Goal: Task Accomplishment & Management: Complete application form

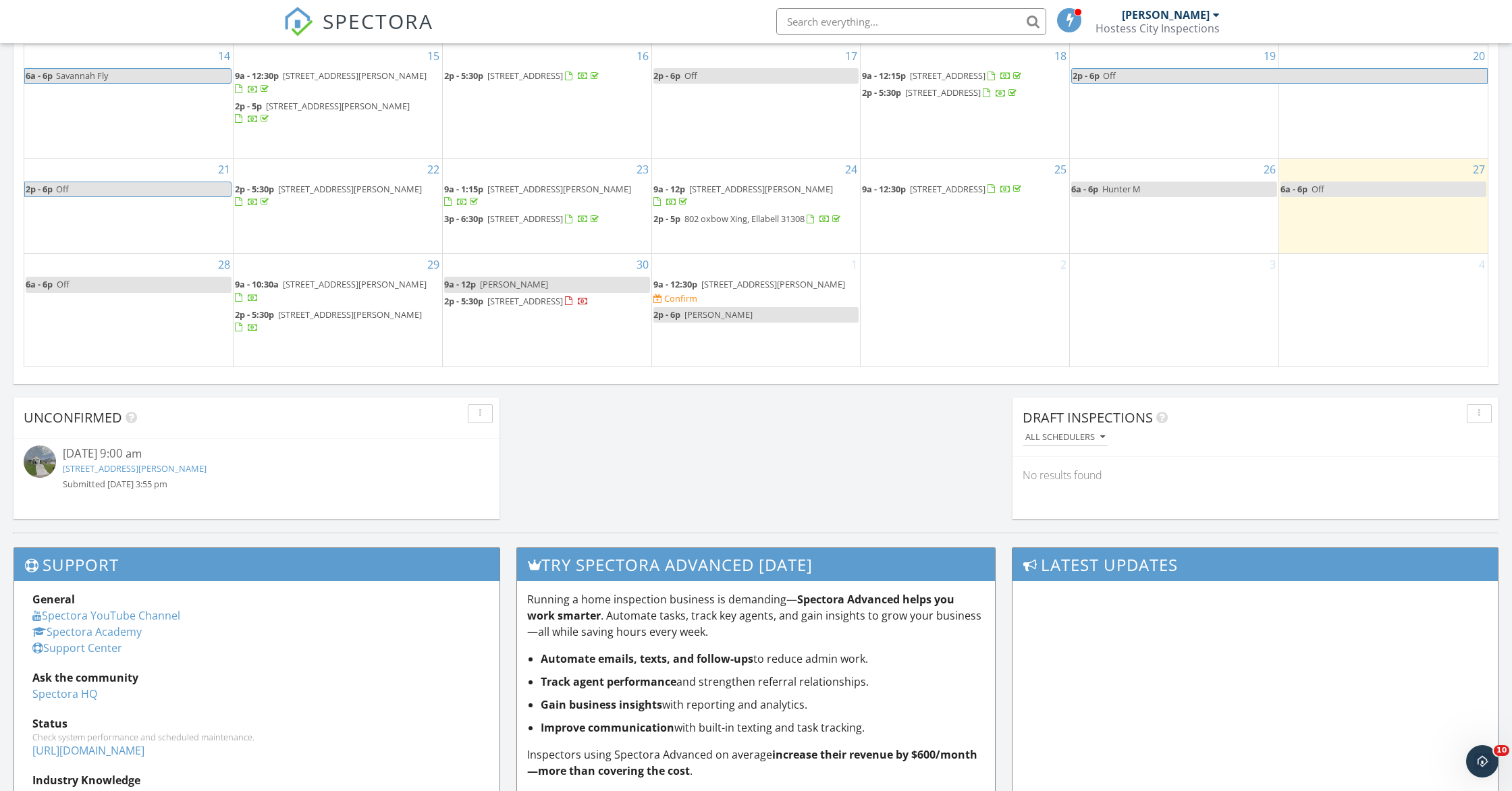
scroll to position [874, 0]
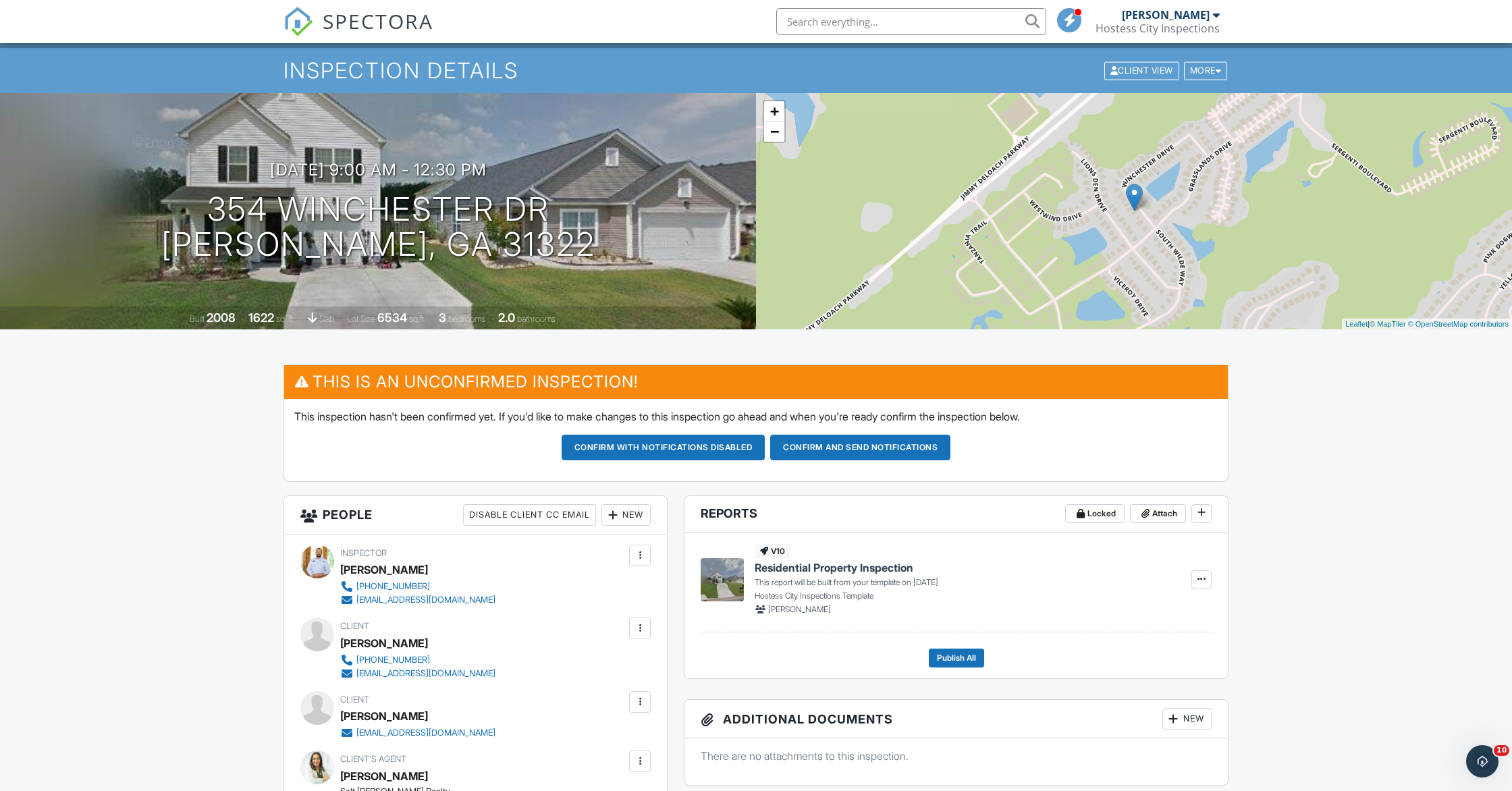
scroll to position [29, 0]
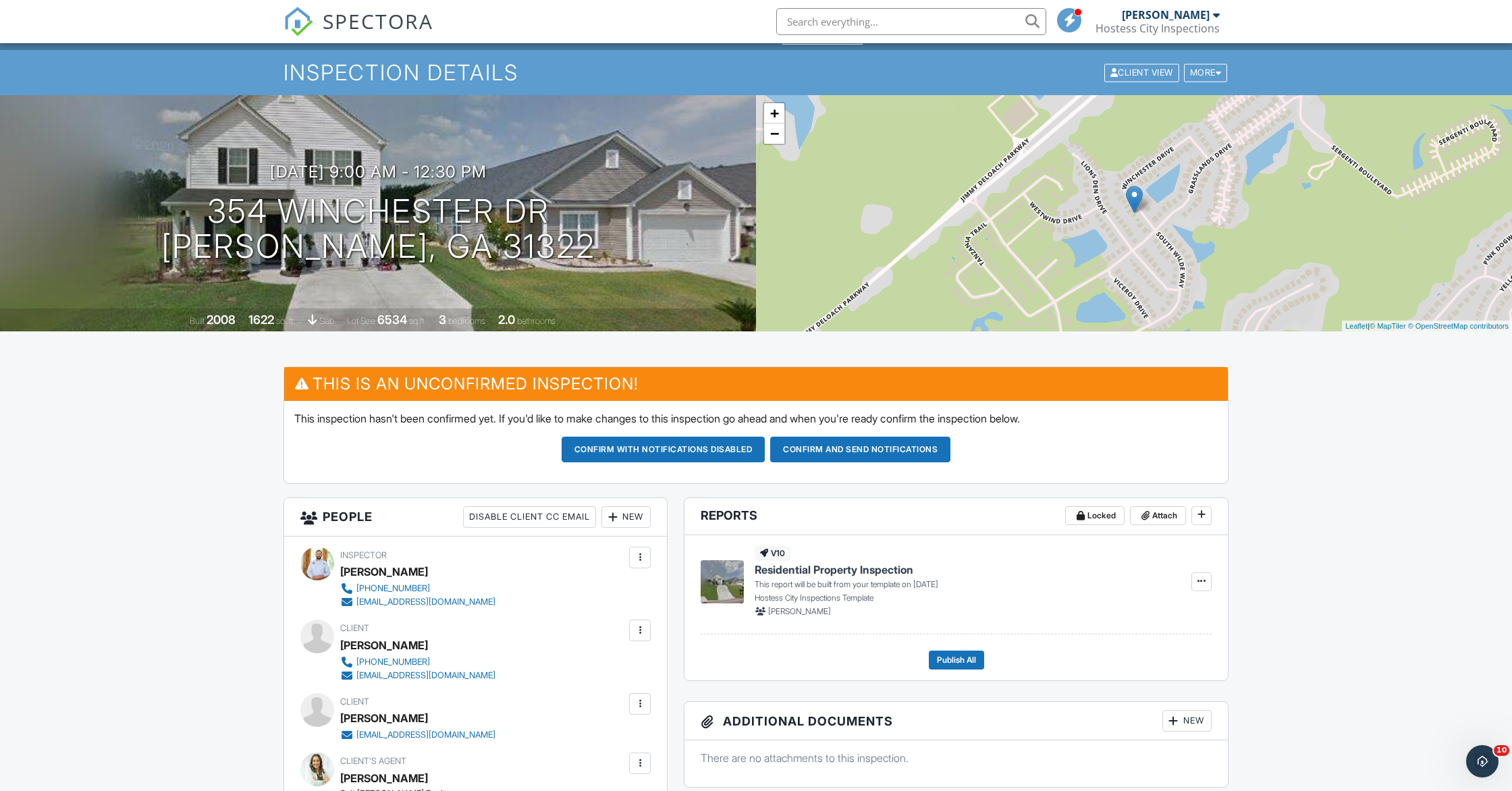
click at [852, 444] on button "Confirm and send notifications" at bounding box center [860, 449] width 180 height 25
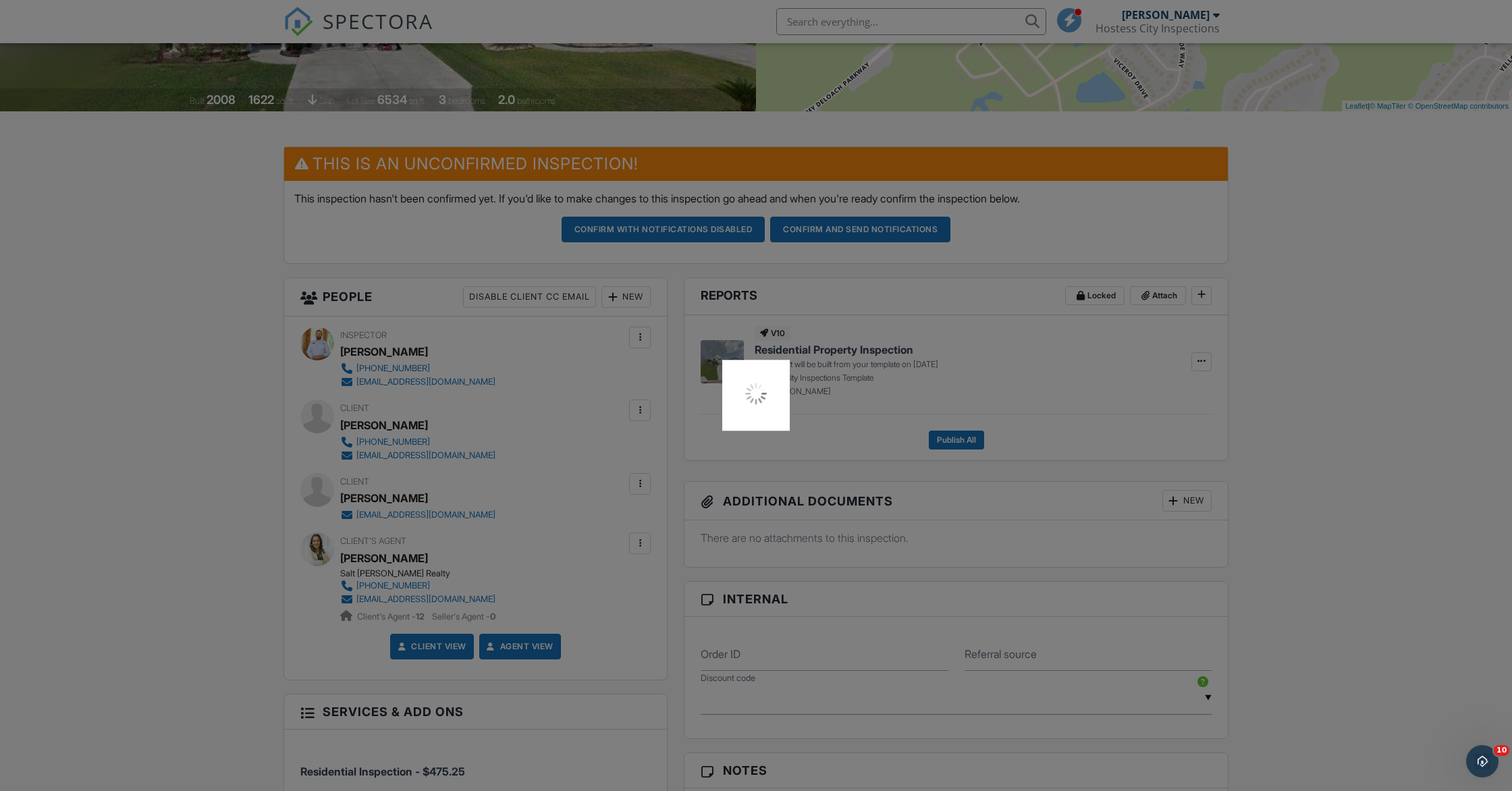
scroll to position [296, 0]
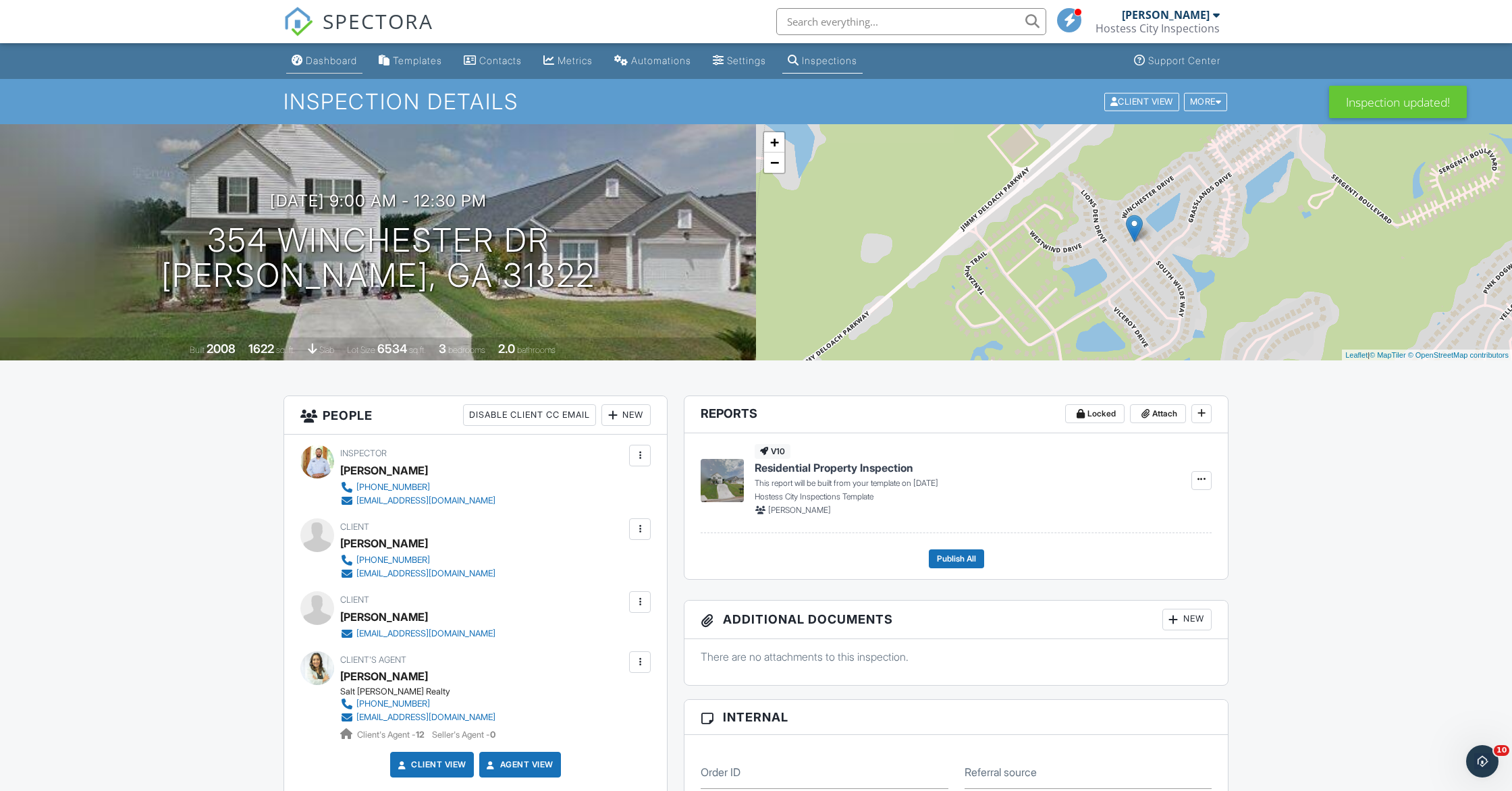
click at [345, 60] on div "Dashboard" at bounding box center [331, 61] width 51 height 11
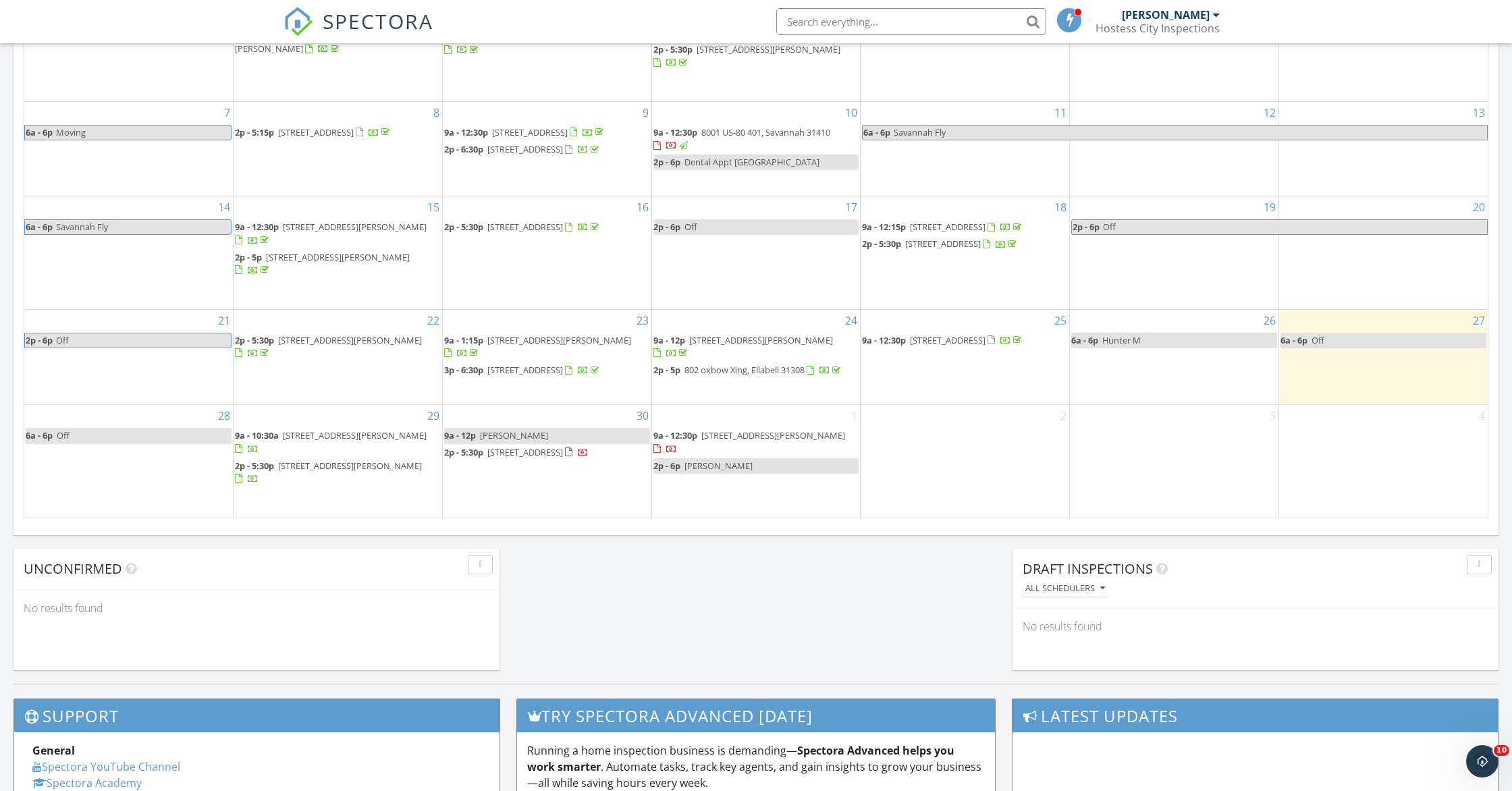
scroll to position [723, 0]
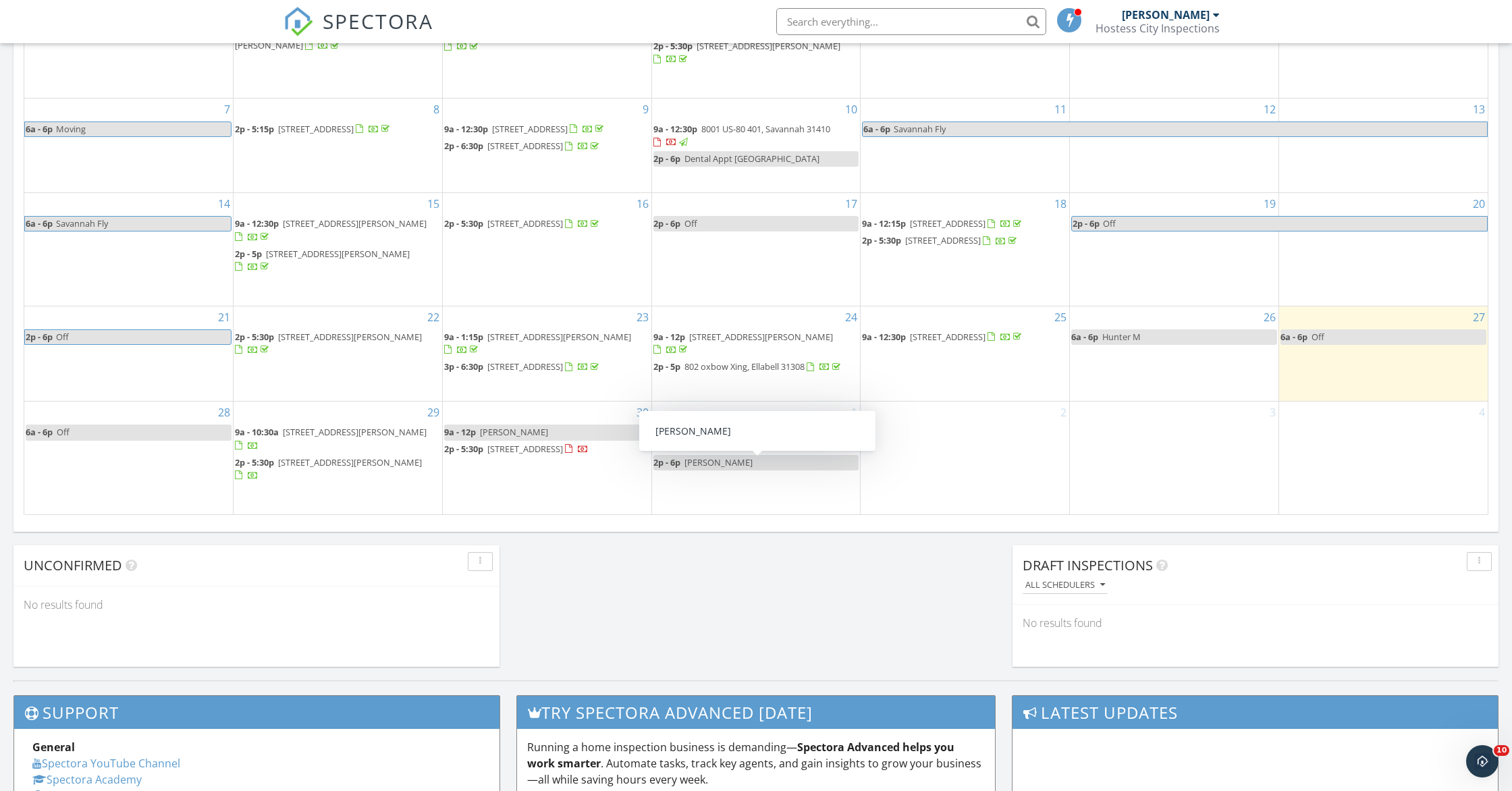
click at [586, 499] on div "30 9a - 12p Lakisha 2p - 5:30p 115 Huckleberry Rd, Bloomingdale 31302" at bounding box center [547, 457] width 209 height 112
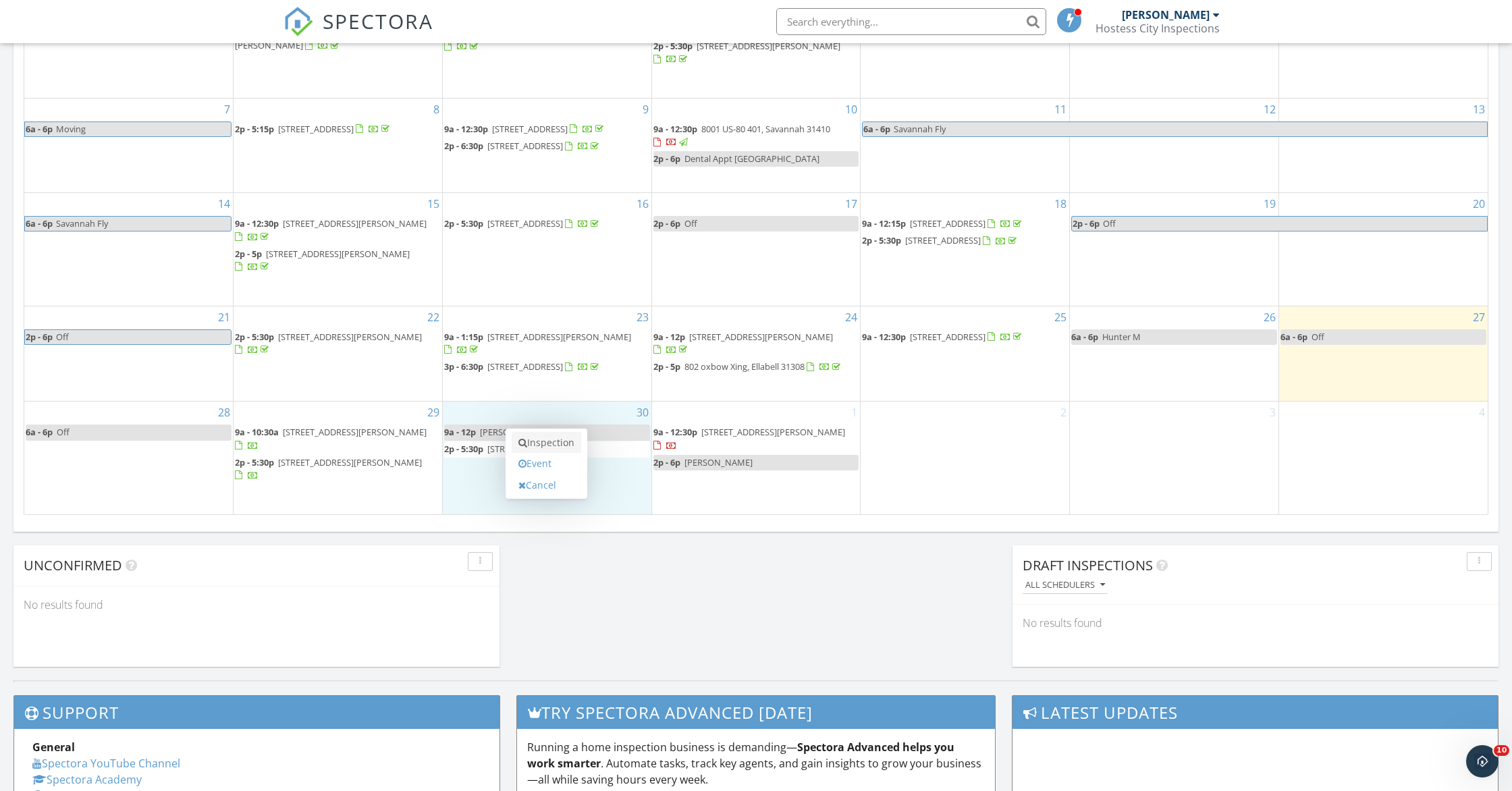
click at [556, 447] on link "Inspection" at bounding box center [546, 442] width 69 height 22
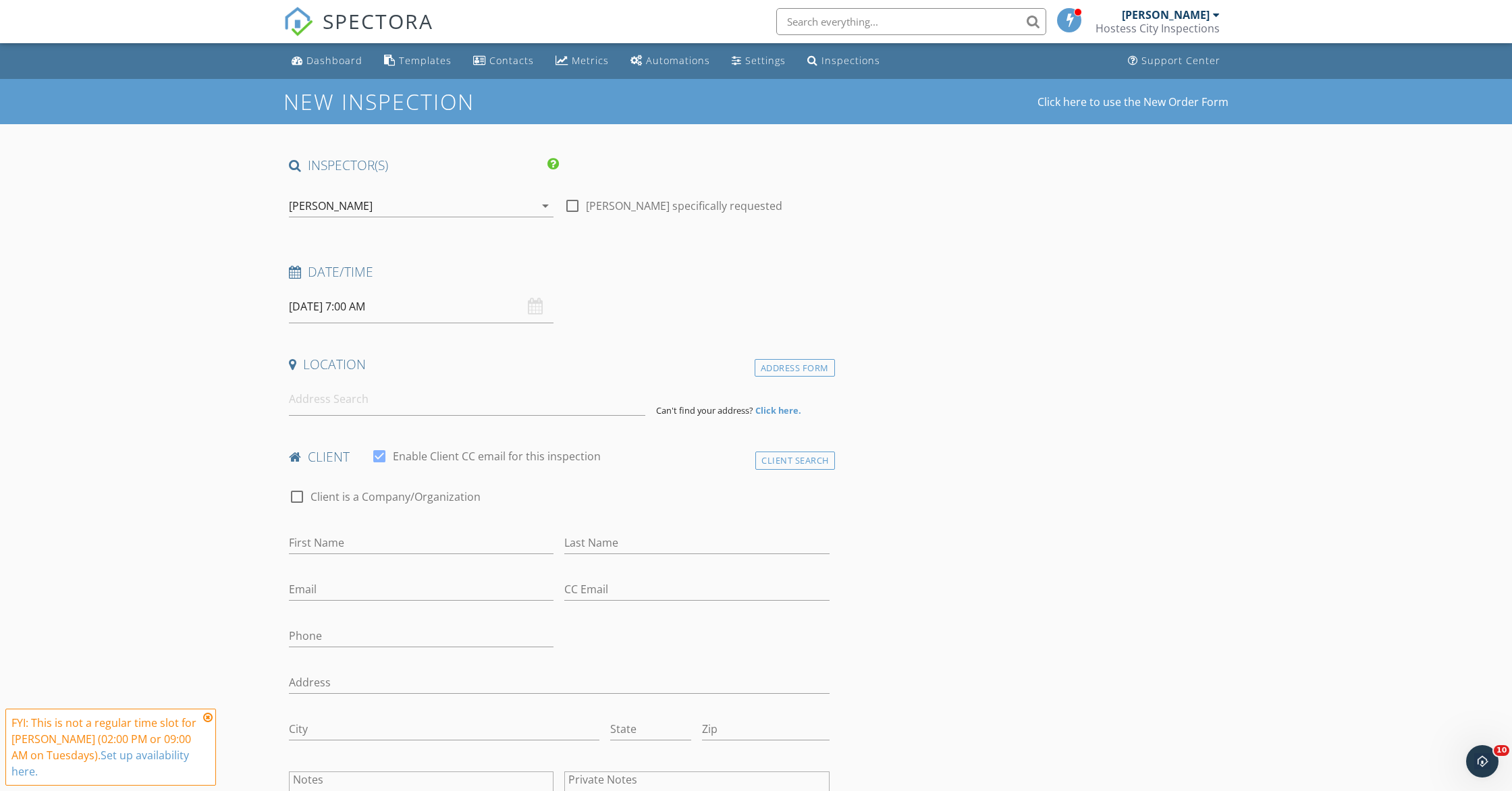
click at [541, 304] on div "[DATE] 7:00 AM" at bounding box center [421, 307] width 264 height 33
click at [311, 307] on input "[DATE] 7:00 AM" at bounding box center [421, 307] width 264 height 33
type input "08"
type input "09/30/2025 8:00 AM"
click at [369, 530] on span at bounding box center [367, 530] width 10 height 14
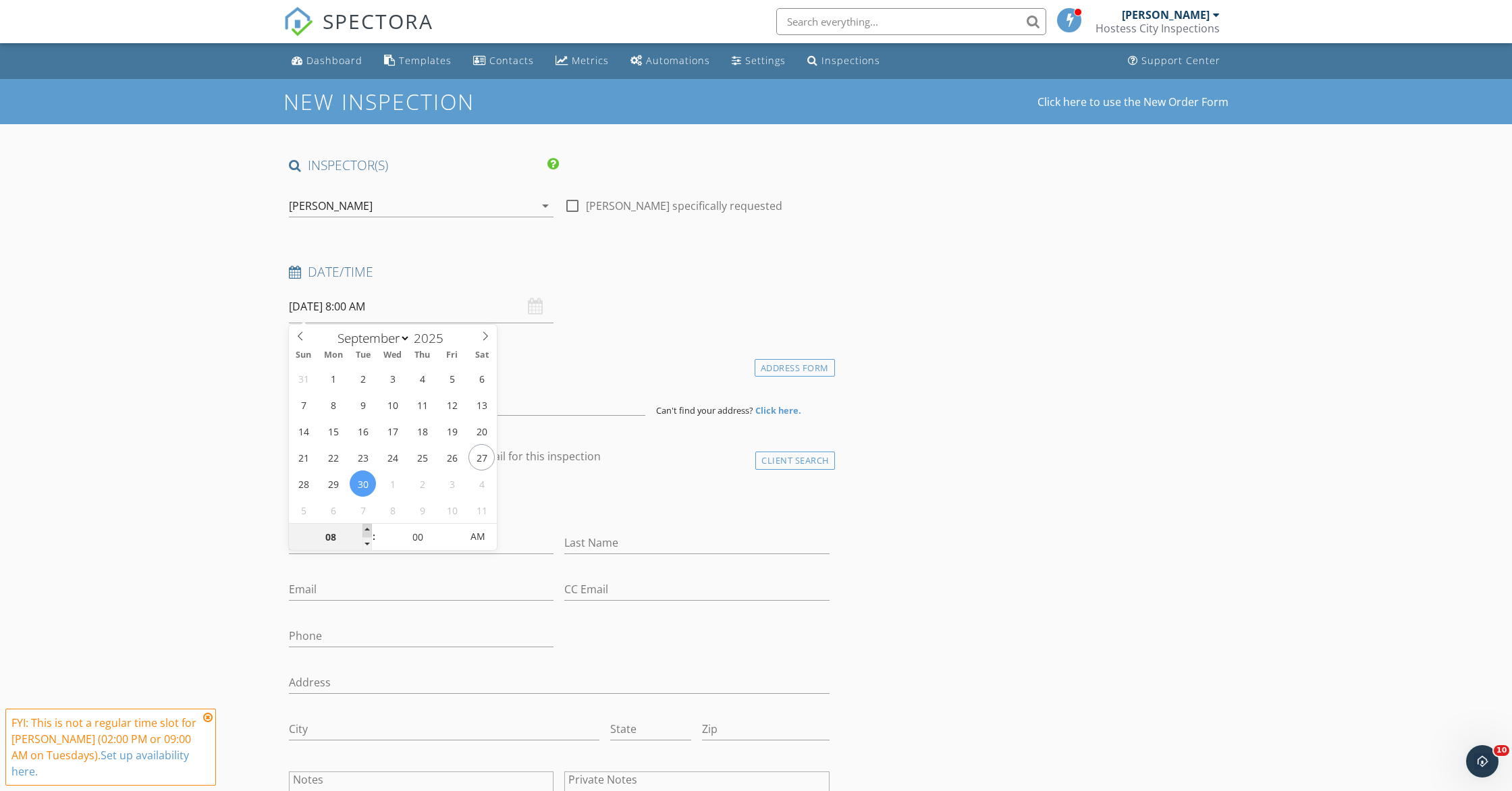
type input "09"
type input "[DATE] 9:00 AM"
click at [370, 528] on span at bounding box center [367, 530] width 10 height 14
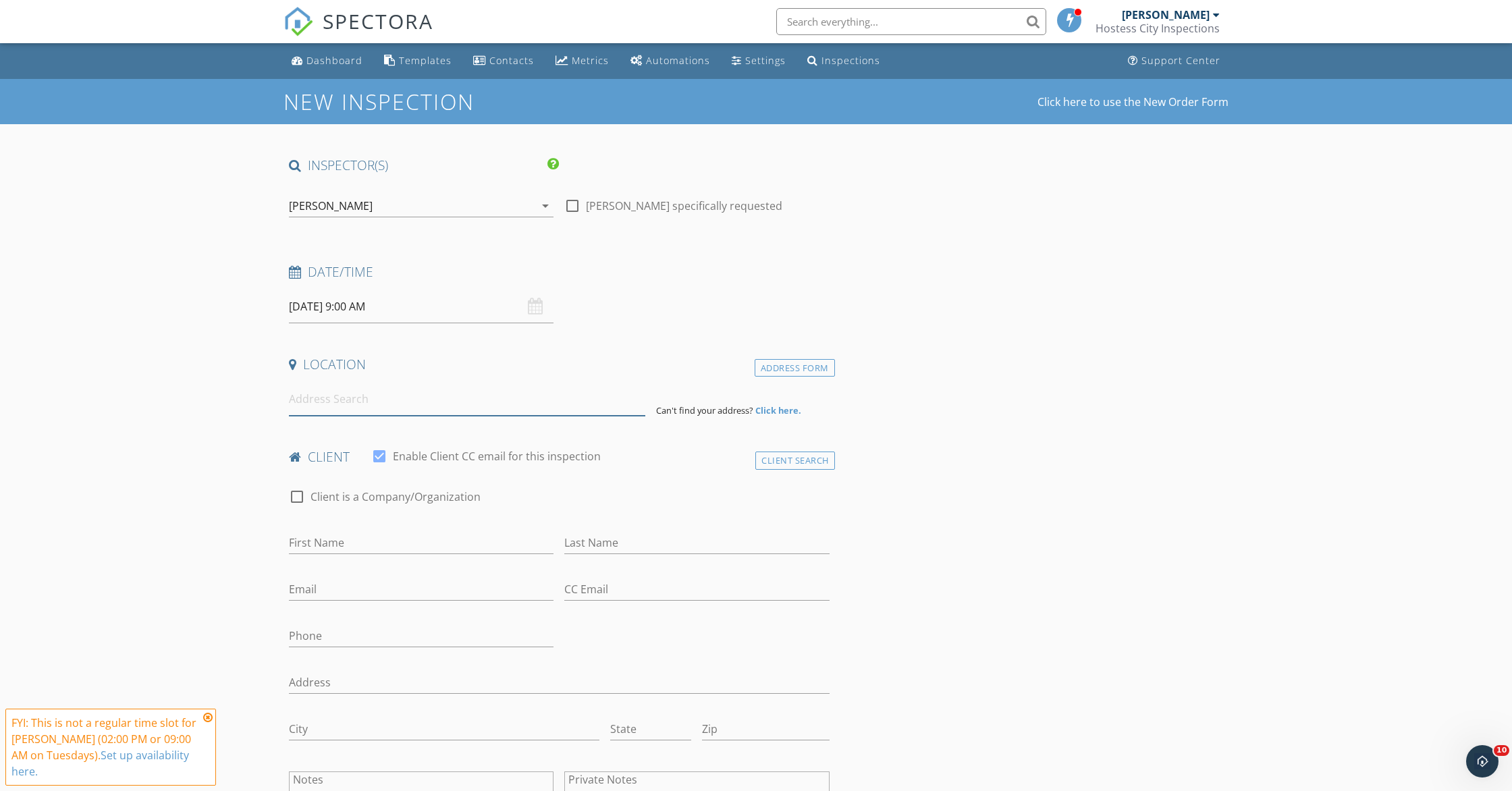
click at [360, 407] on input at bounding box center [467, 399] width 356 height 33
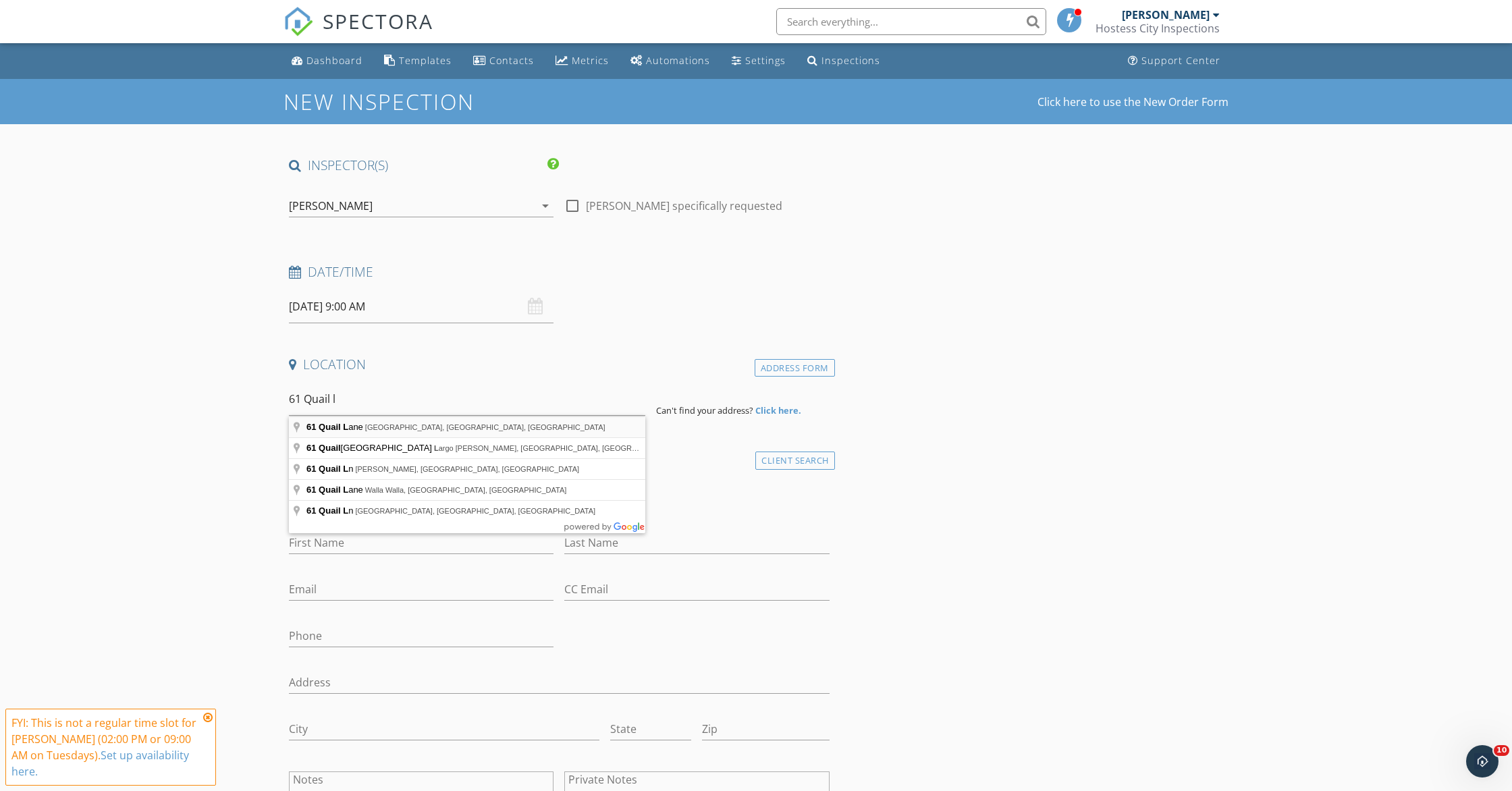
type input "61 Quail Lane, Richmond Hill, GA, USA"
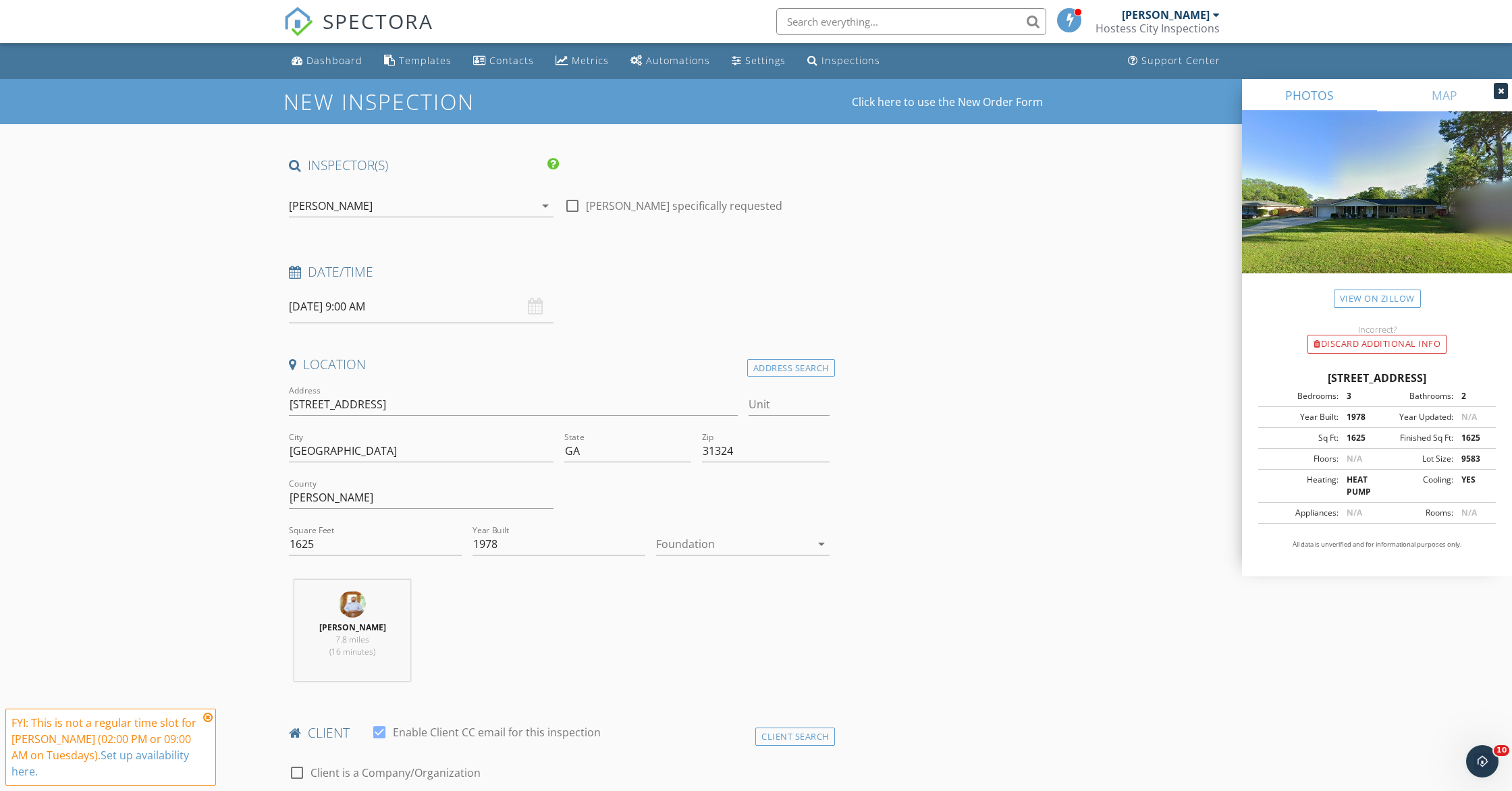
click at [722, 546] on div at bounding box center [733, 543] width 154 height 22
click at [703, 612] on div "Slab" at bounding box center [742, 614] width 151 height 16
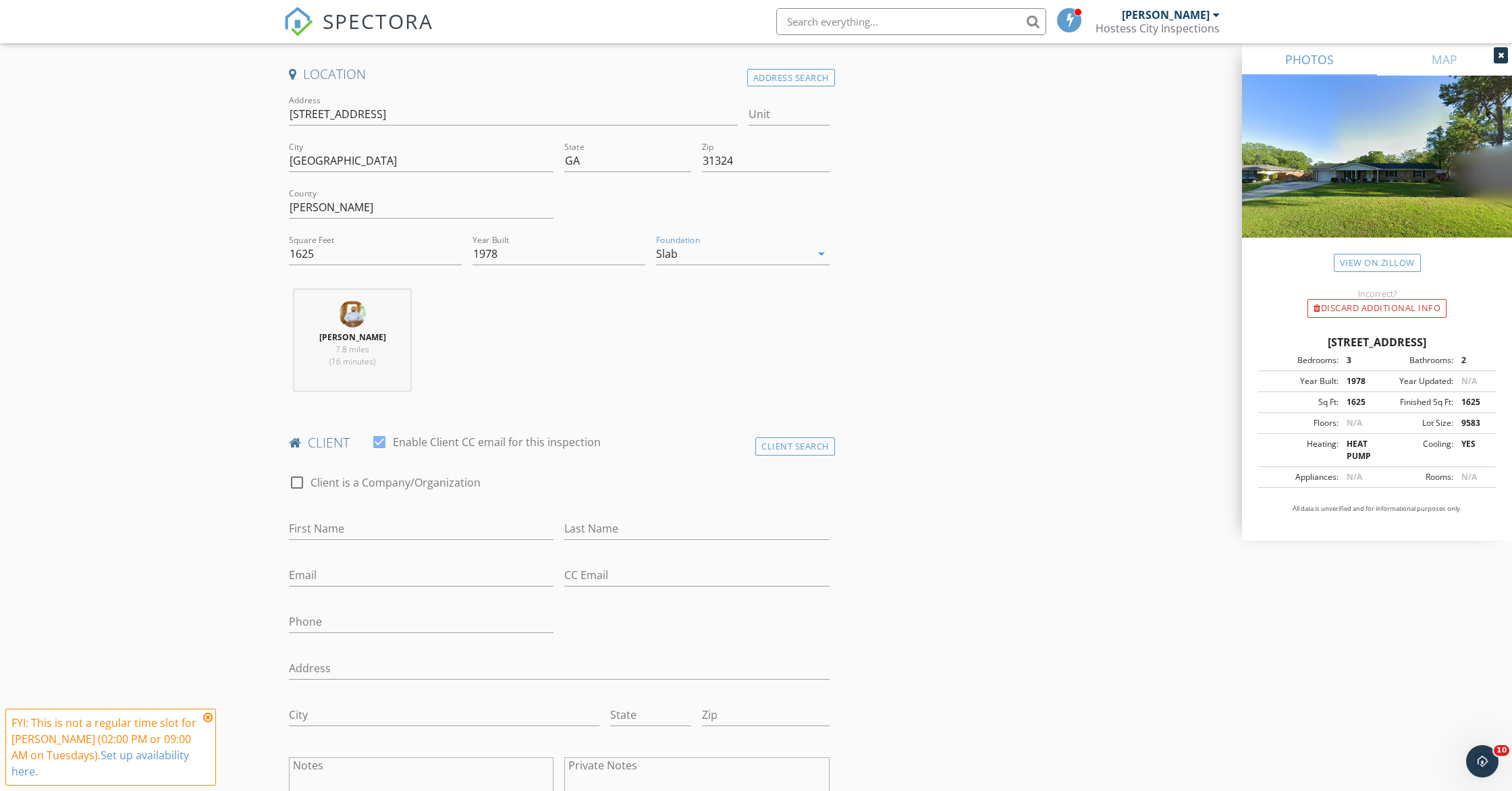
scroll to position [386, 0]
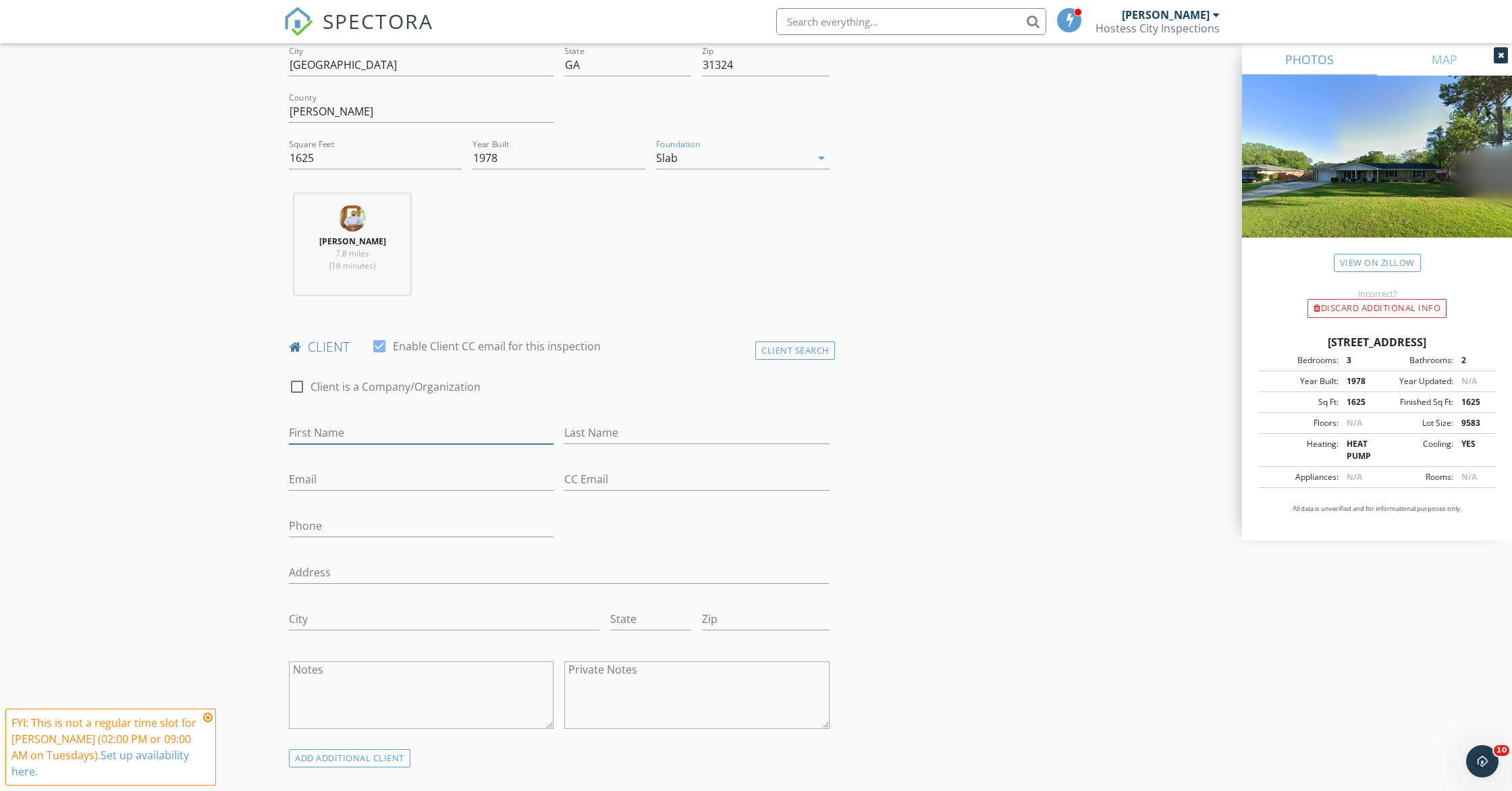
click at [352, 433] on input "First Name" at bounding box center [421, 433] width 264 height 22
drag, startPoint x: 365, startPoint y: 443, endPoint x: 315, endPoint y: 435, distance: 50.6
click at [315, 435] on input "Phil Akers" at bounding box center [421, 433] width 264 height 22
type input "Phil"
click at [591, 433] on input "Last Name" at bounding box center [696, 433] width 264 height 22
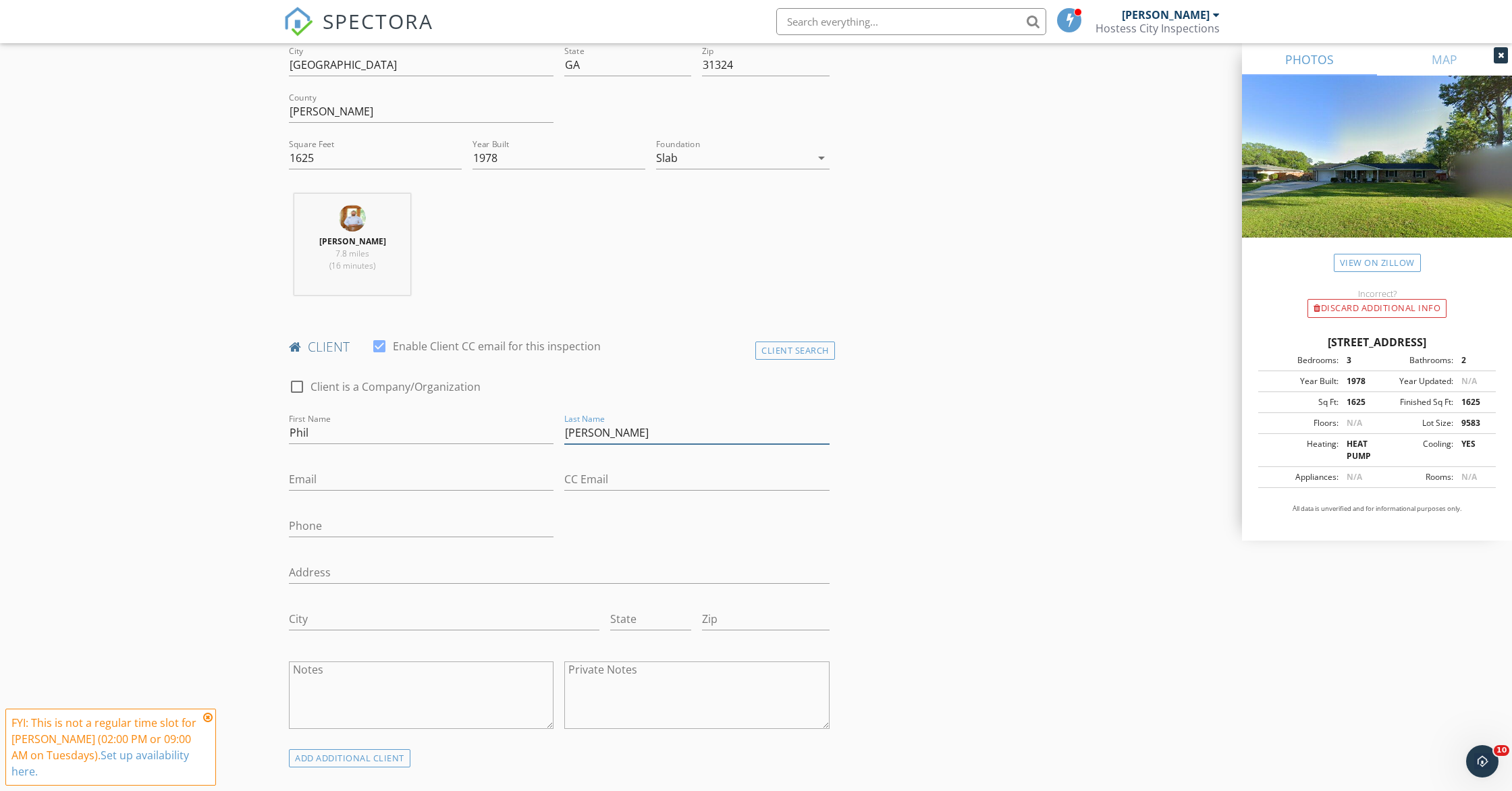
type input "Akers"
click at [464, 473] on input "Email" at bounding box center [421, 480] width 264 height 22
type input "phil.r.akers@gmail.com"
click at [400, 520] on input "Phone" at bounding box center [421, 526] width 264 height 22
type input "571-212-3183"
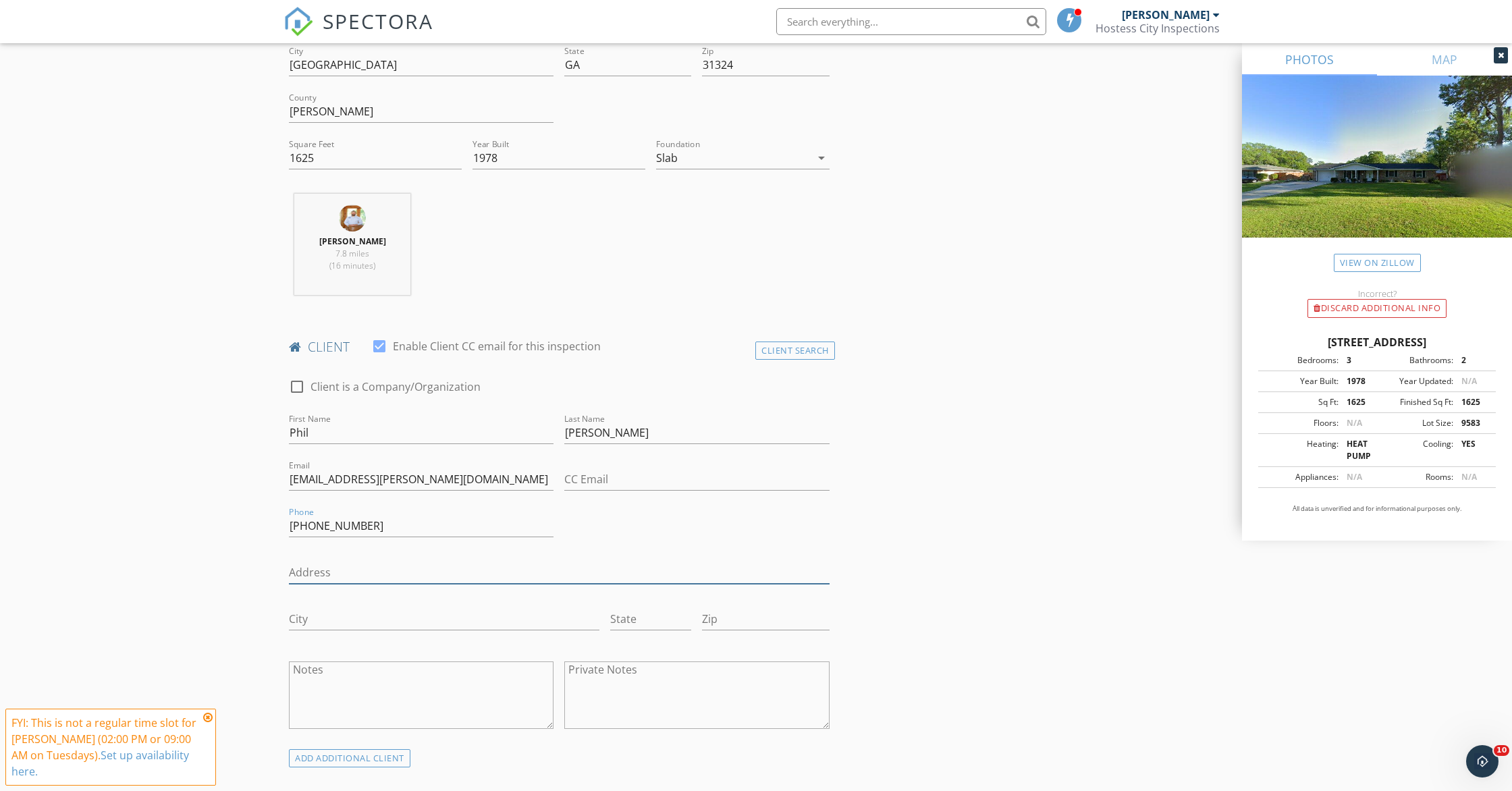
click at [412, 578] on input "Address" at bounding box center [559, 573] width 541 height 22
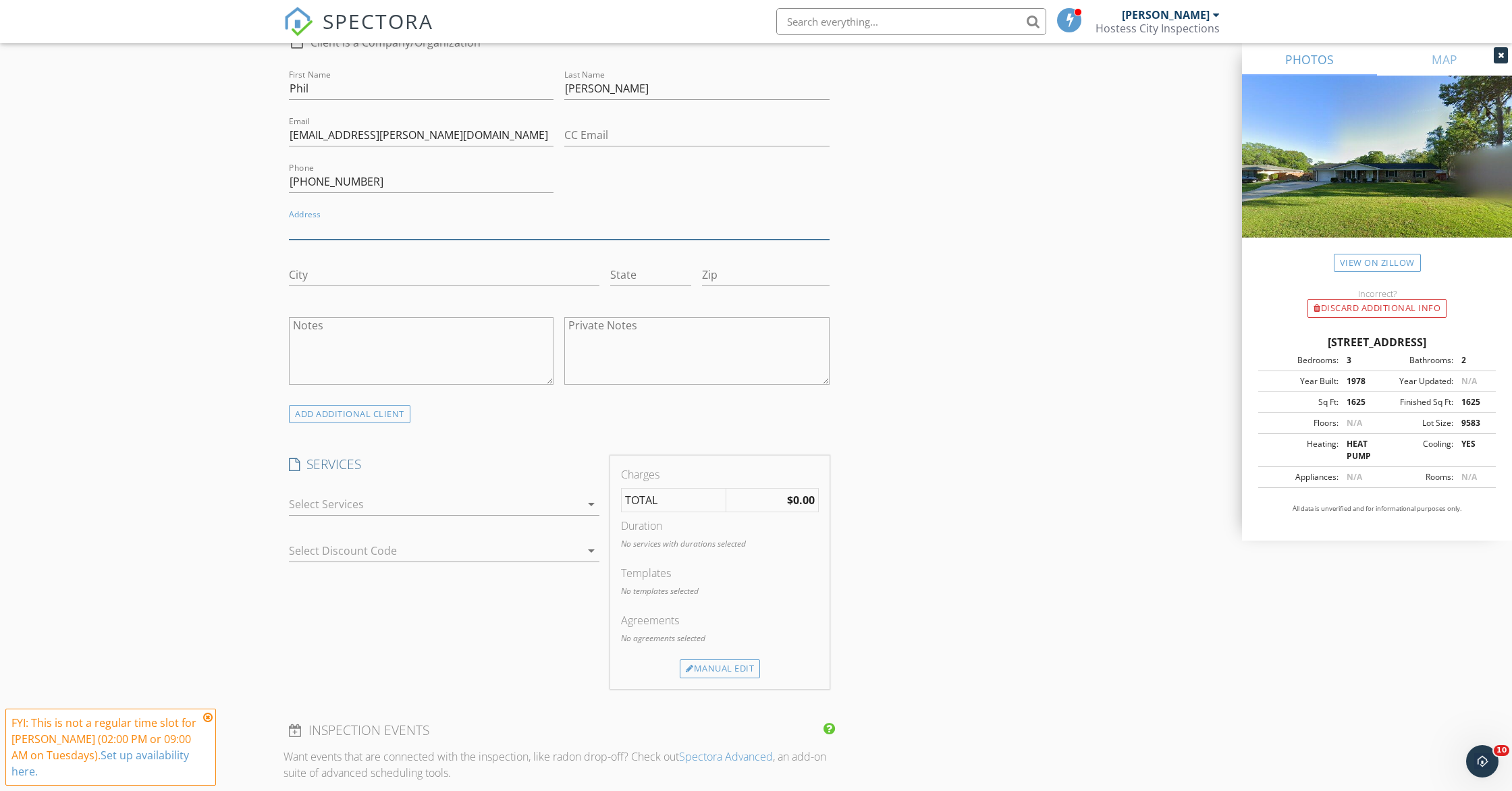
scroll to position [753, 0]
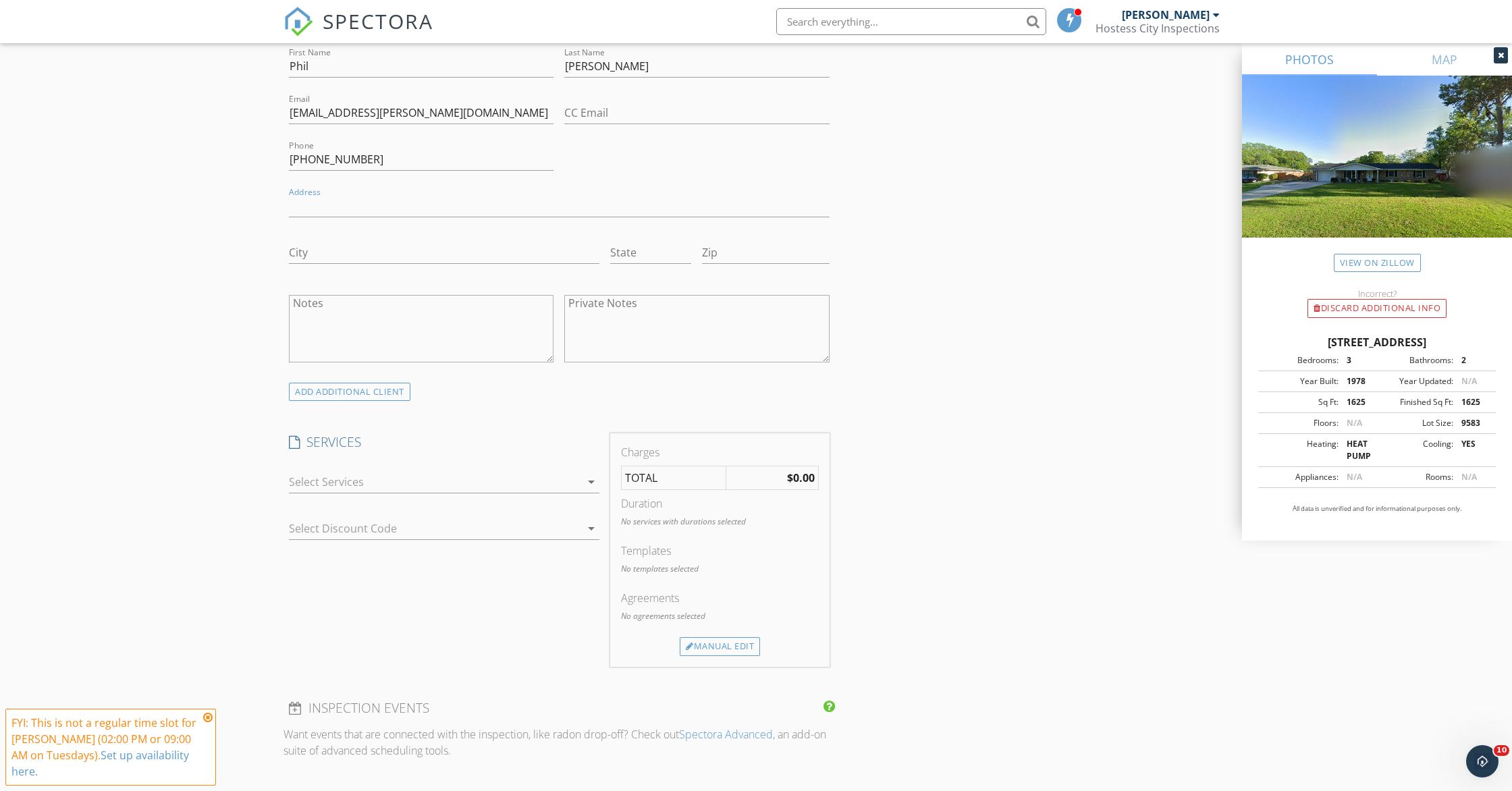
click at [319, 483] on div at bounding box center [435, 481] width 292 height 22
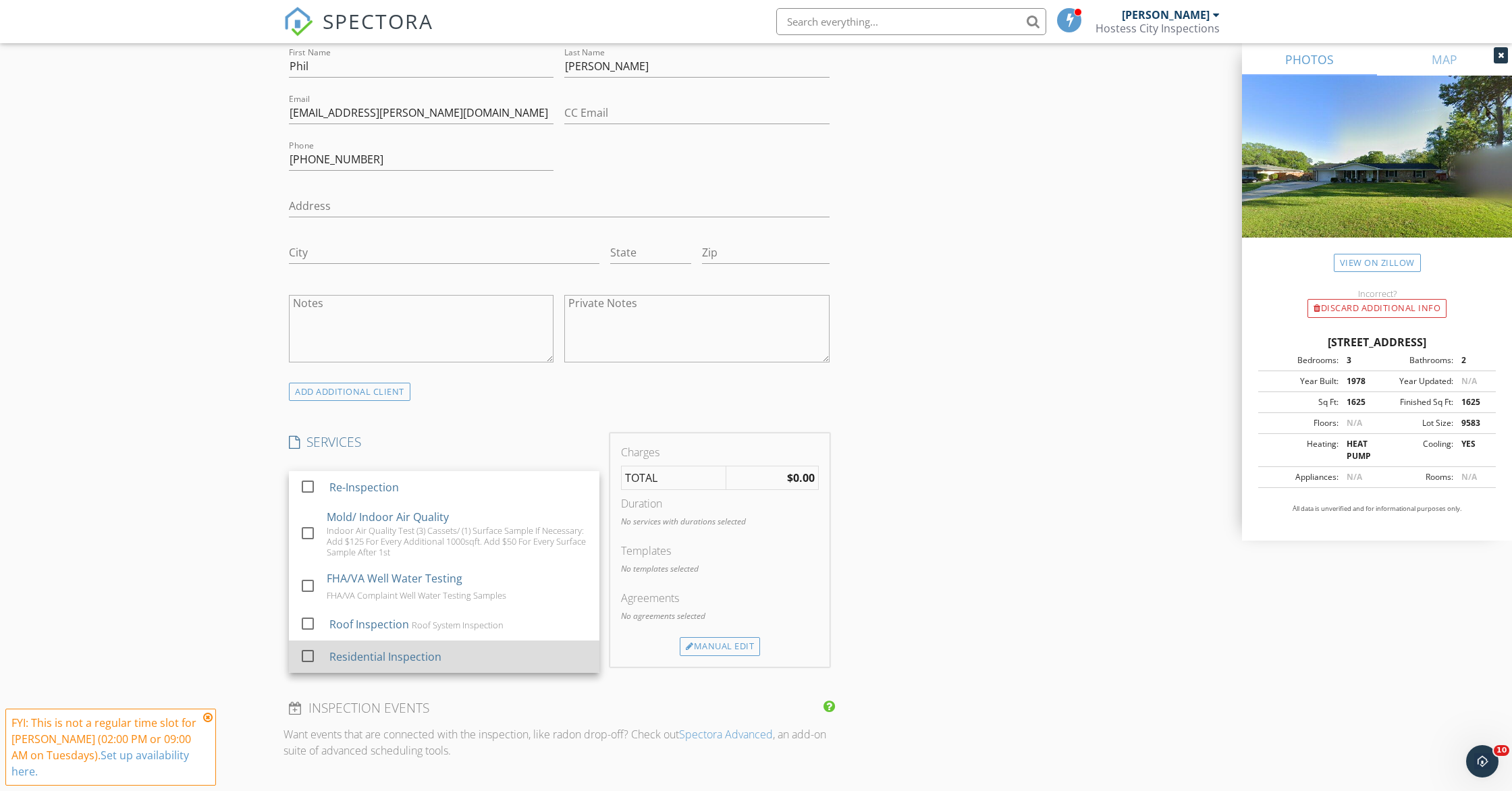
click at [341, 656] on div "Residential Inspection" at bounding box center [385, 656] width 112 height 16
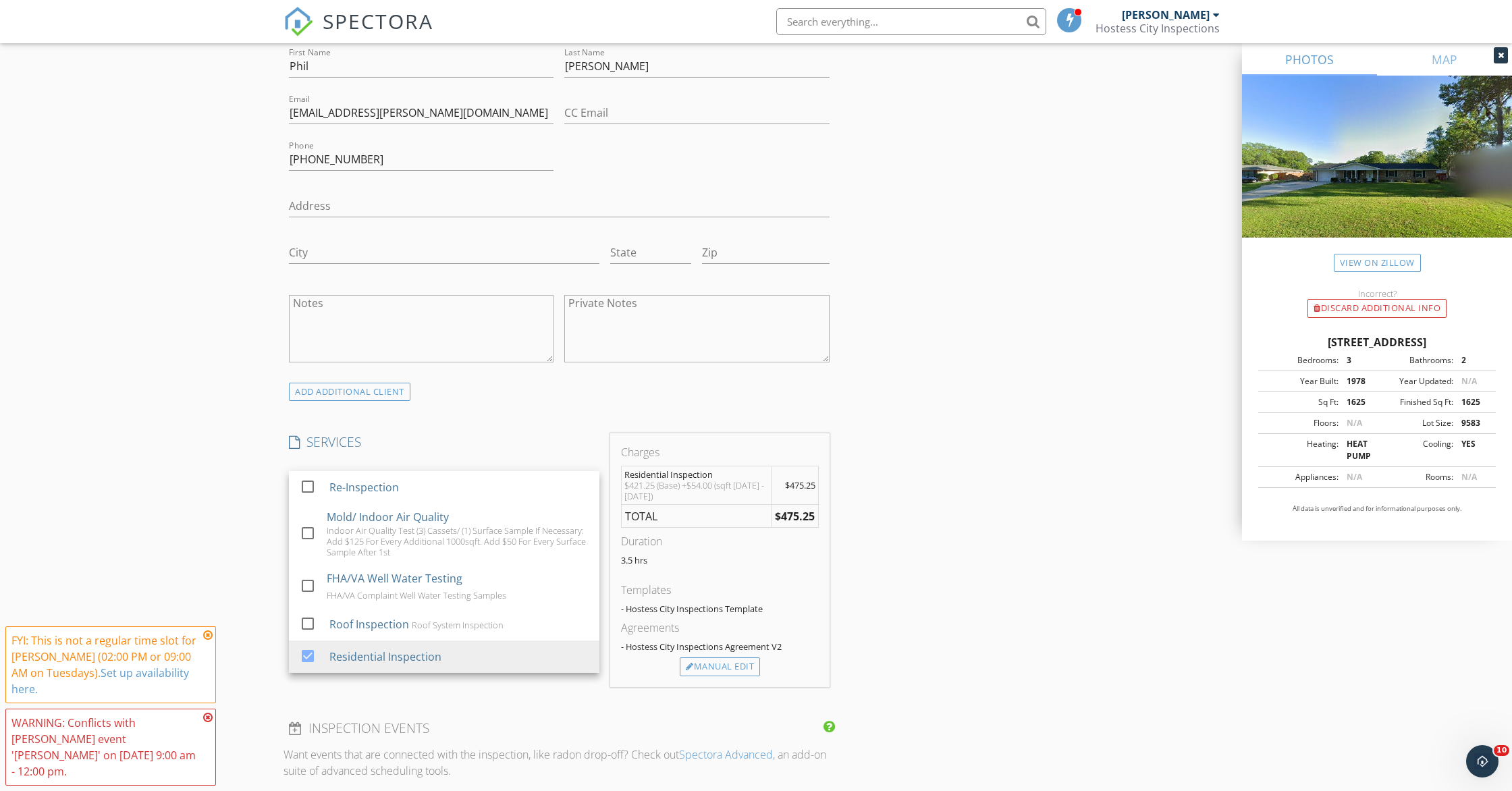
click at [201, 506] on div "New Inspection Click here to use the New Order Form INSPECTOR(S) check_box Max …" at bounding box center [756, 515] width 1512 height 2378
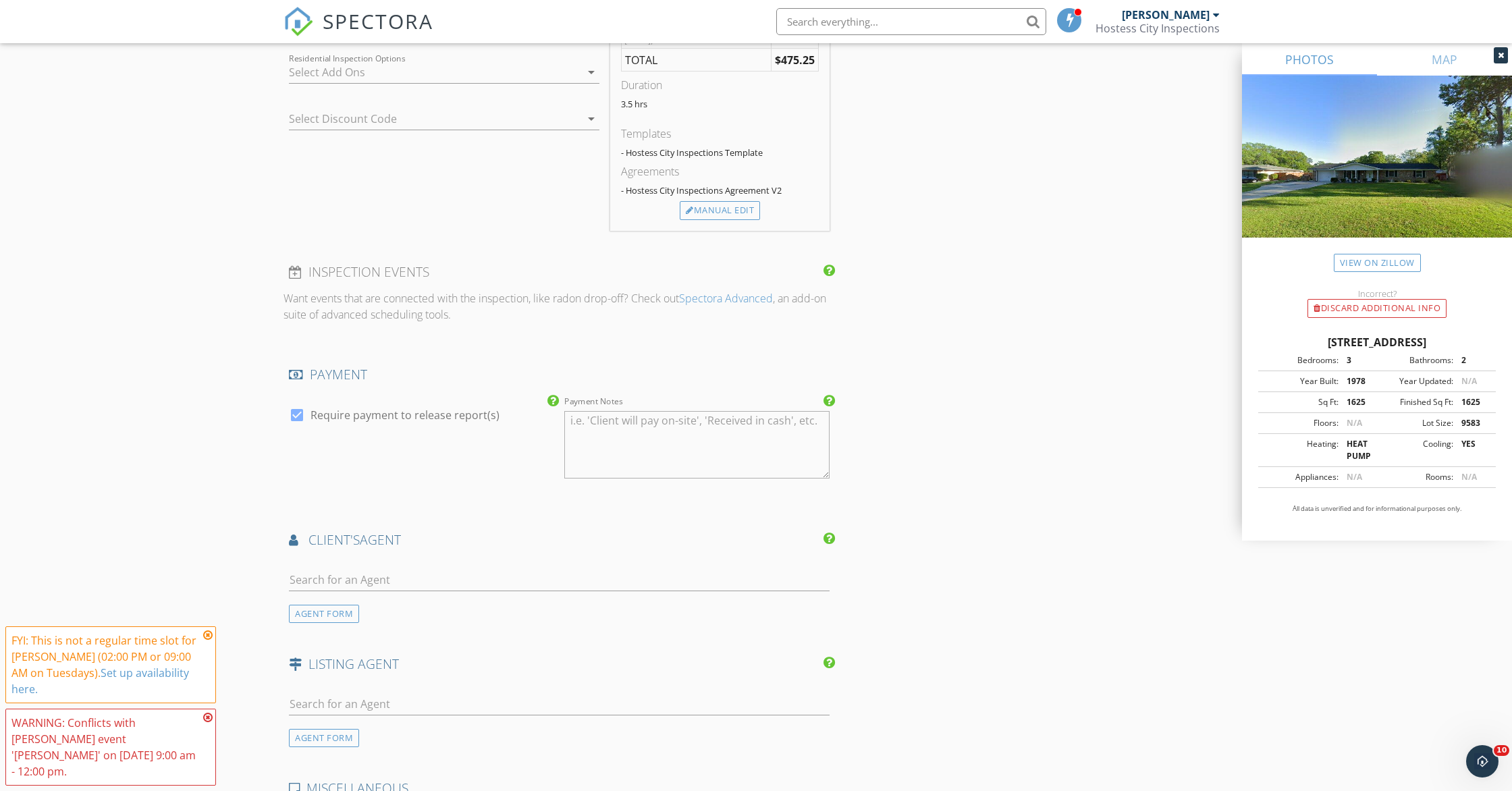
scroll to position [1224, 0]
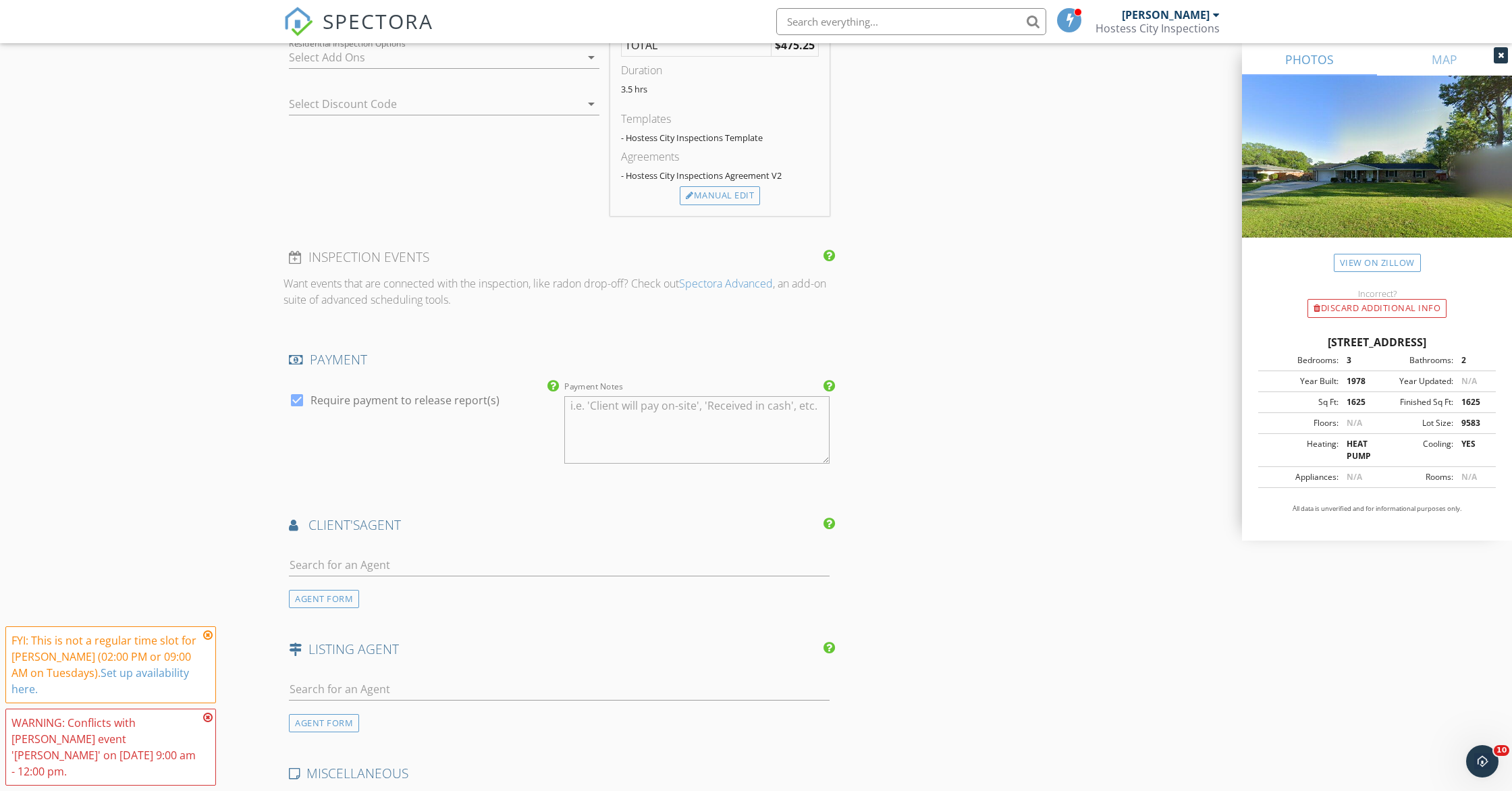
click at [321, 597] on div "AGENT FORM" at bounding box center [324, 598] width 70 height 18
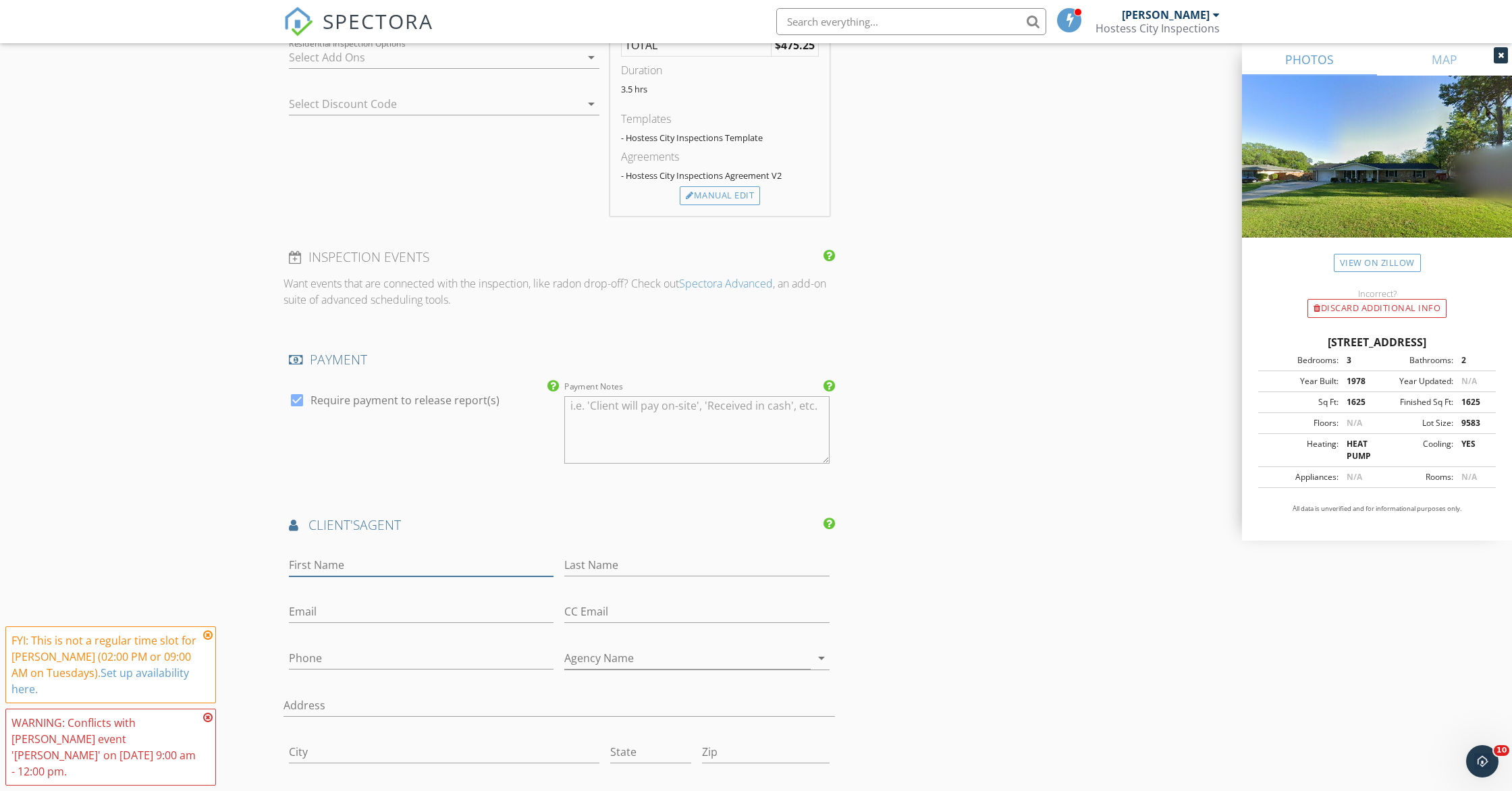
click at [345, 564] on input "First Name" at bounding box center [421, 566] width 264 height 22
type input "Lakeisha"
type input "Erwin"
type input "Lakeisha@TheTriciaCookTeam.com"
click at [413, 657] on input "Phone" at bounding box center [421, 659] width 264 height 22
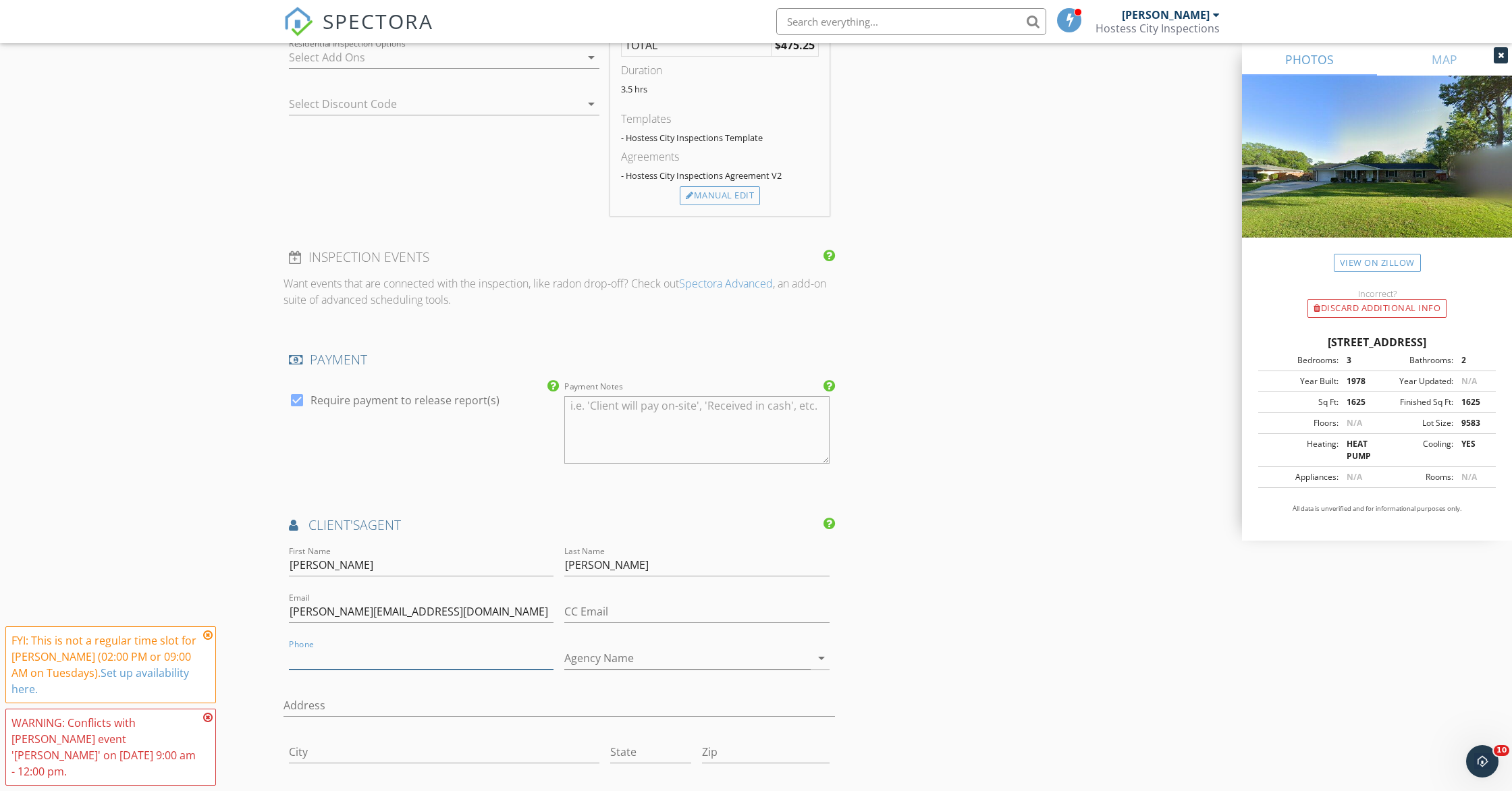
click at [468, 665] on input "Phone" at bounding box center [421, 659] width 264 height 22
click at [488, 660] on input "Phone" at bounding box center [421, 659] width 264 height 22
click at [499, 652] on input "Phone" at bounding box center [421, 659] width 264 height 22
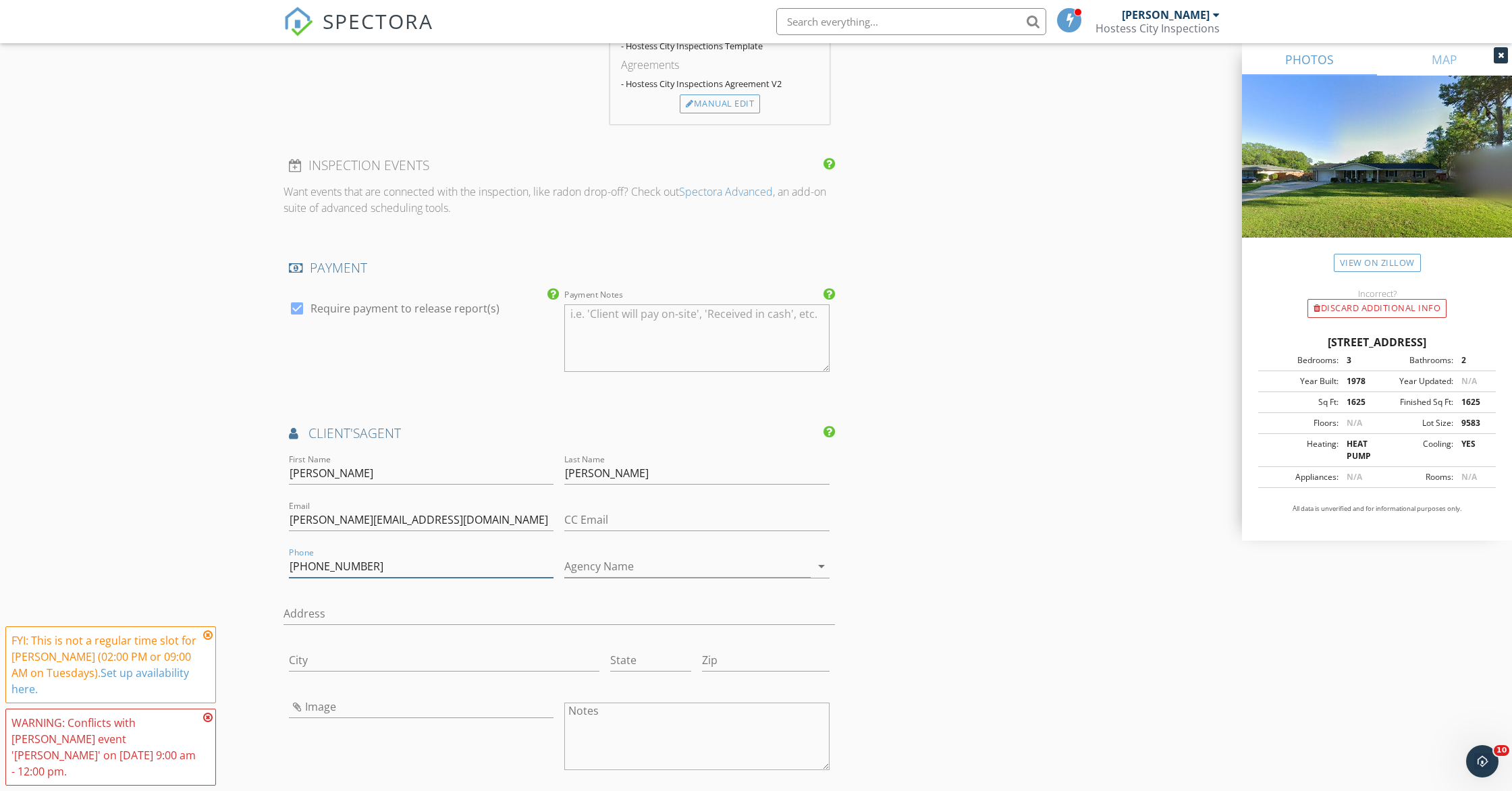
scroll to position [1317, 0]
type input "[PHONE_NUMBER]"
click at [621, 565] on input "Agency Name" at bounding box center [687, 566] width 245 height 22
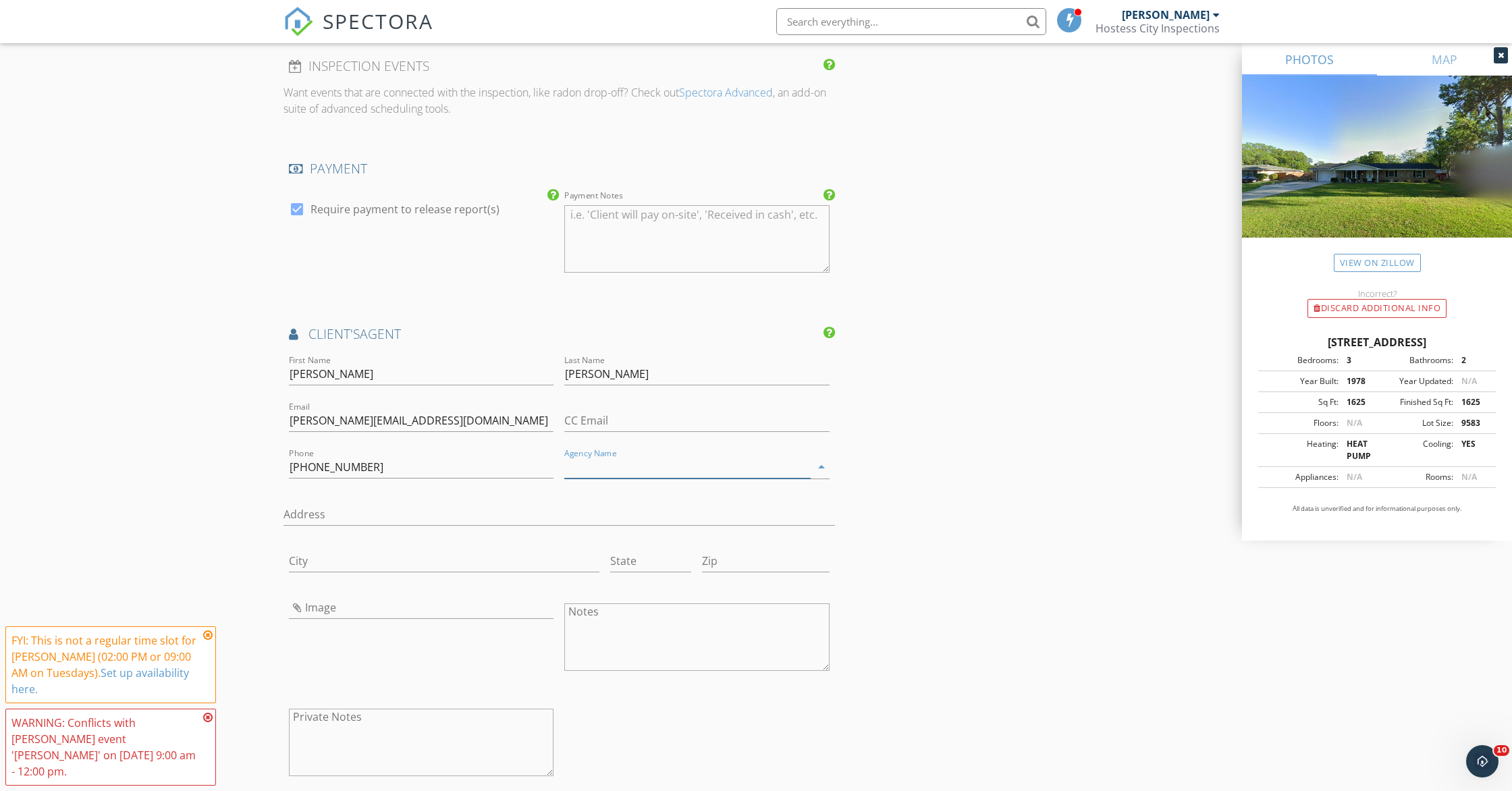
scroll to position [1418, 0]
click at [336, 609] on input "Image" at bounding box center [421, 605] width 264 height 22
type input "The Tricia Cook Team"
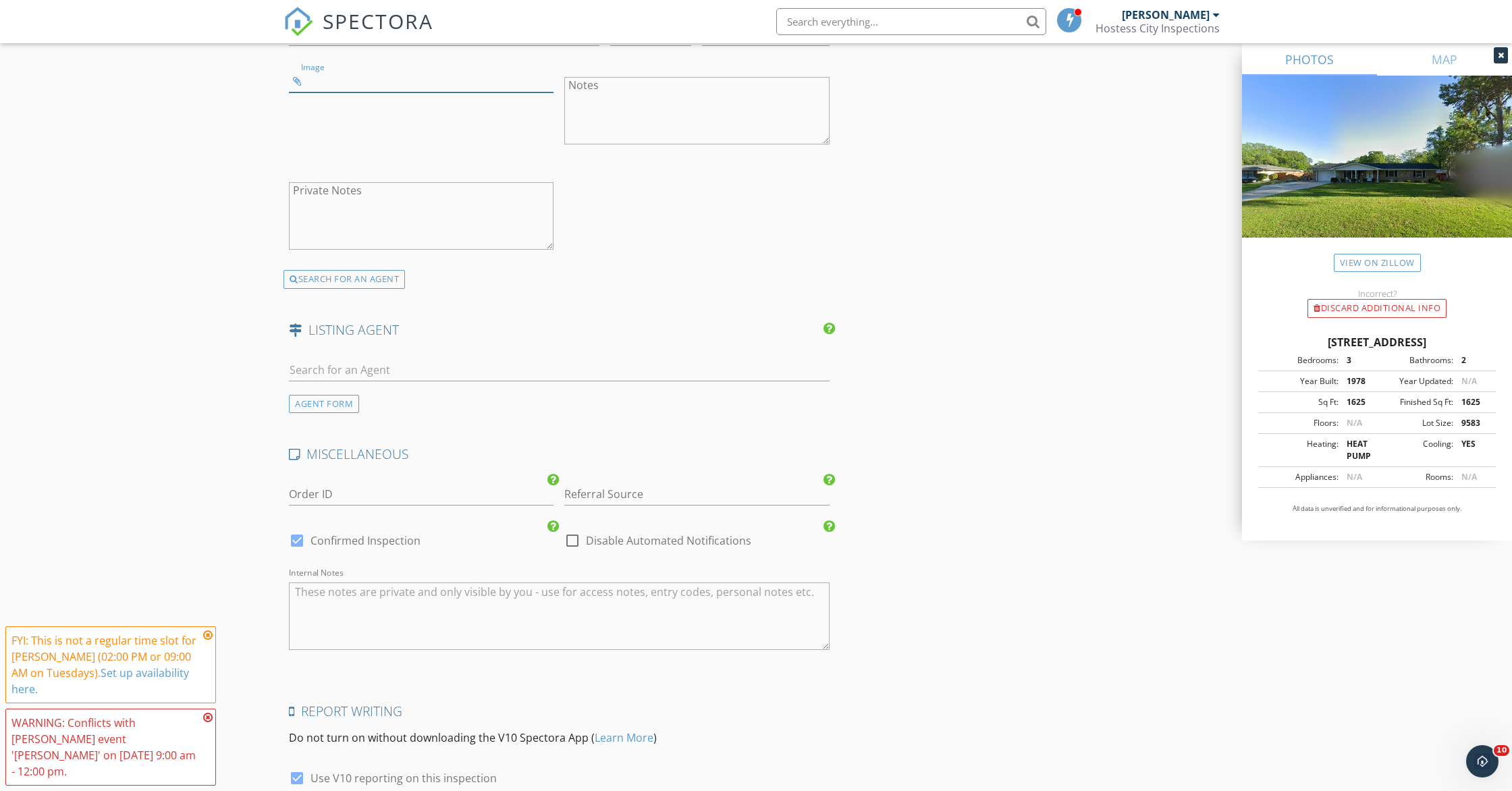
scroll to position [1944, 0]
click at [573, 536] on div at bounding box center [572, 538] width 23 height 23
checkbox input "true"
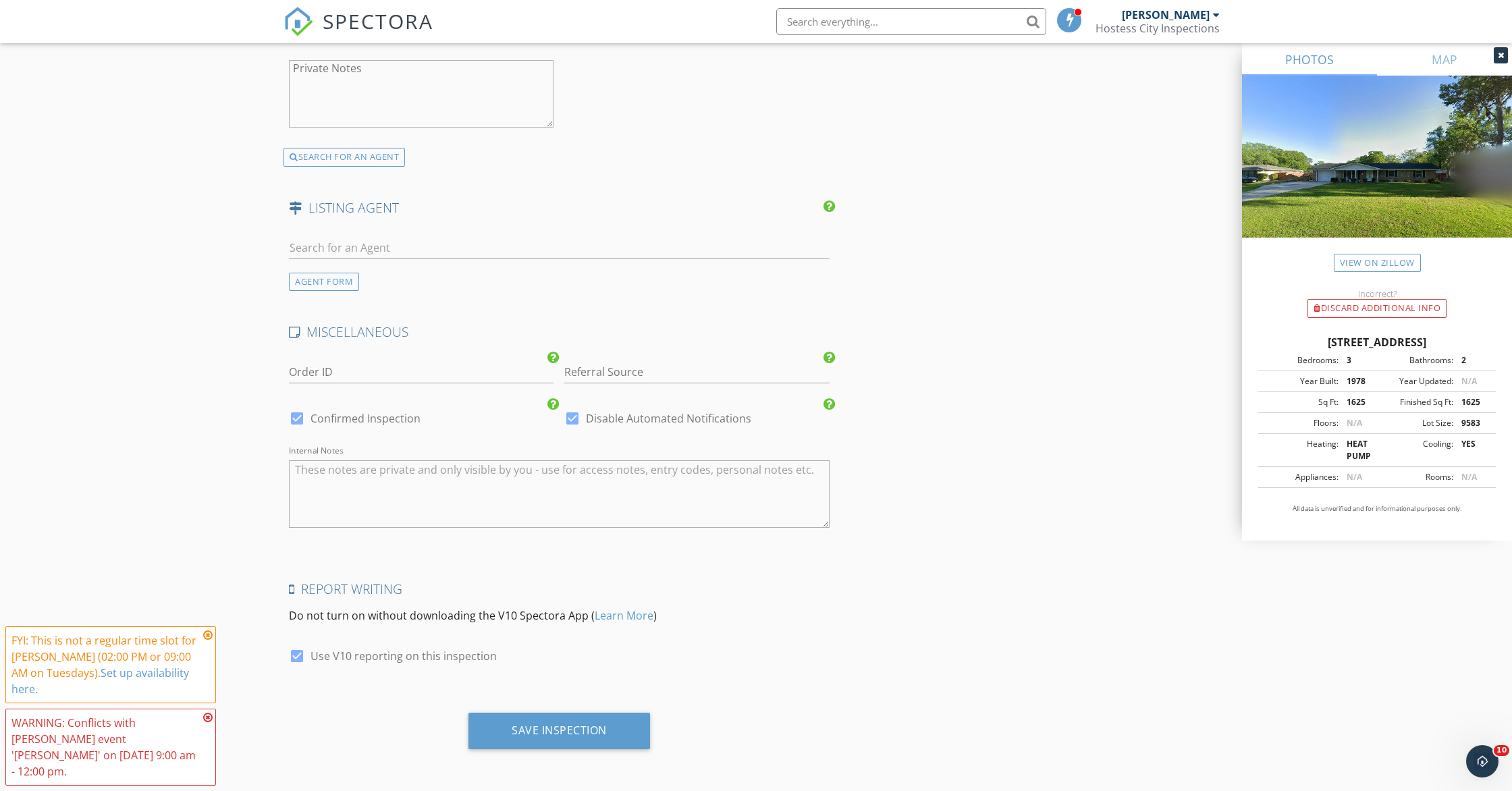
click at [586, 750] on div "Save Inspection" at bounding box center [559, 736] width 551 height 46
drag, startPoint x: 586, startPoint y: 733, endPoint x: 607, endPoint y: 738, distance: 21.6
click at [586, 733] on div "Save Inspection" at bounding box center [558, 730] width 95 height 14
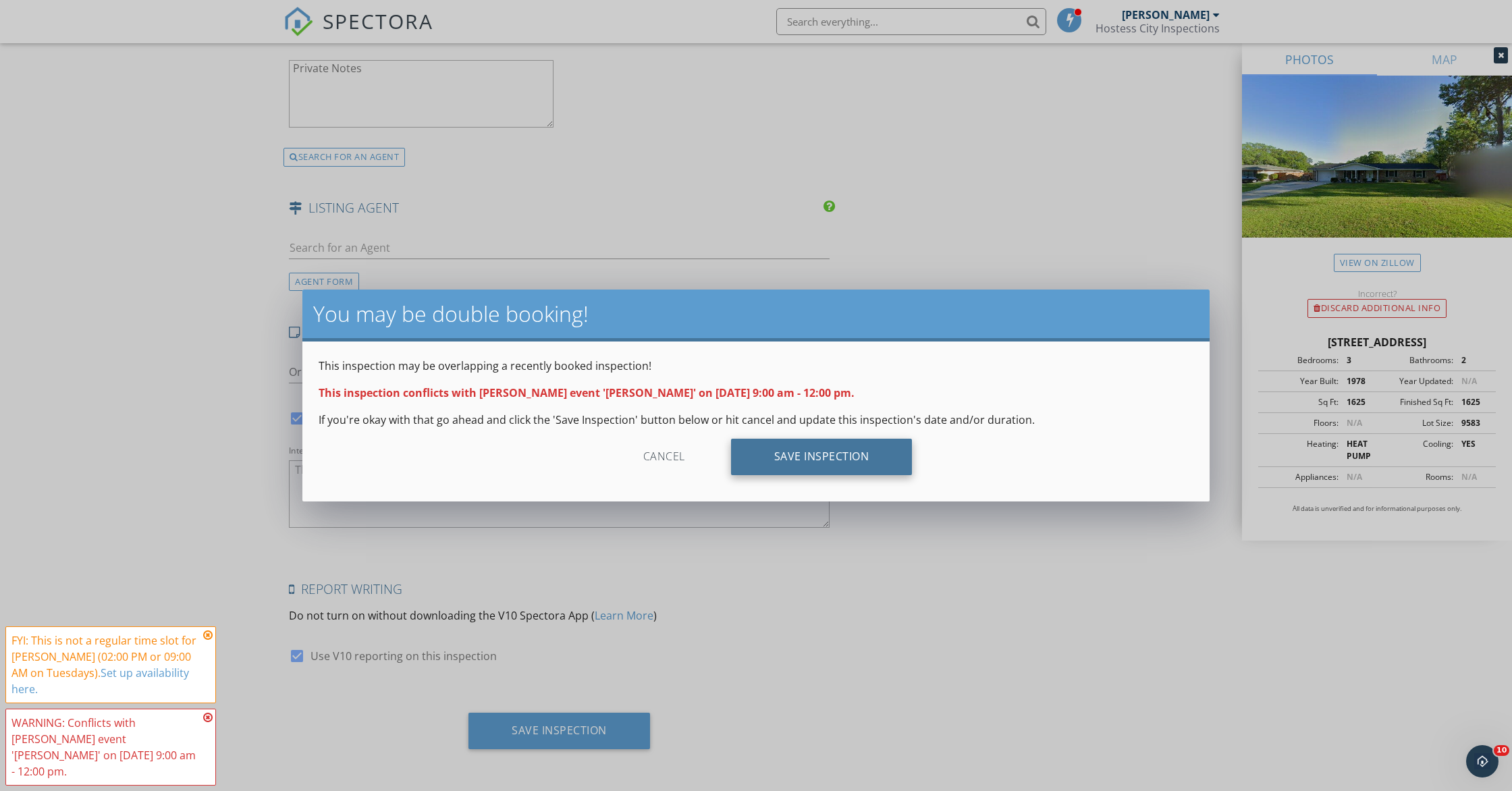
click at [804, 463] on div "Save Inspection" at bounding box center [822, 457] width 182 height 37
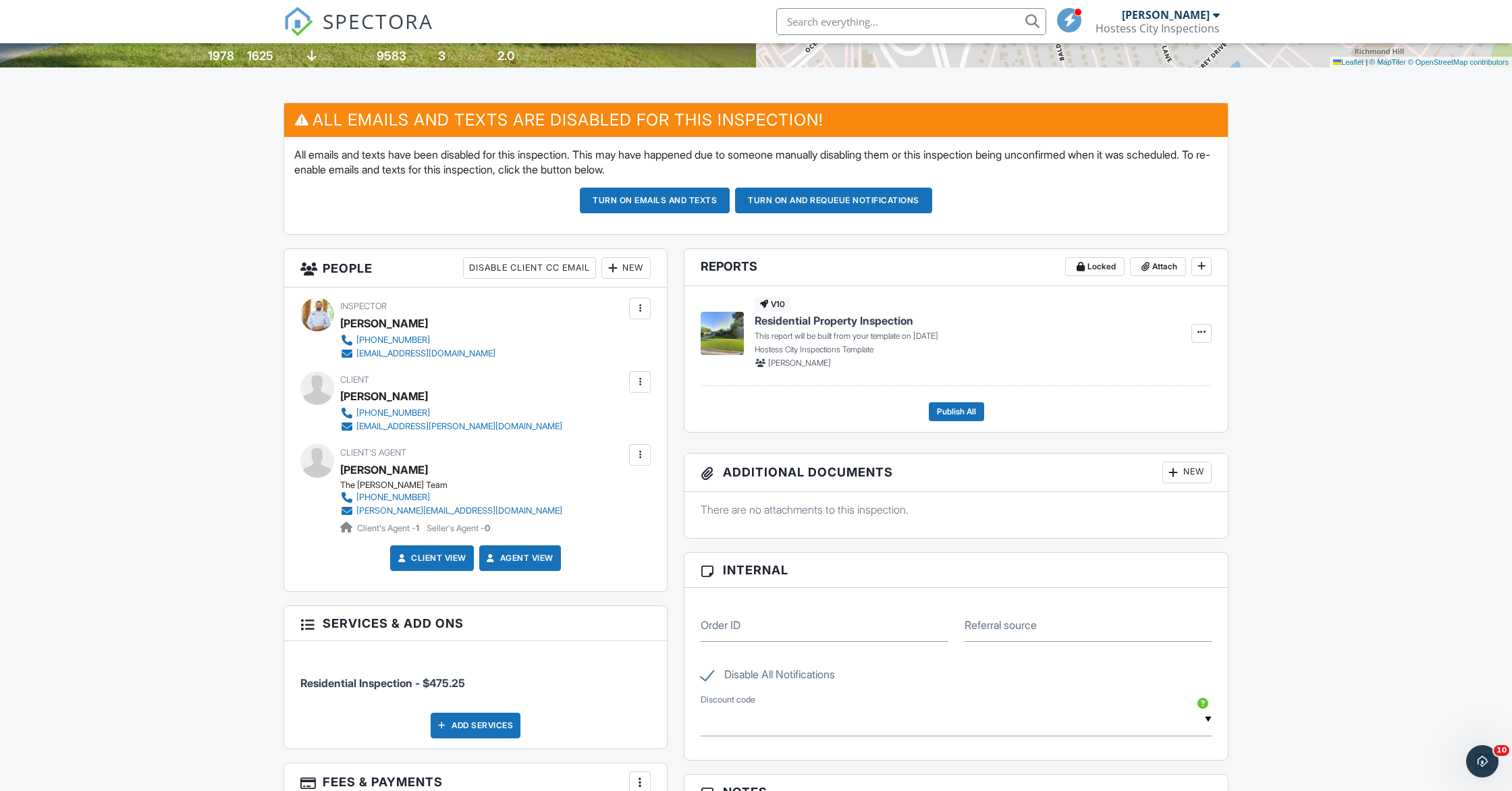
scroll to position [297, 0]
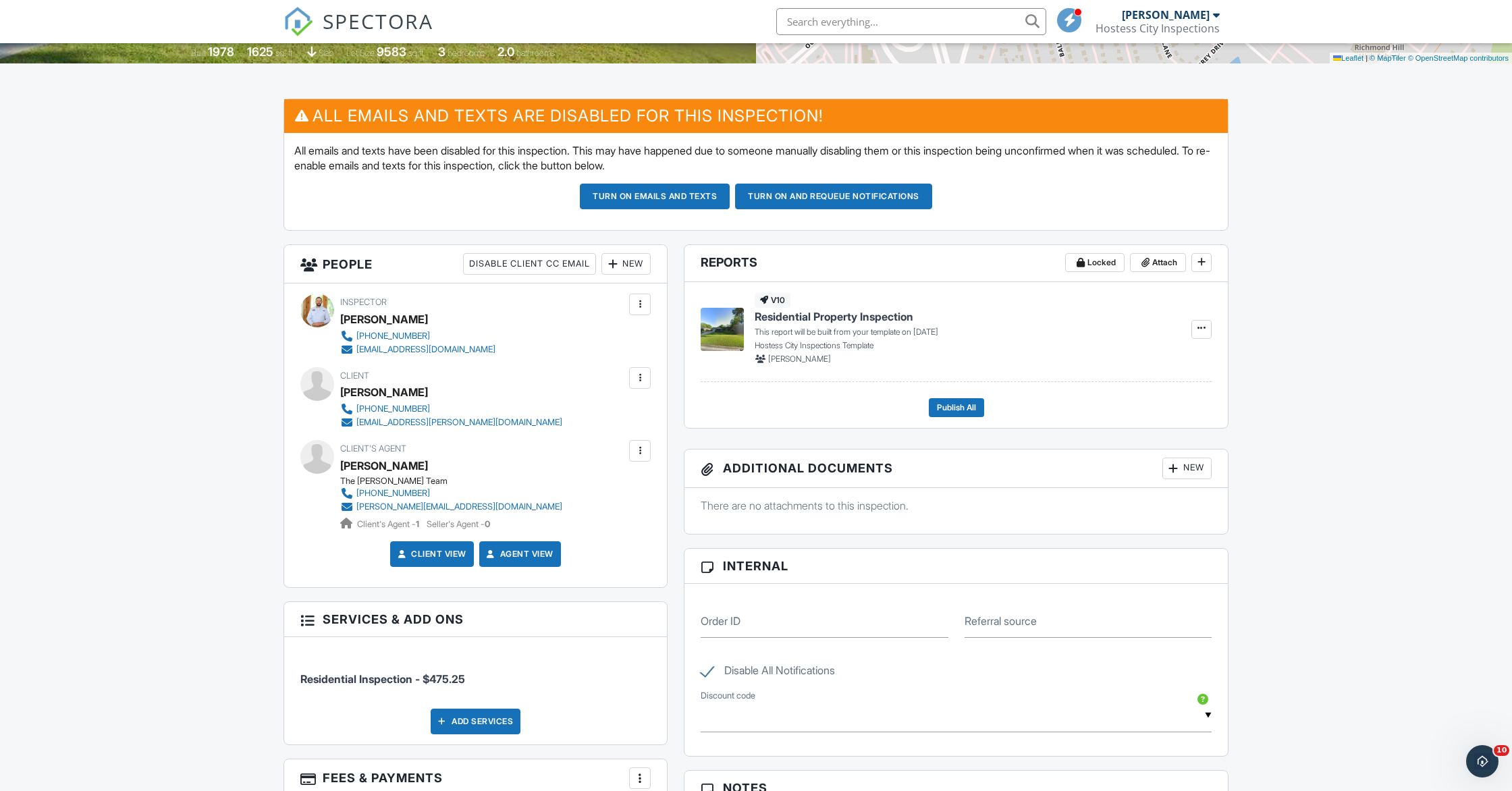
click at [641, 451] on div at bounding box center [640, 450] width 14 height 14
click at [545, 485] on li "Edit" at bounding box center [567, 491] width 151 height 33
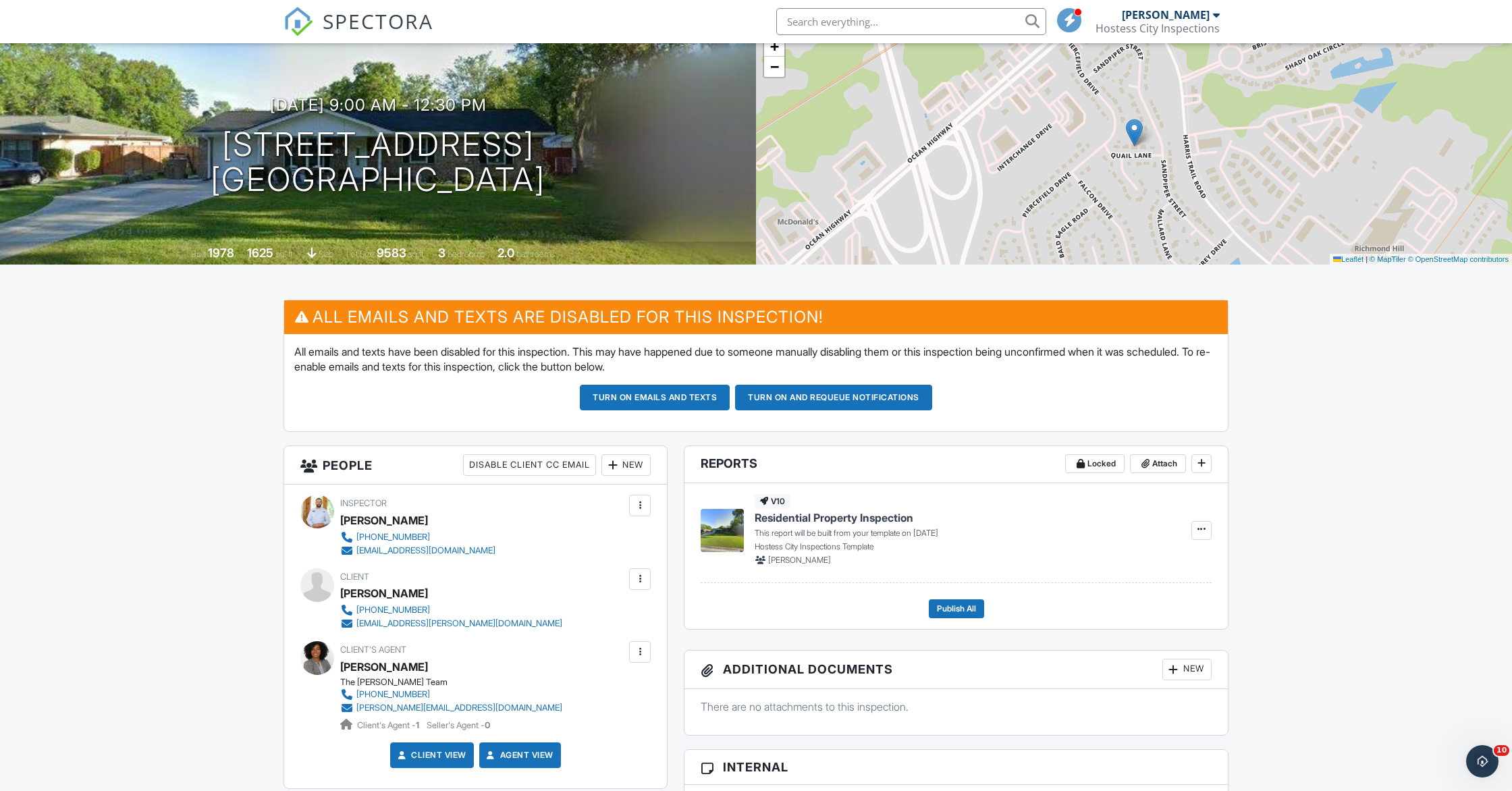
scroll to position [97, 0]
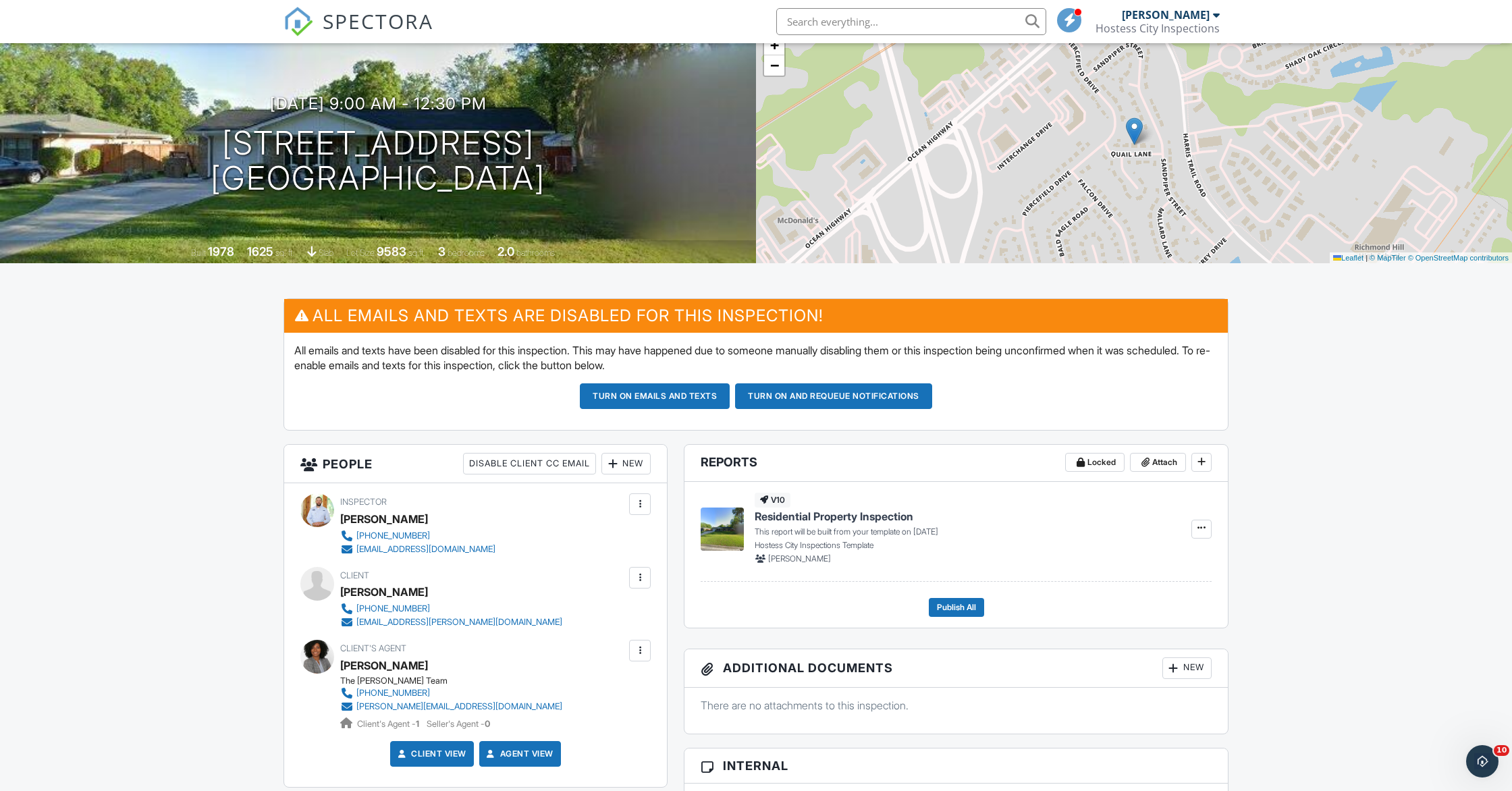
click at [801, 394] on button "Turn on and Requeue Notifications" at bounding box center [833, 396] width 197 height 25
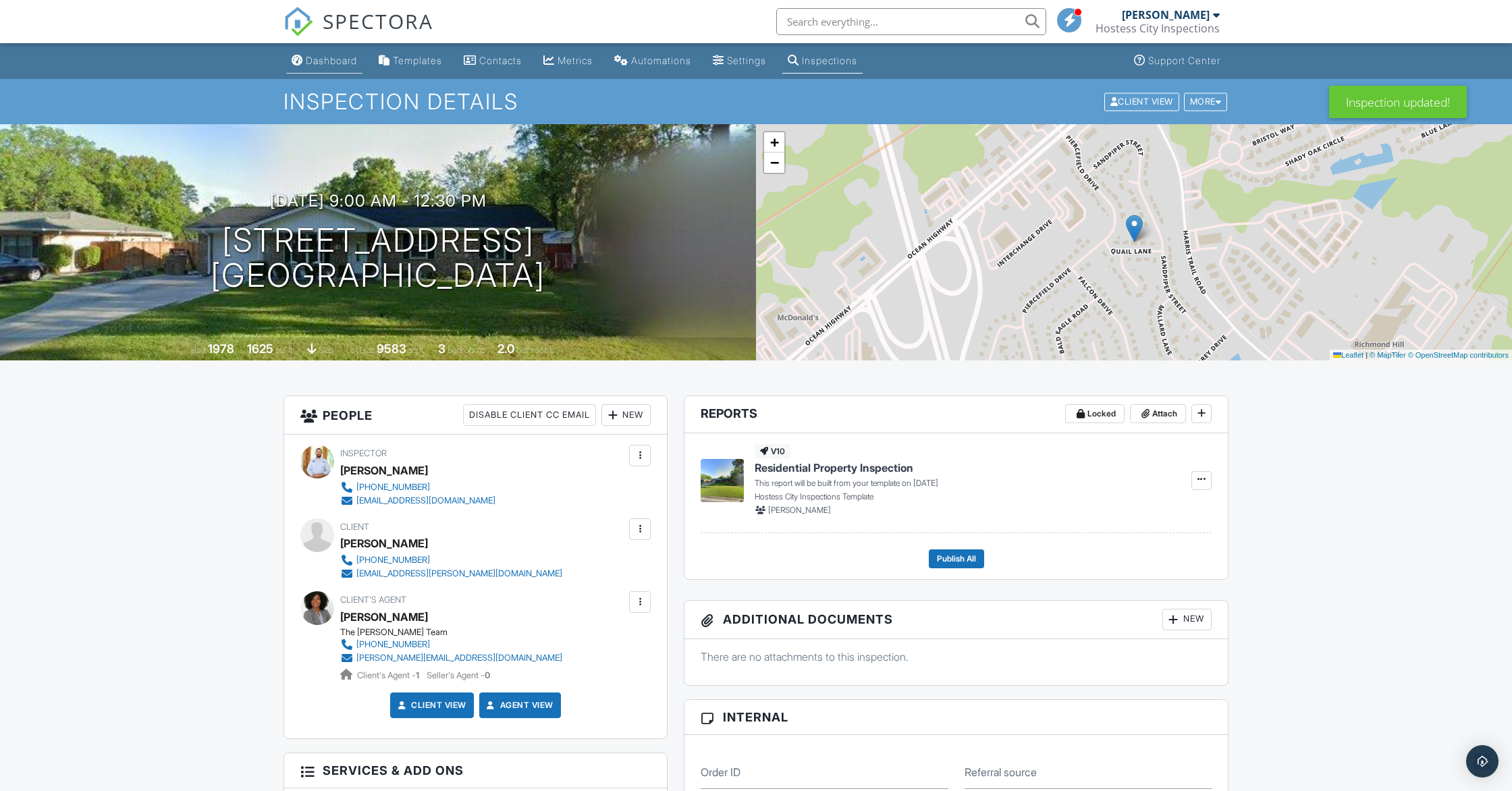
click at [335, 66] on div "Dashboard" at bounding box center [331, 61] width 51 height 11
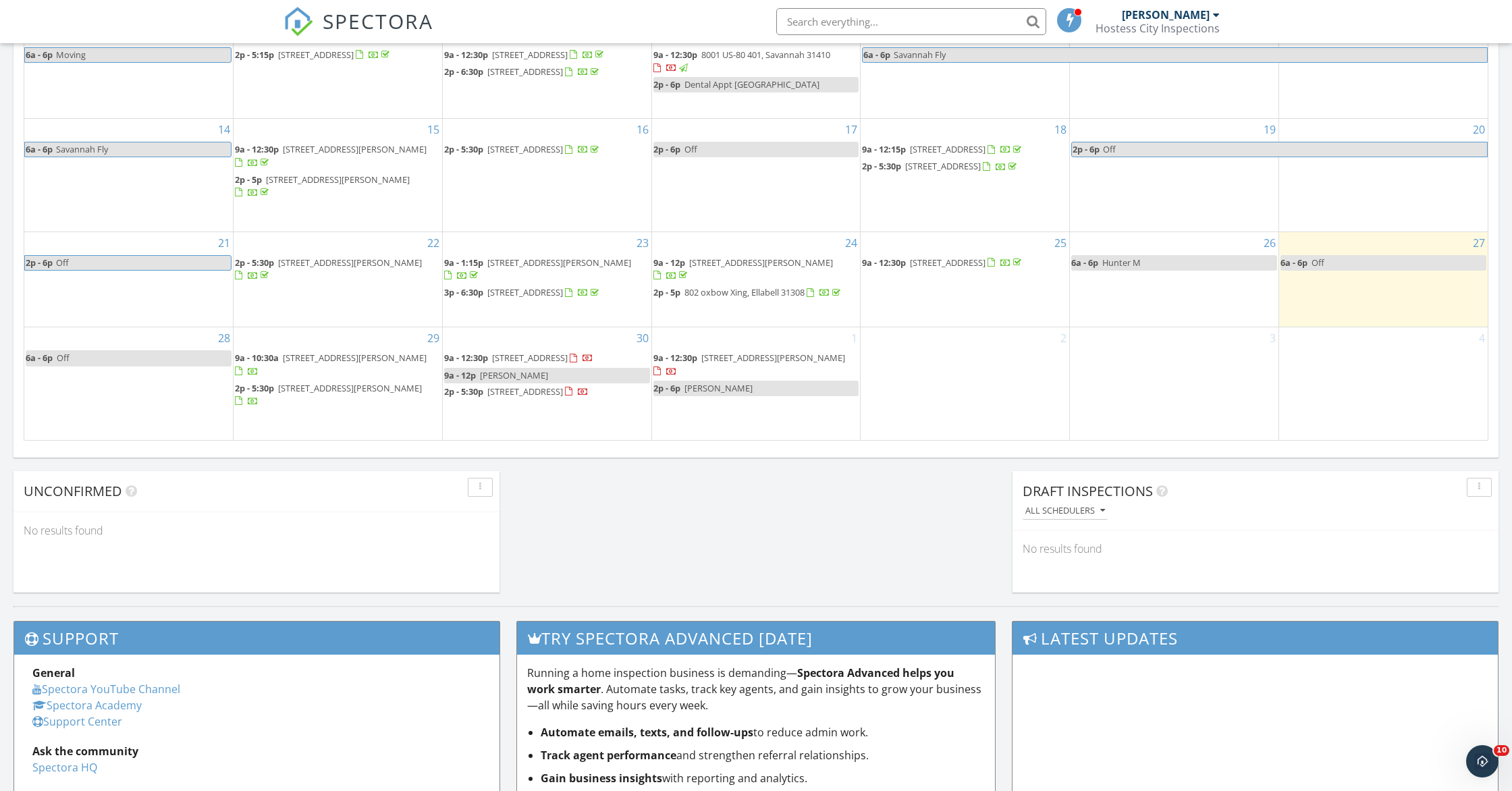
scroll to position [799, 0]
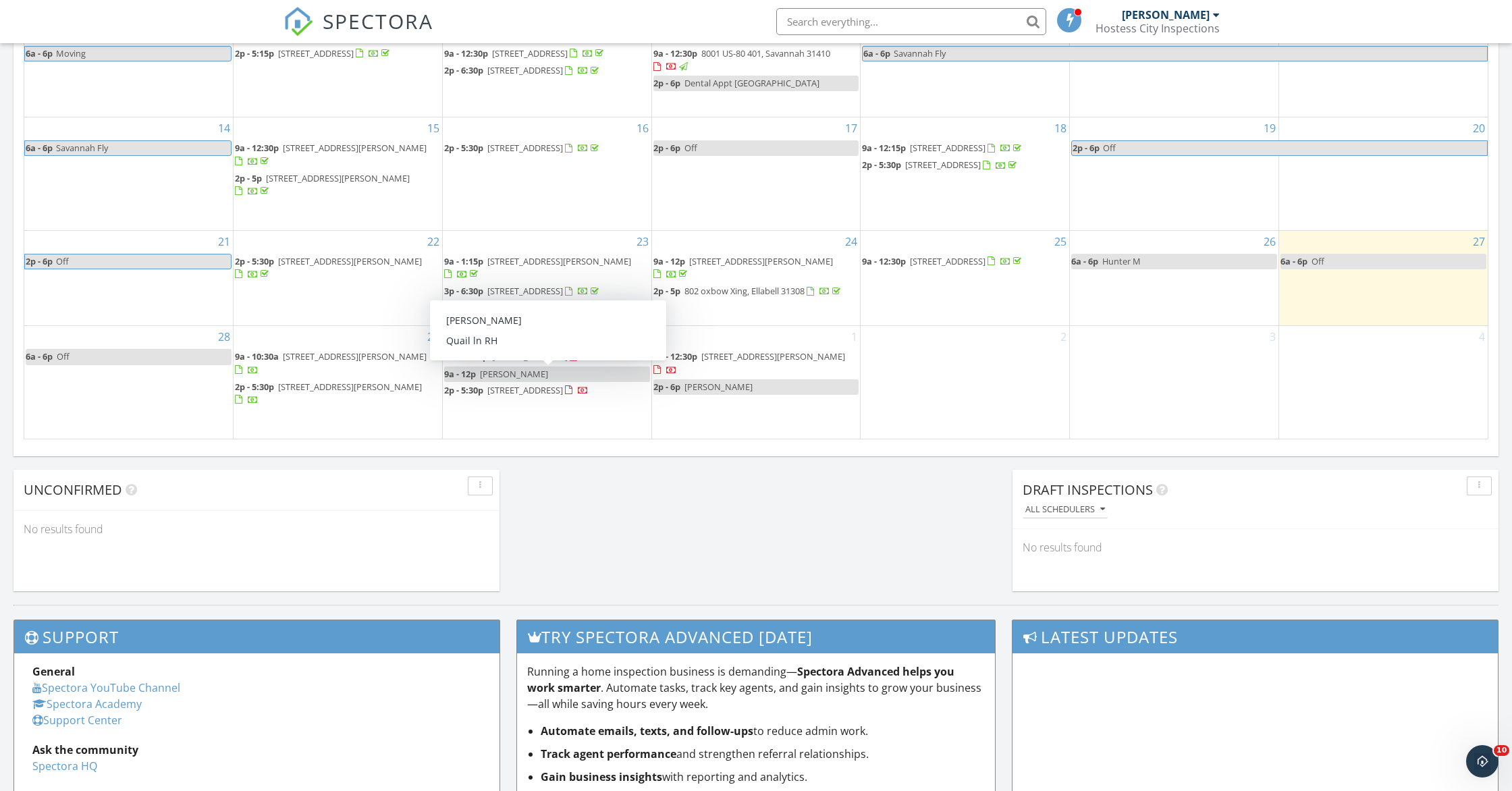
click at [503, 374] on span "[PERSON_NAME]" at bounding box center [514, 374] width 69 height 12
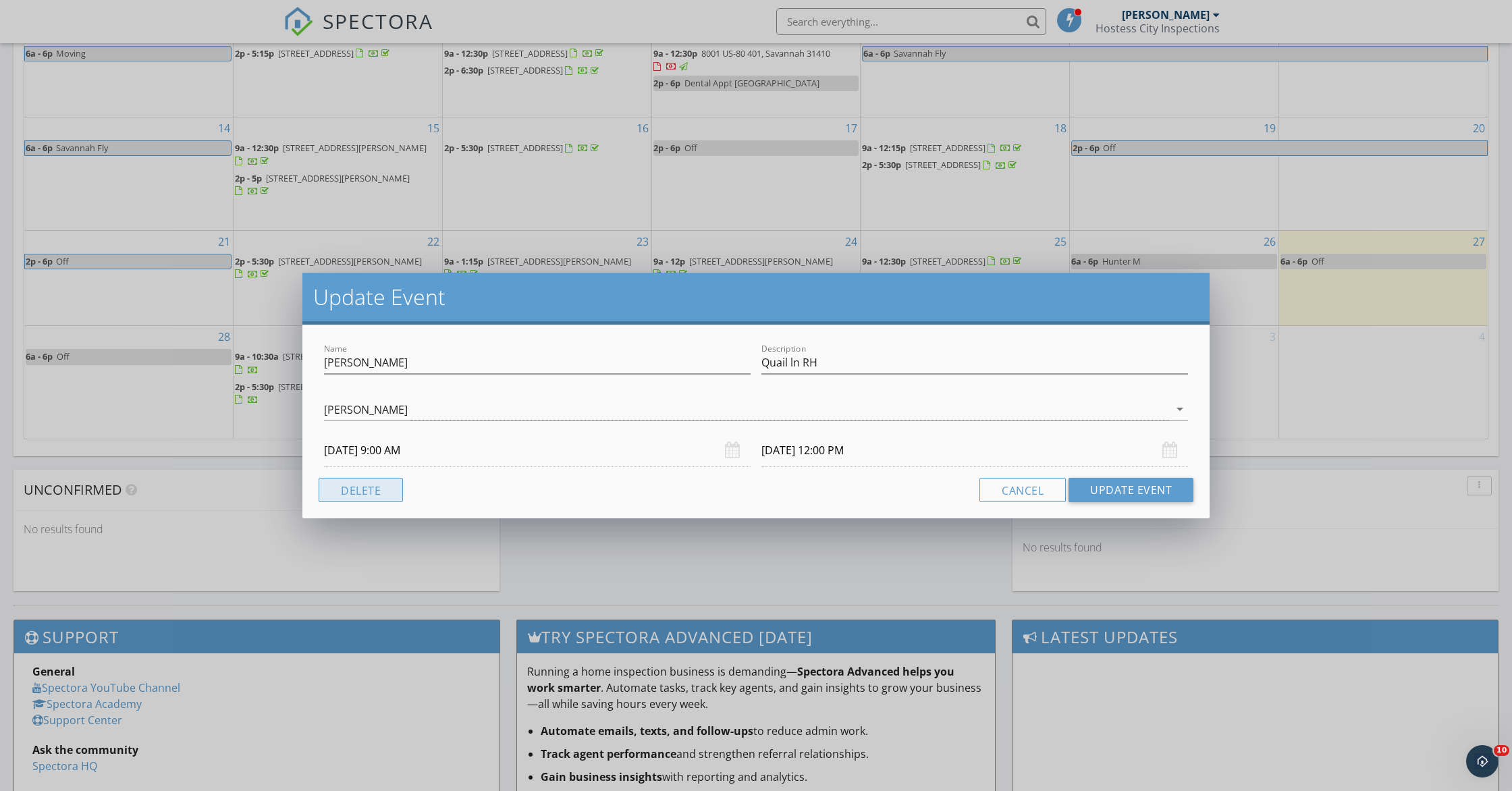
click at [386, 483] on button "Delete" at bounding box center [361, 490] width 84 height 25
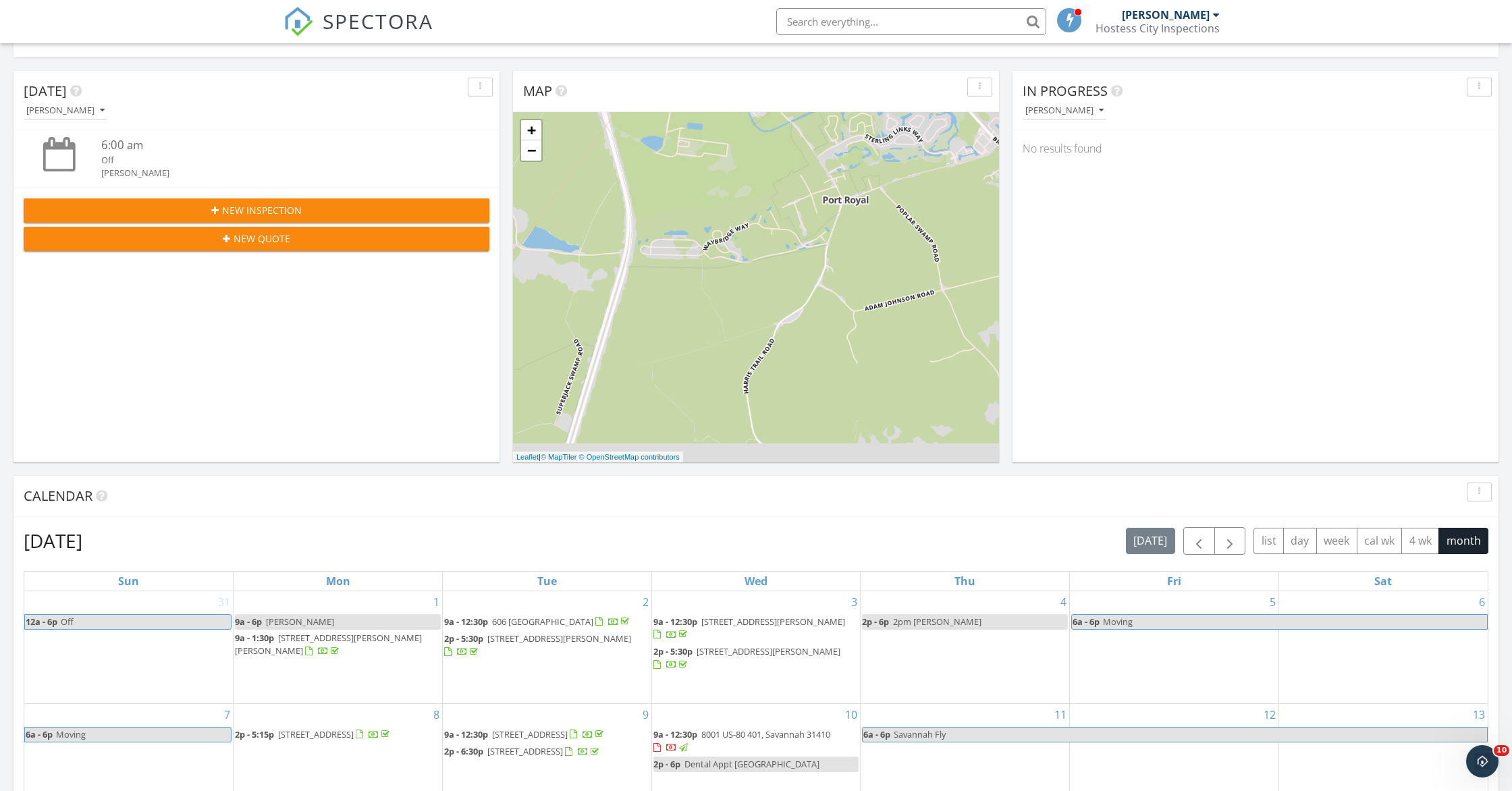
scroll to position [0, 0]
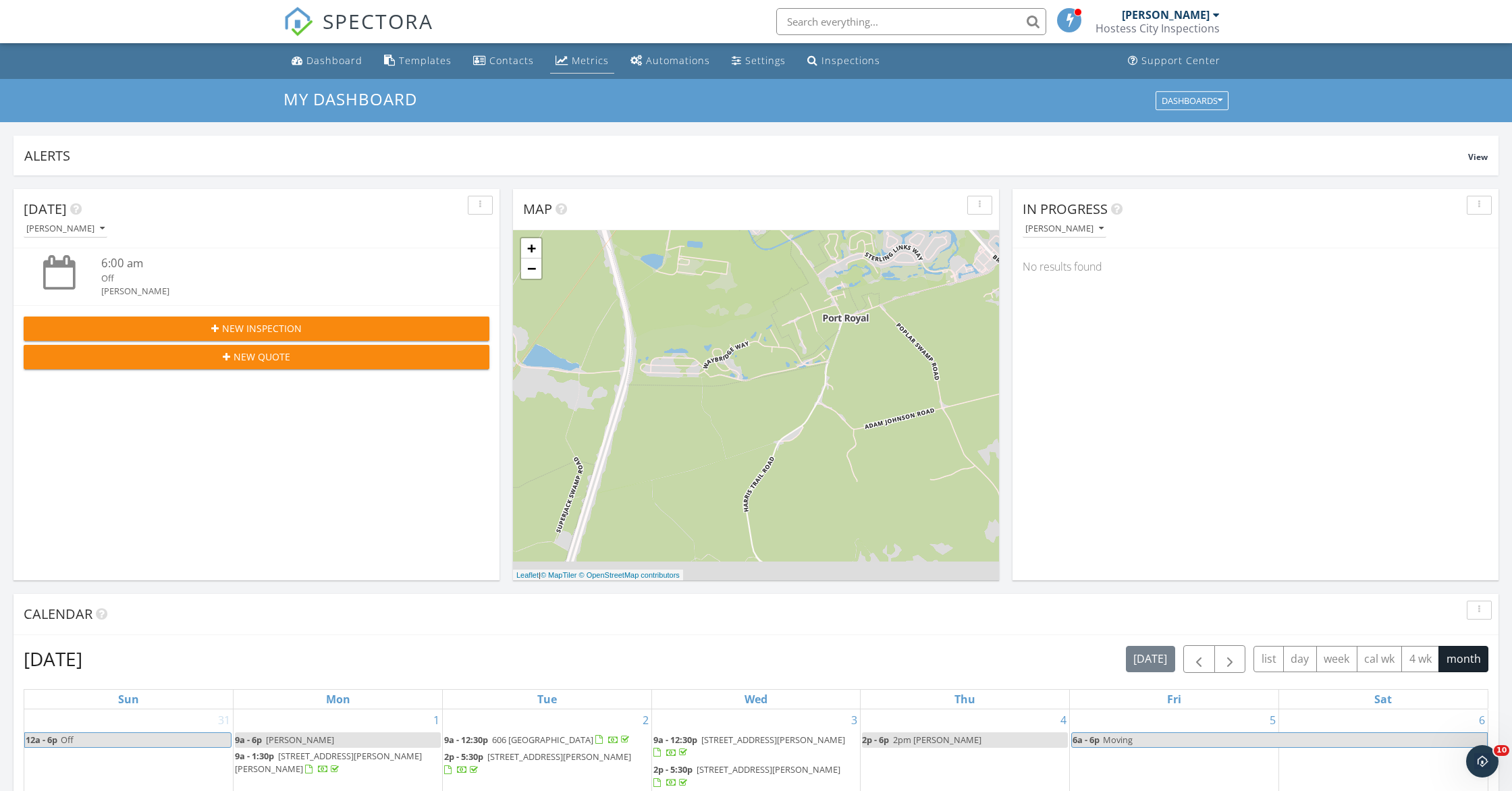
click at [595, 63] on div "Metrics" at bounding box center [590, 61] width 37 height 13
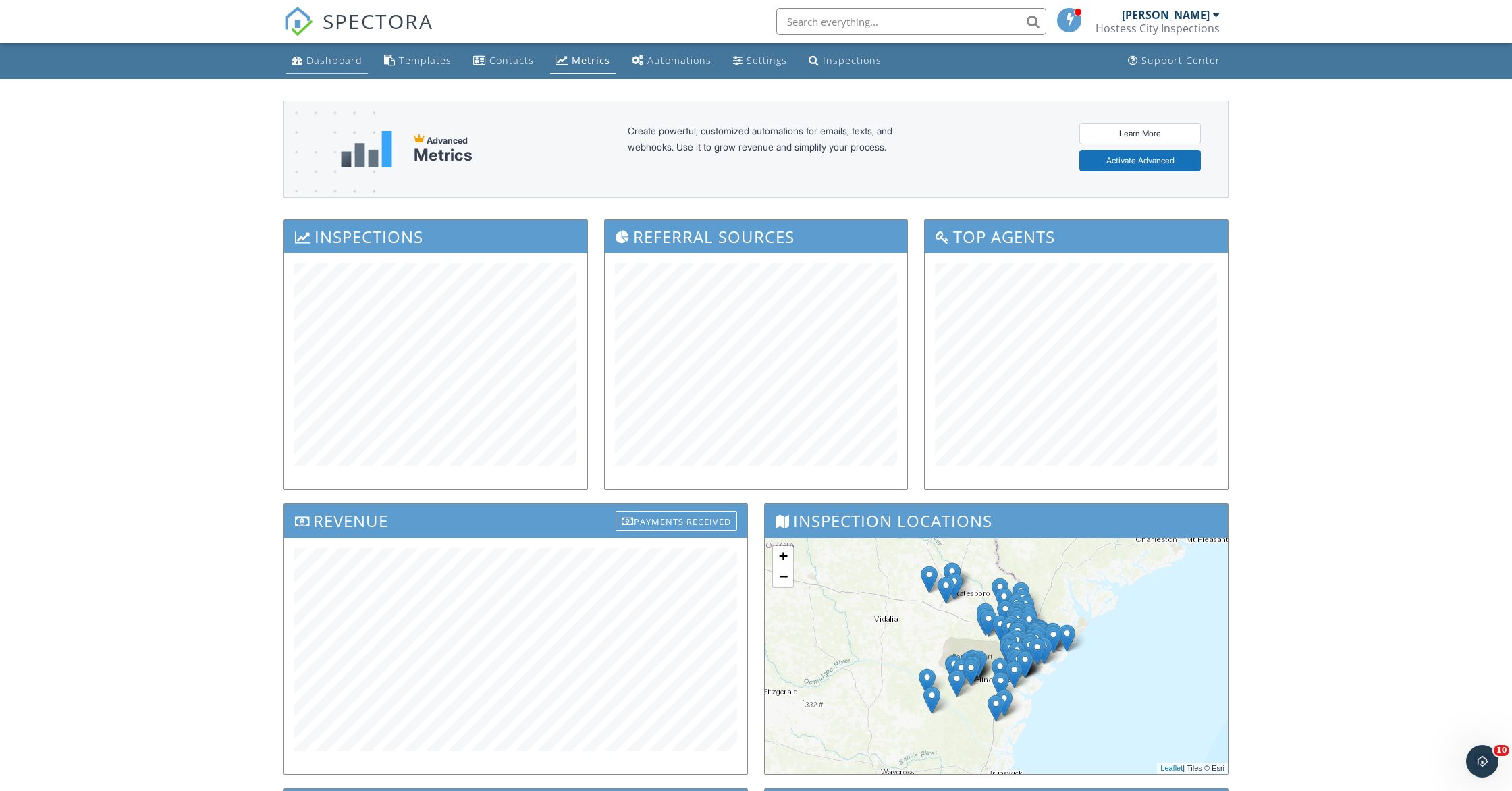
click at [337, 57] on div "Dashboard" at bounding box center [335, 61] width 56 height 13
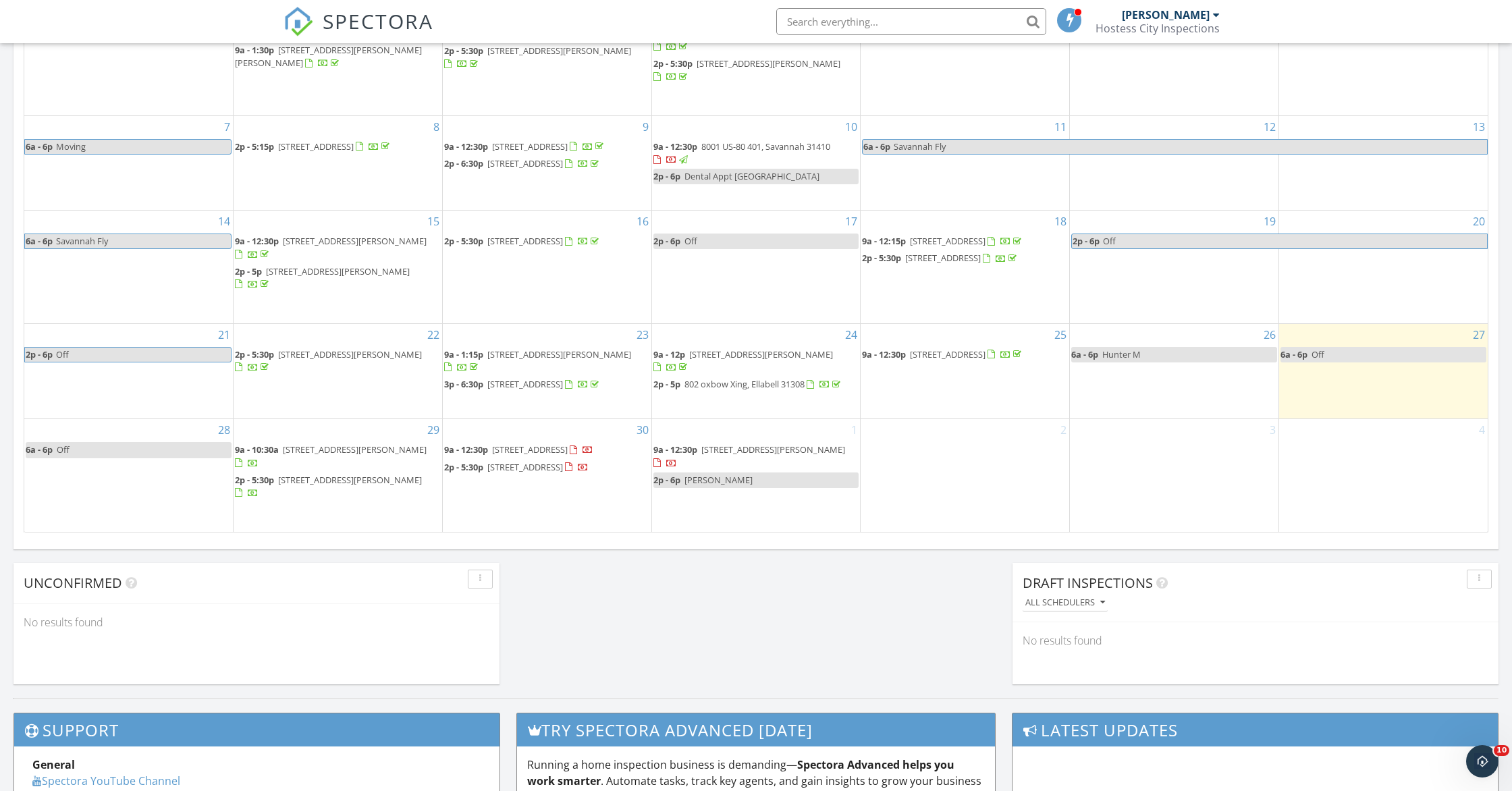
scroll to position [792, 0]
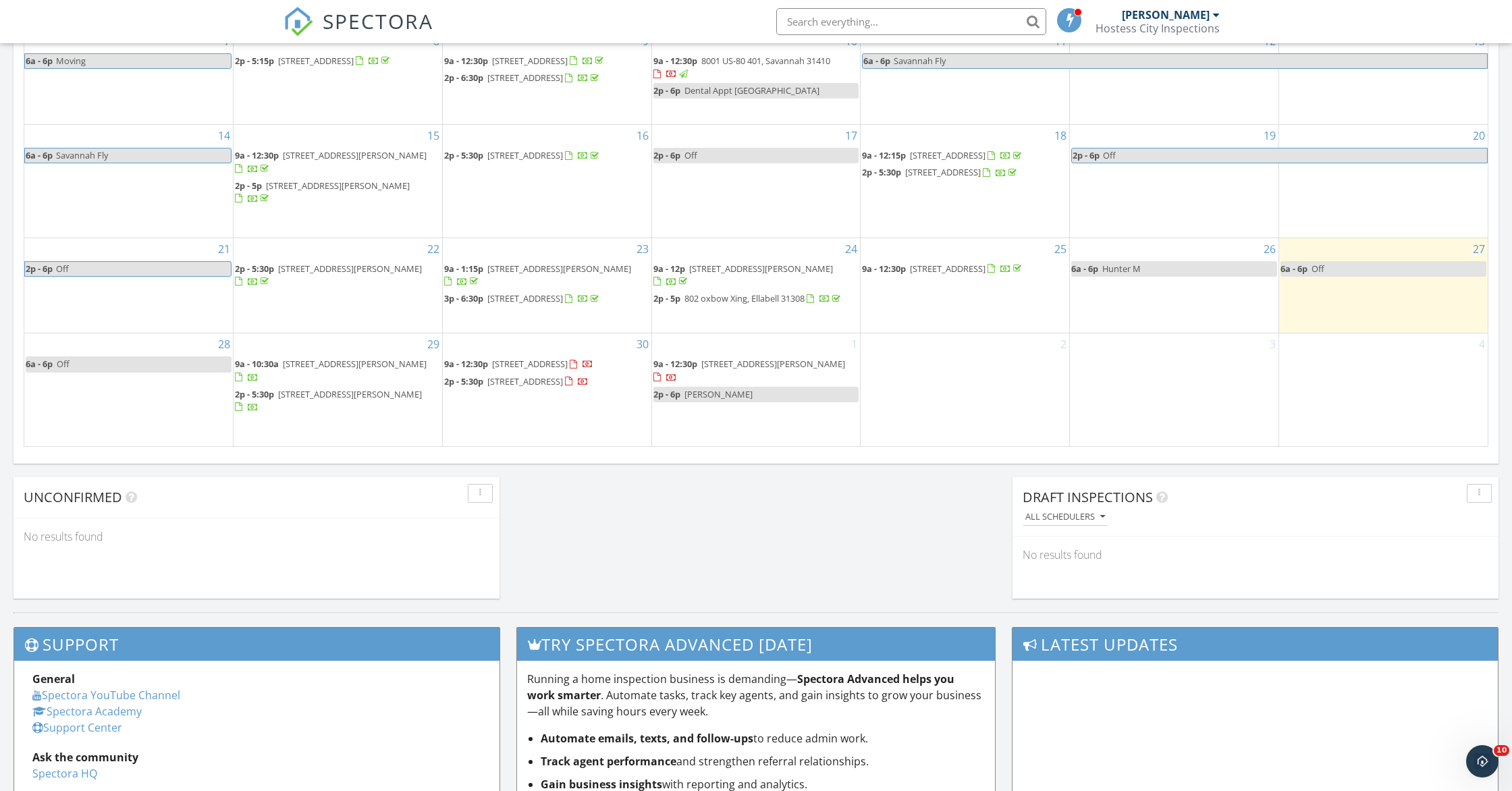
click at [770, 425] on div "1 9a - 12:30p 354 Winchester Dr, Pooler 31322 2p - 6p Michelle E" at bounding box center [756, 390] width 209 height 112
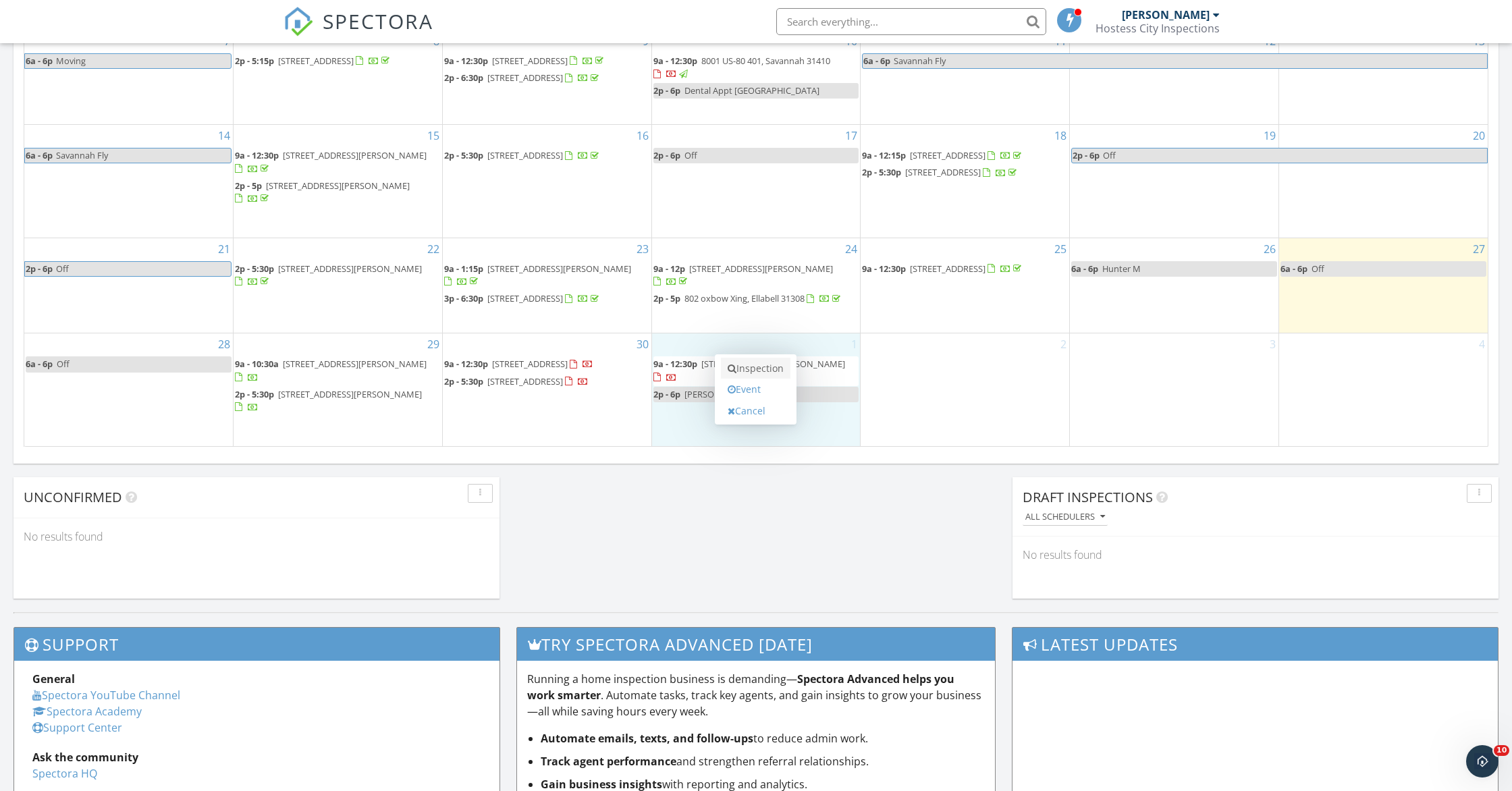
click at [768, 373] on link "Inspection" at bounding box center [755, 368] width 69 height 22
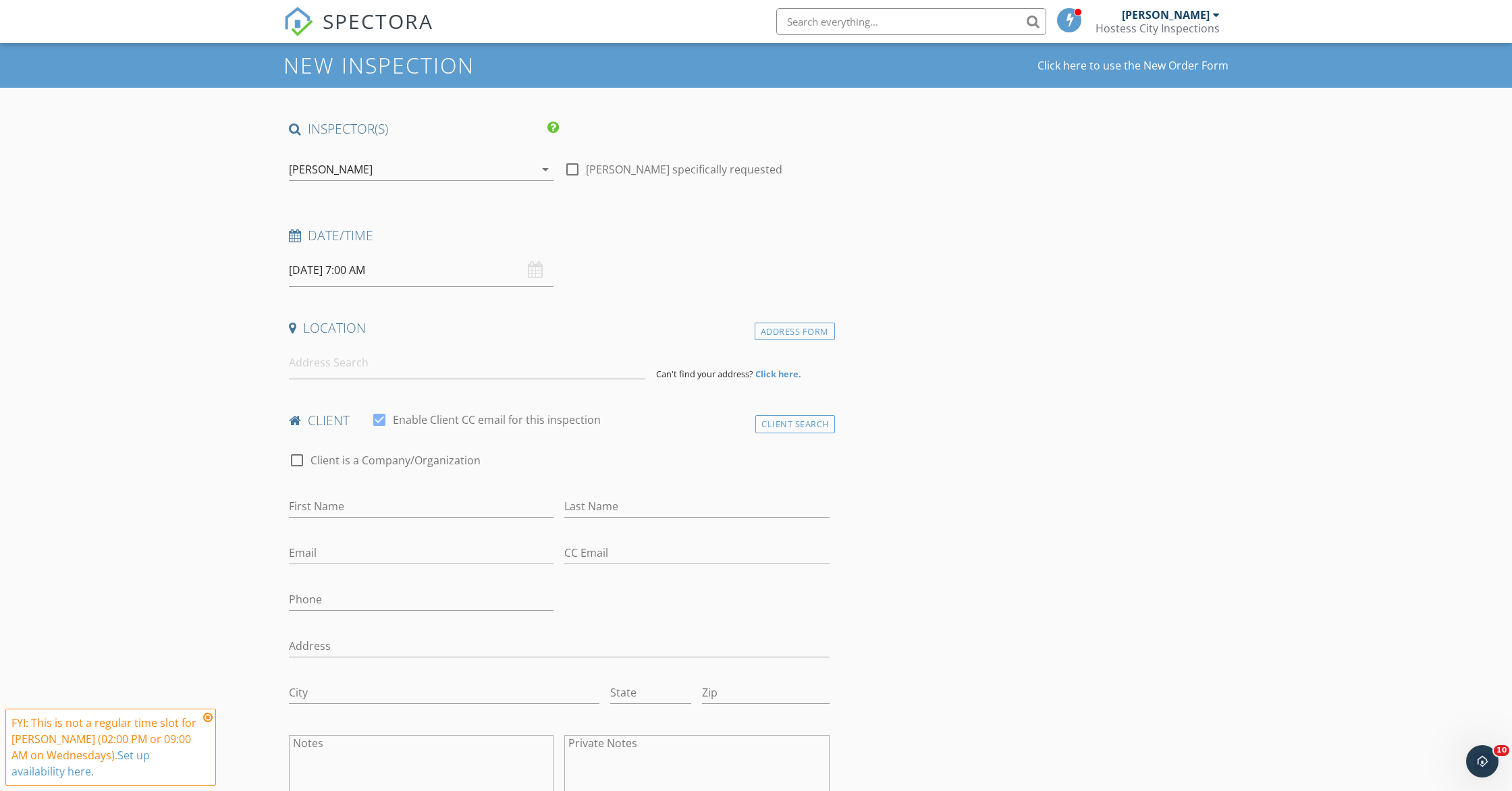
scroll to position [72, 0]
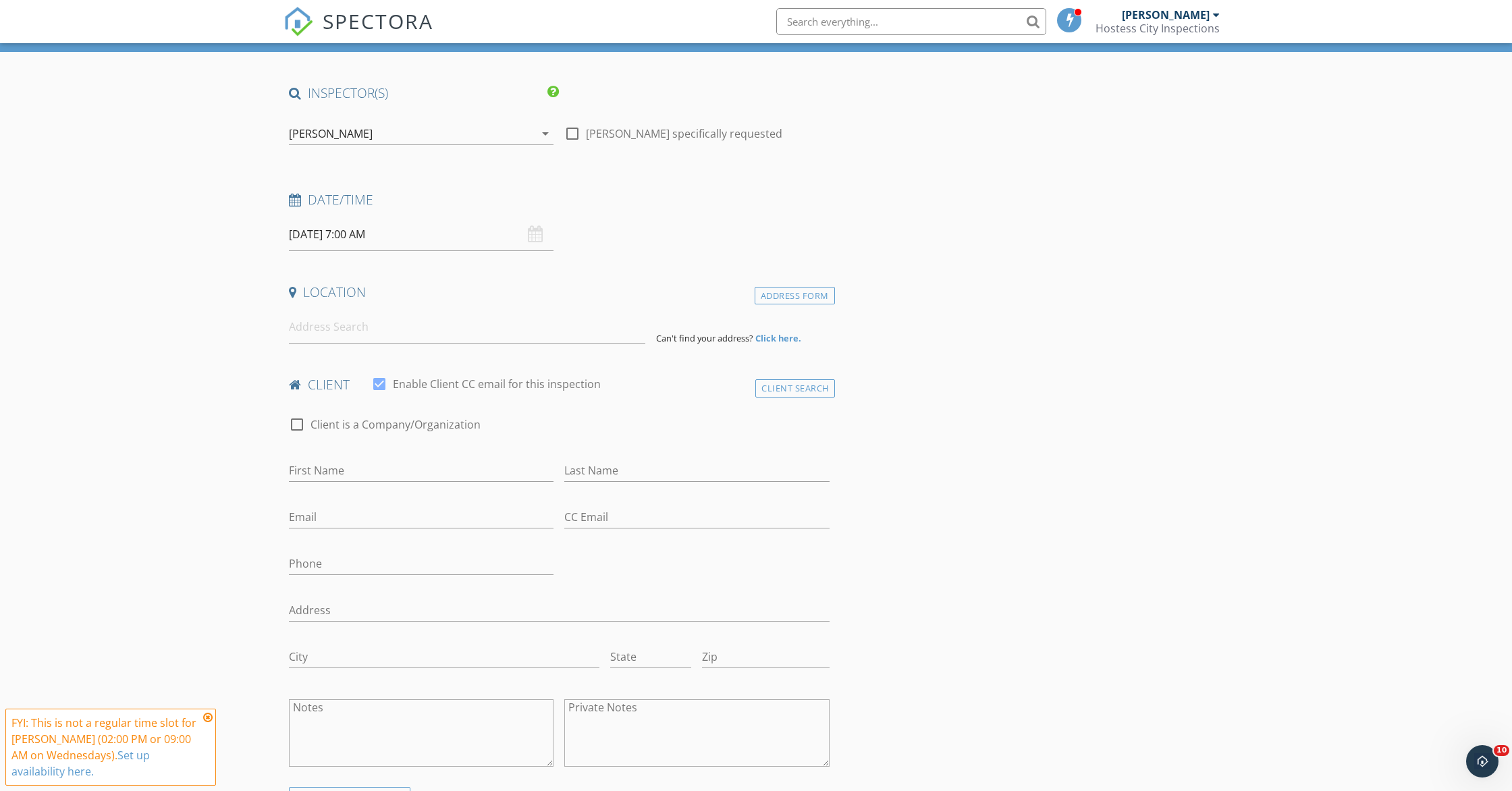
click at [575, 131] on div at bounding box center [572, 133] width 23 height 23
checkbox input "true"
click at [384, 239] on input "10/01/2025 7:00 AM" at bounding box center [421, 235] width 264 height 33
click at [358, 226] on input "10/01/2025 7:00 AM" at bounding box center [421, 235] width 264 height 33
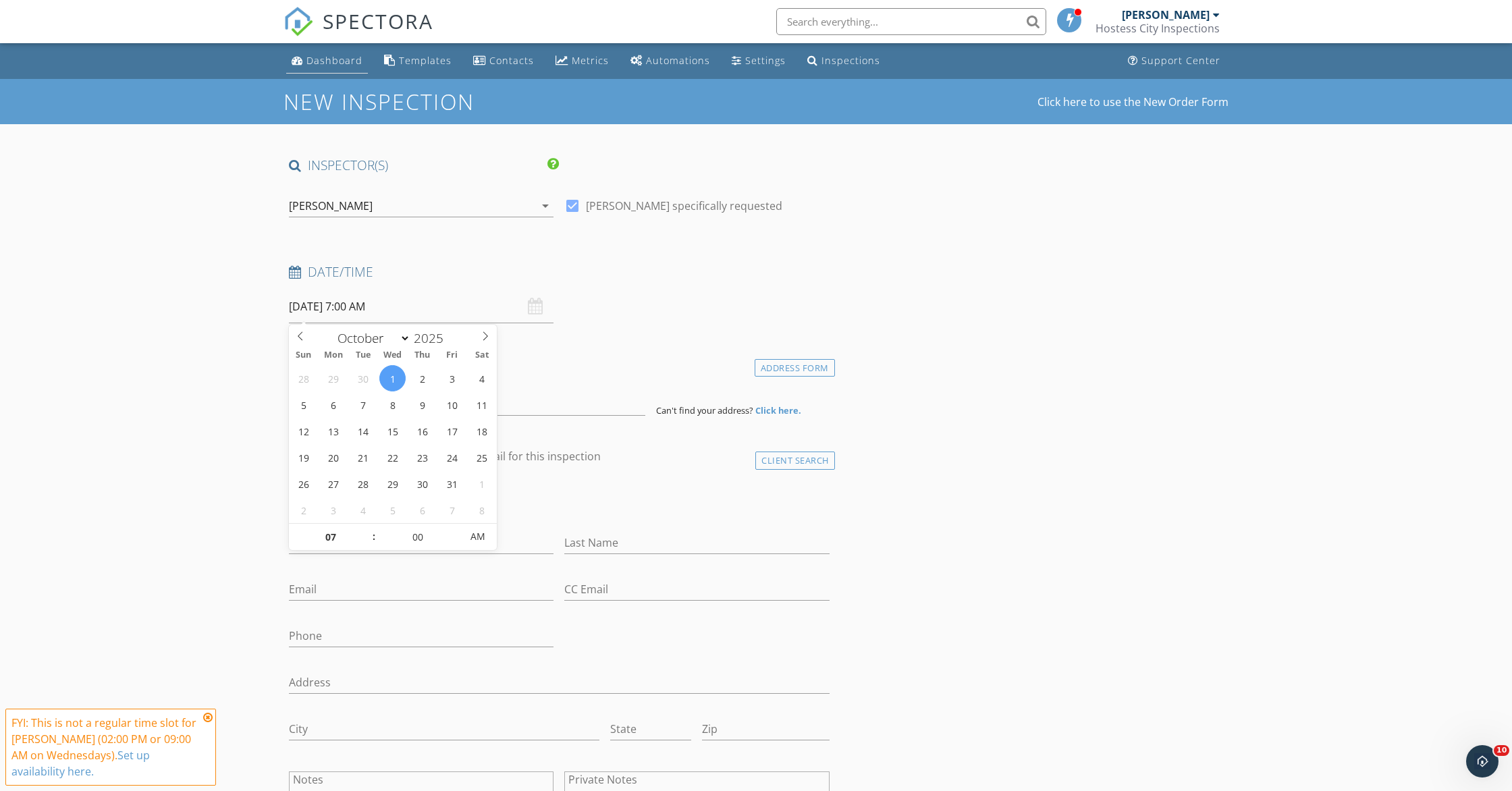
click at [333, 53] on link "Dashboard" at bounding box center [327, 61] width 82 height 25
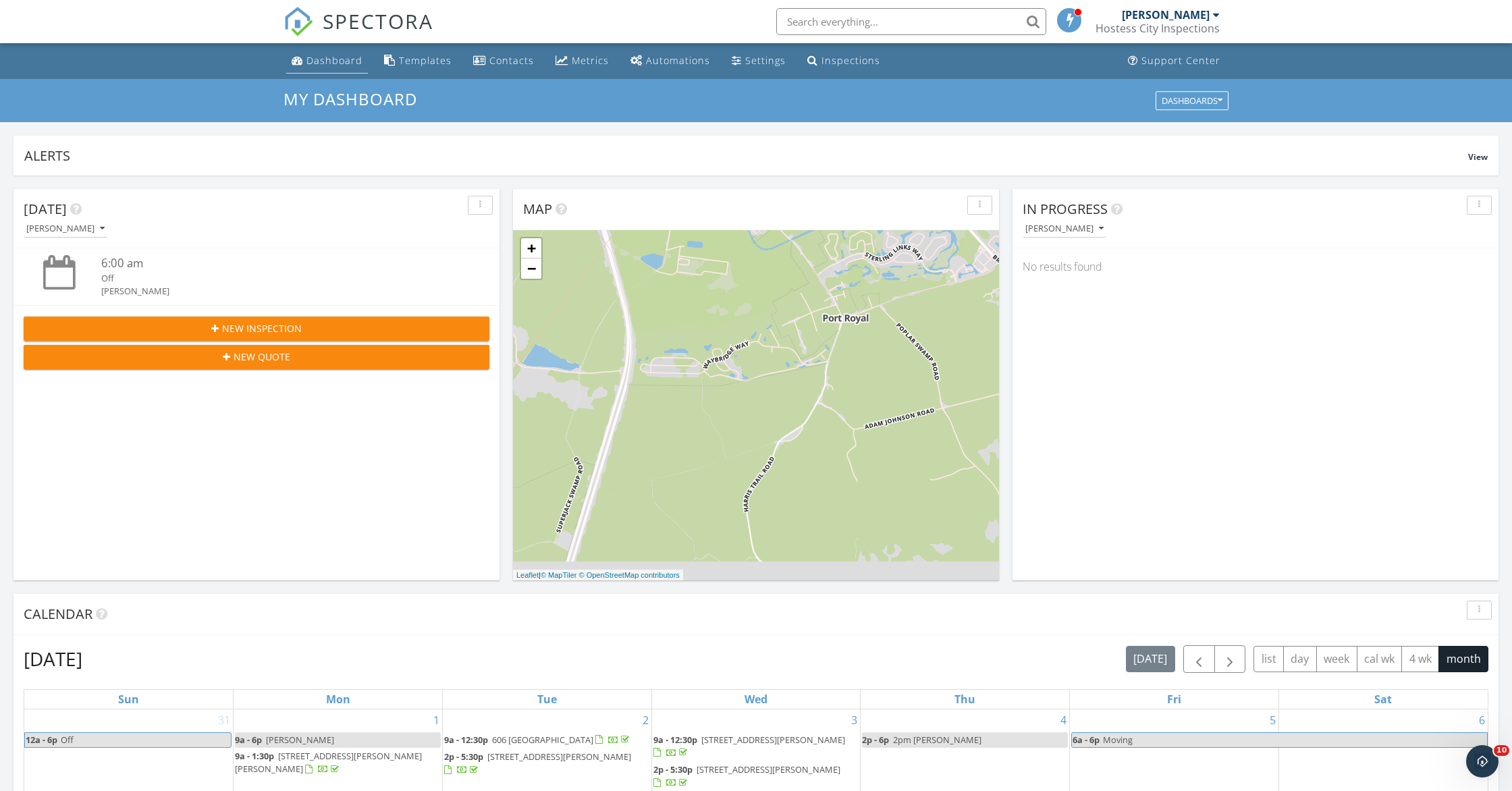
click at [334, 66] on div "Dashboard" at bounding box center [335, 61] width 56 height 13
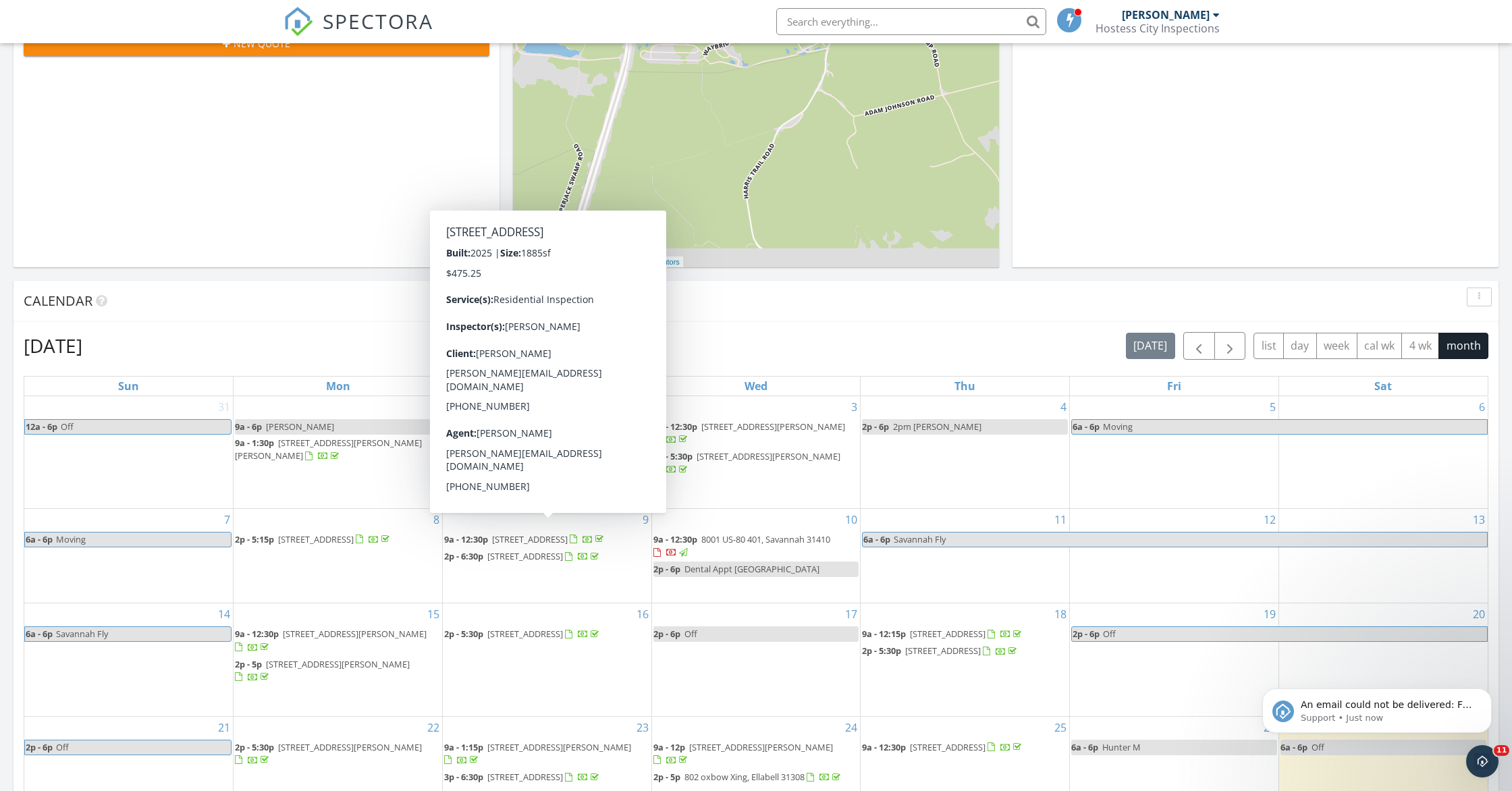
scroll to position [316, 0]
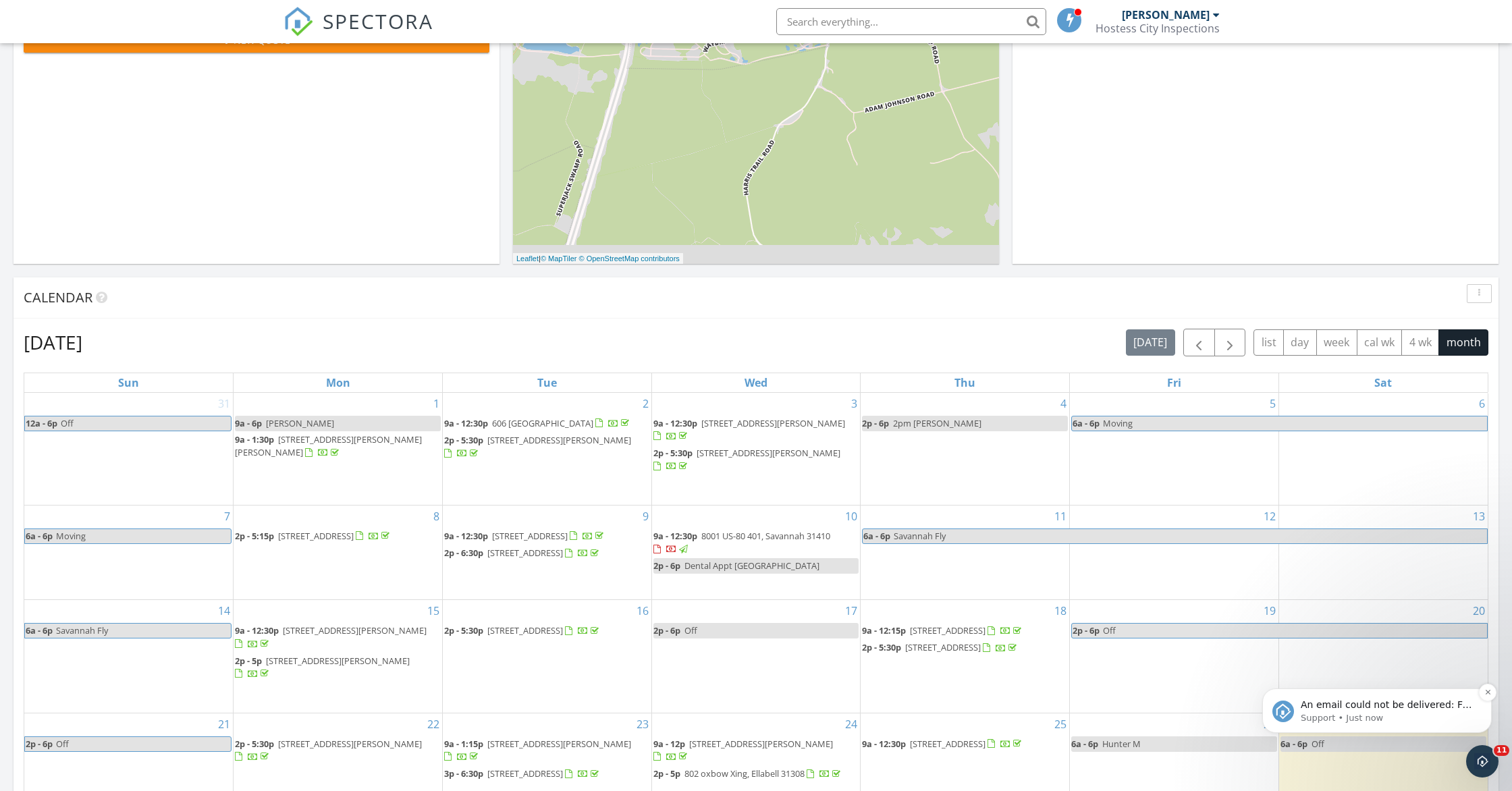
click at [1460, 705] on span "An email could not be delivered: For more information, view Why emails don't ge…" at bounding box center [1386, 718] width 171 height 37
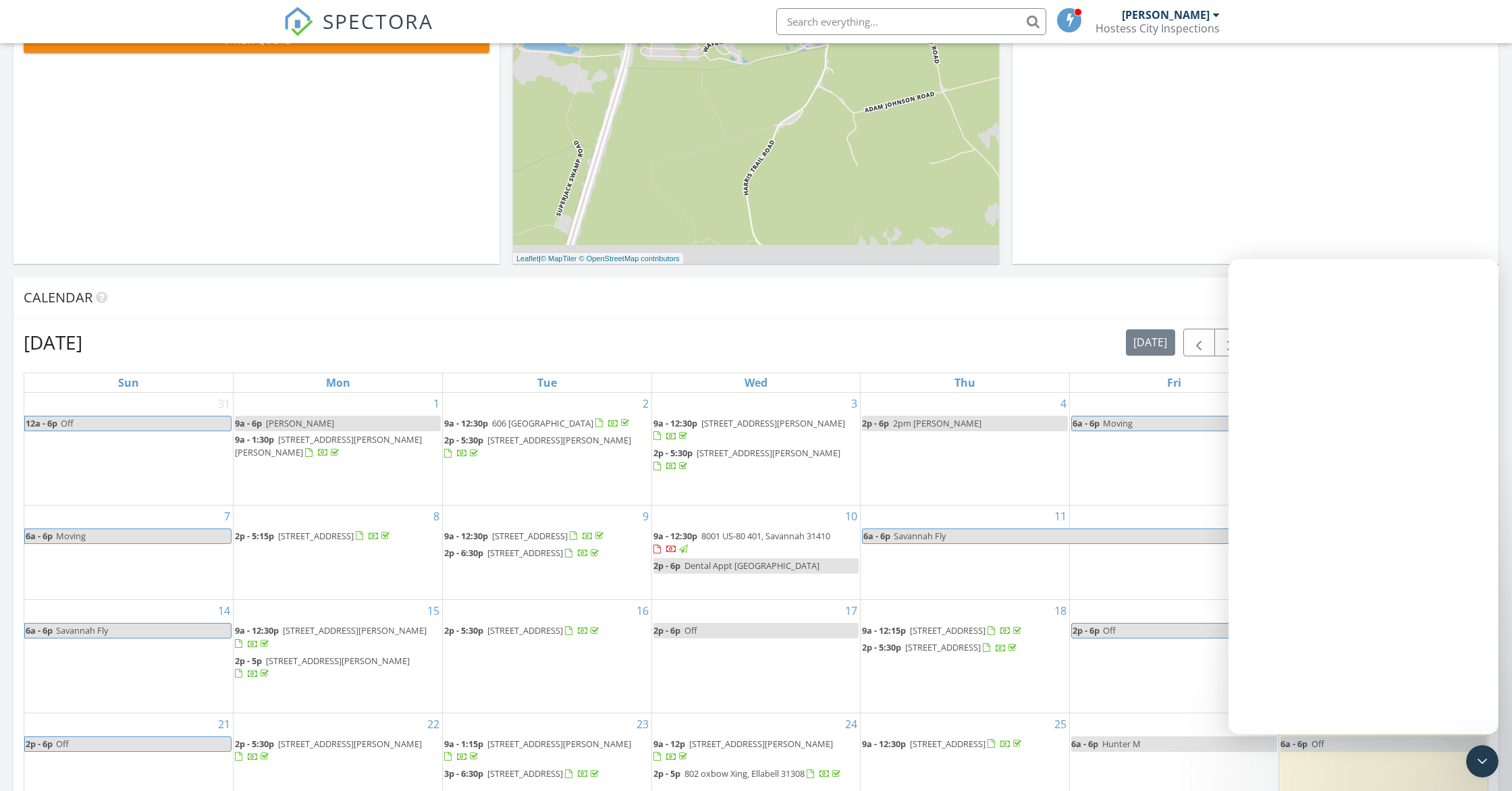
scroll to position [0, 0]
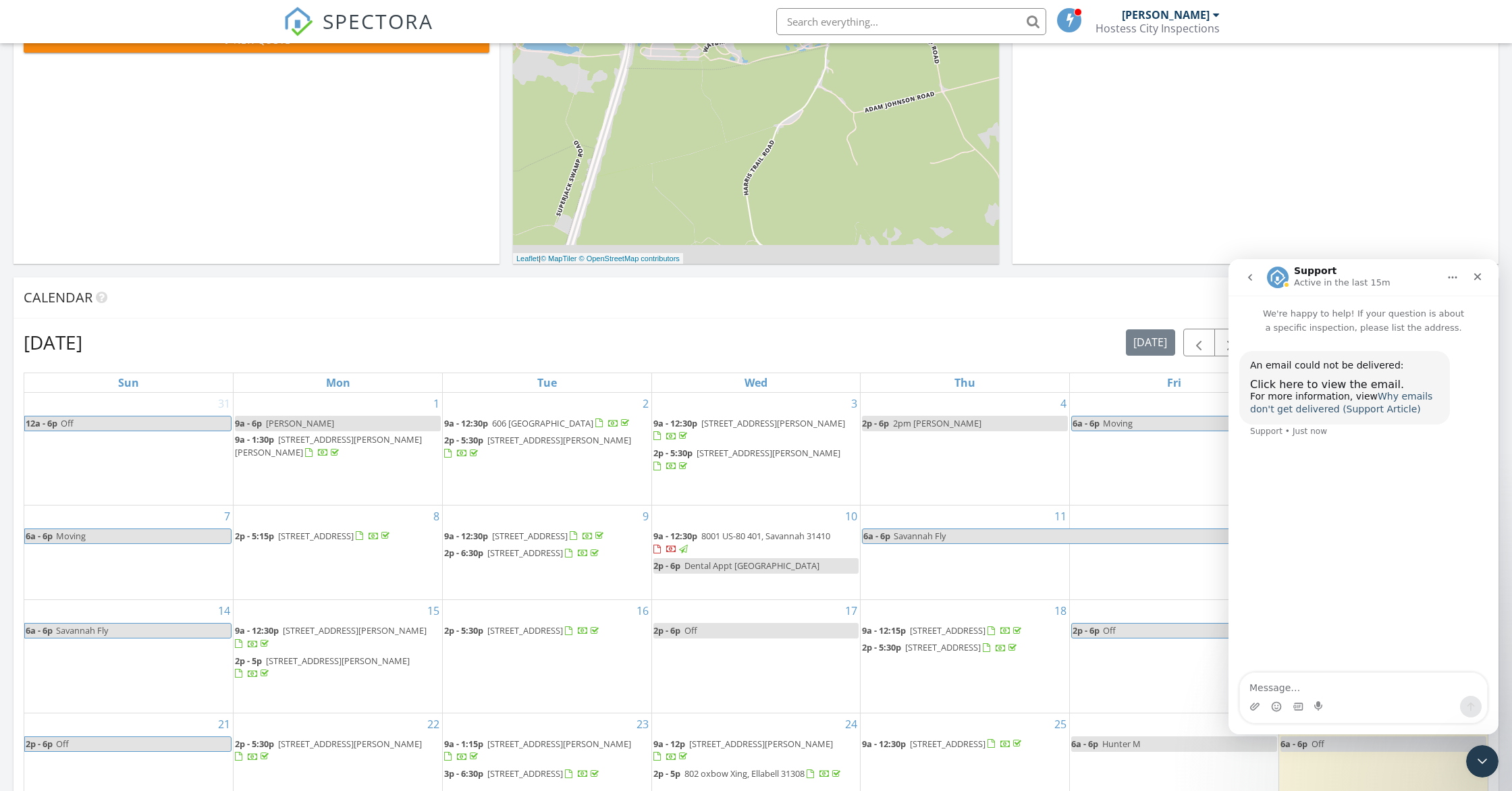
click at [1385, 395] on link "Why emails don't get delivered (Support Article)" at bounding box center [1341, 403] width 182 height 25
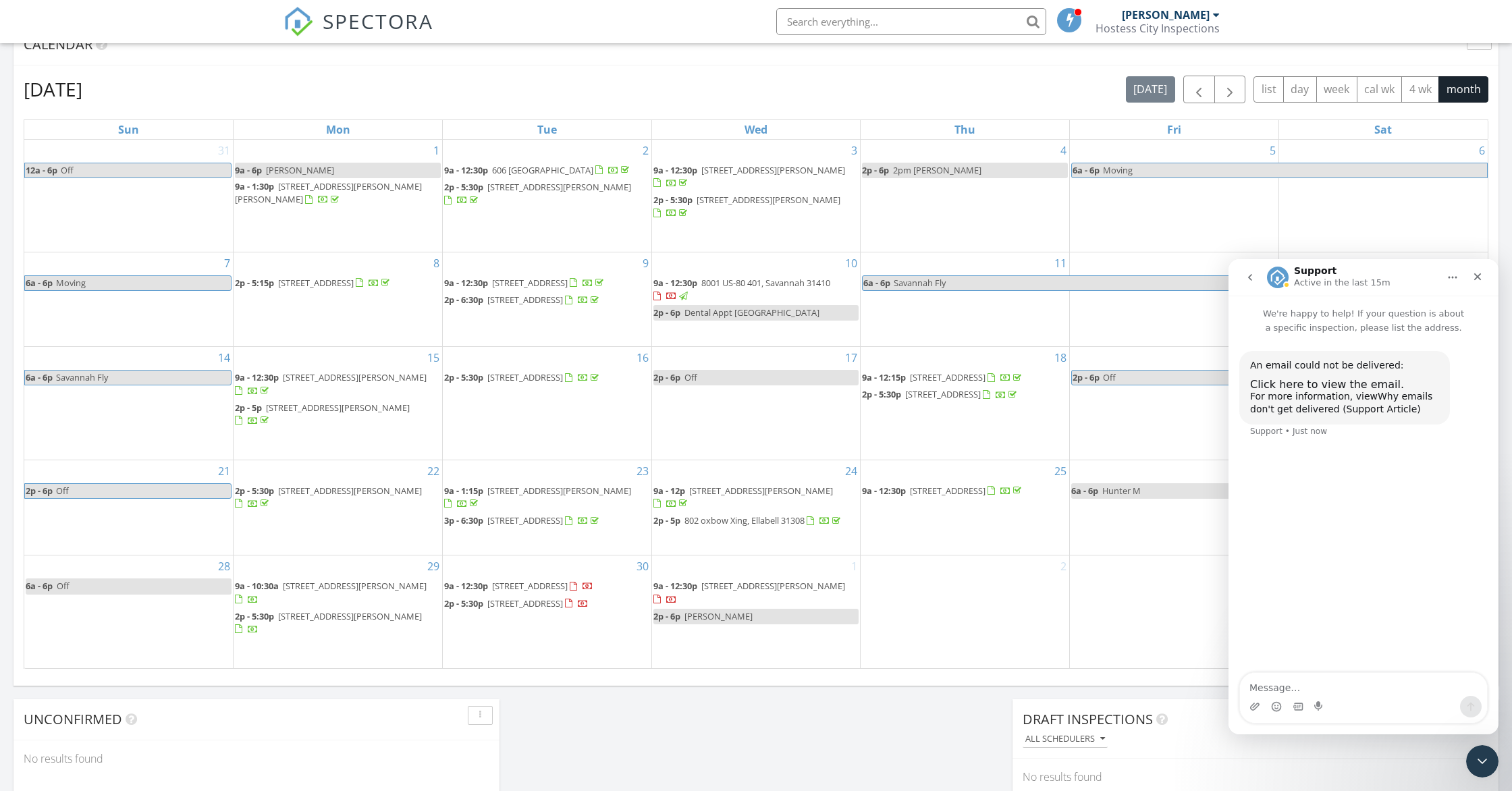
scroll to position [566, 0]
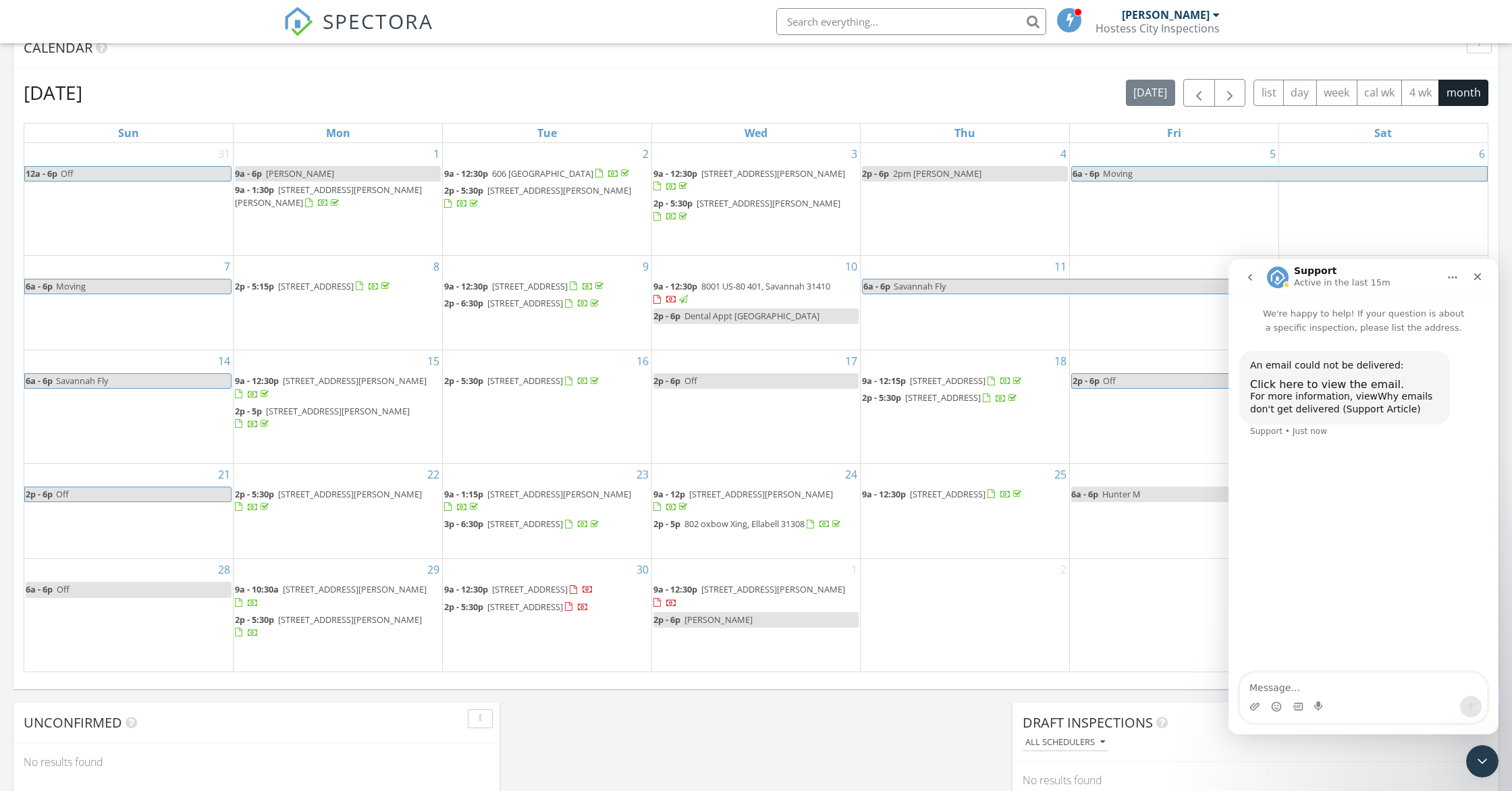
click at [738, 656] on div "1 9a - 12:30p 354 Winchester Dr, Pooler 31322 2p - 6p Michelle E" at bounding box center [756, 615] width 209 height 112
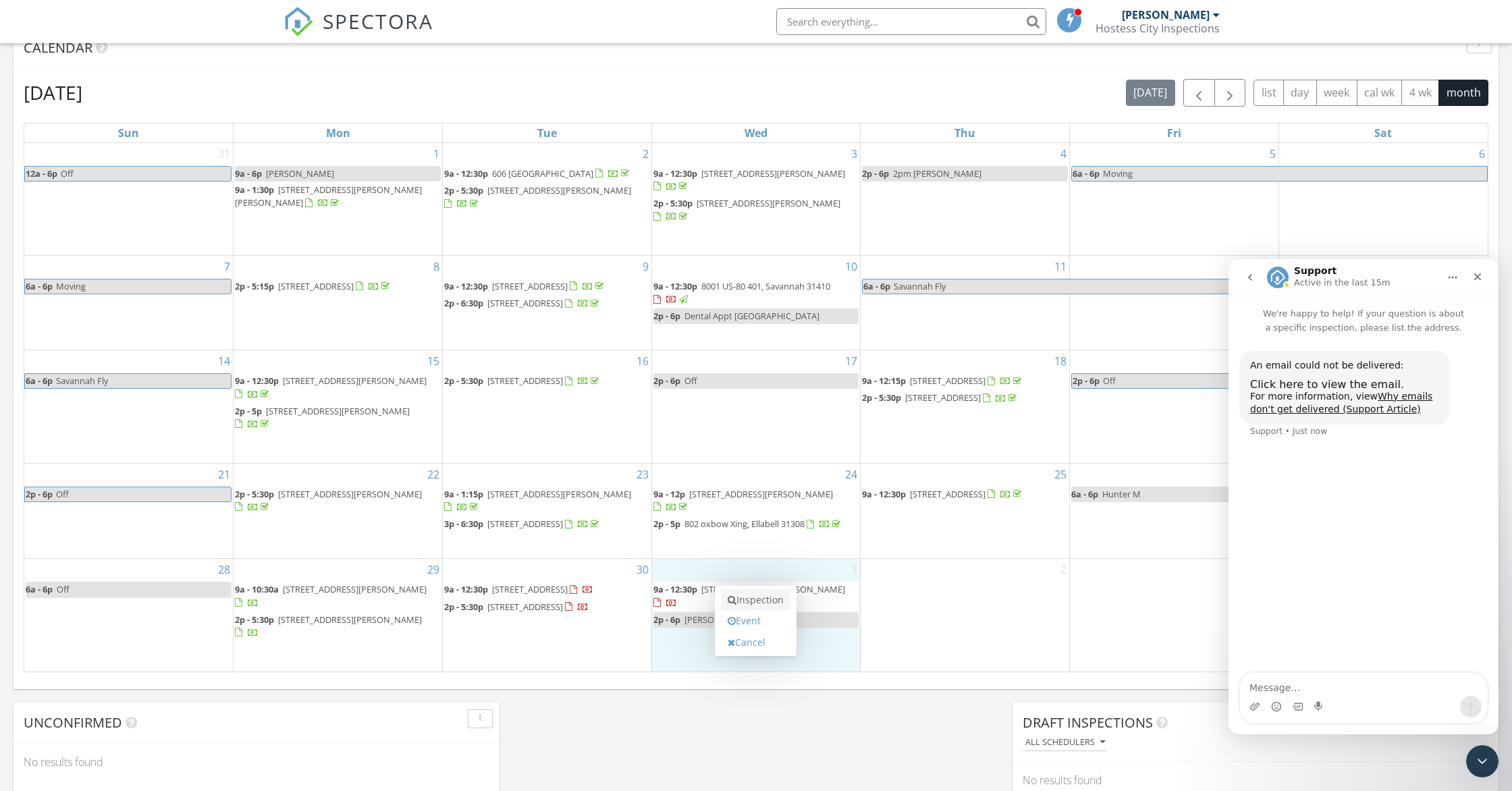
click at [753, 603] on link "Inspection" at bounding box center [755, 600] width 69 height 22
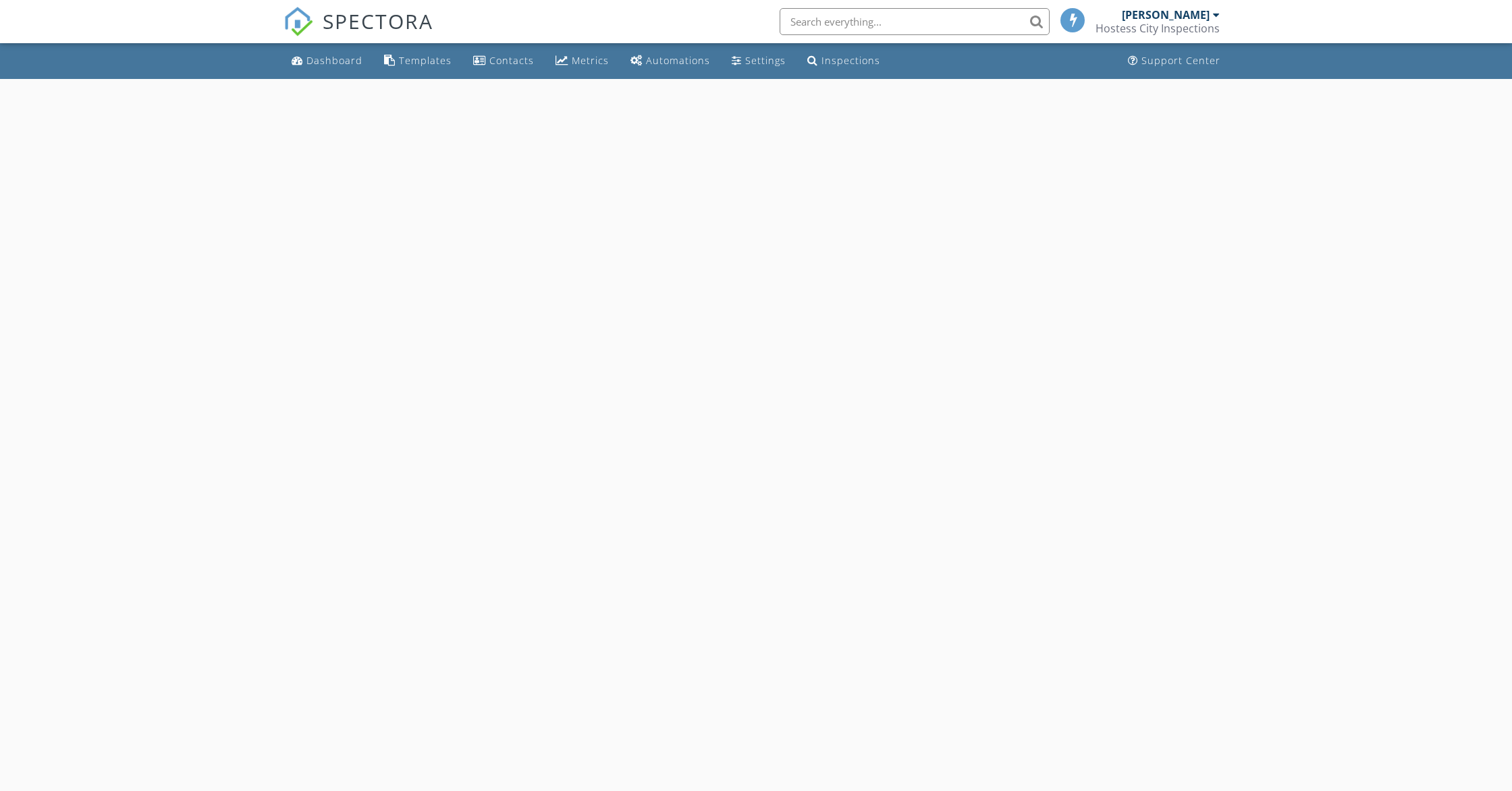
select select "9"
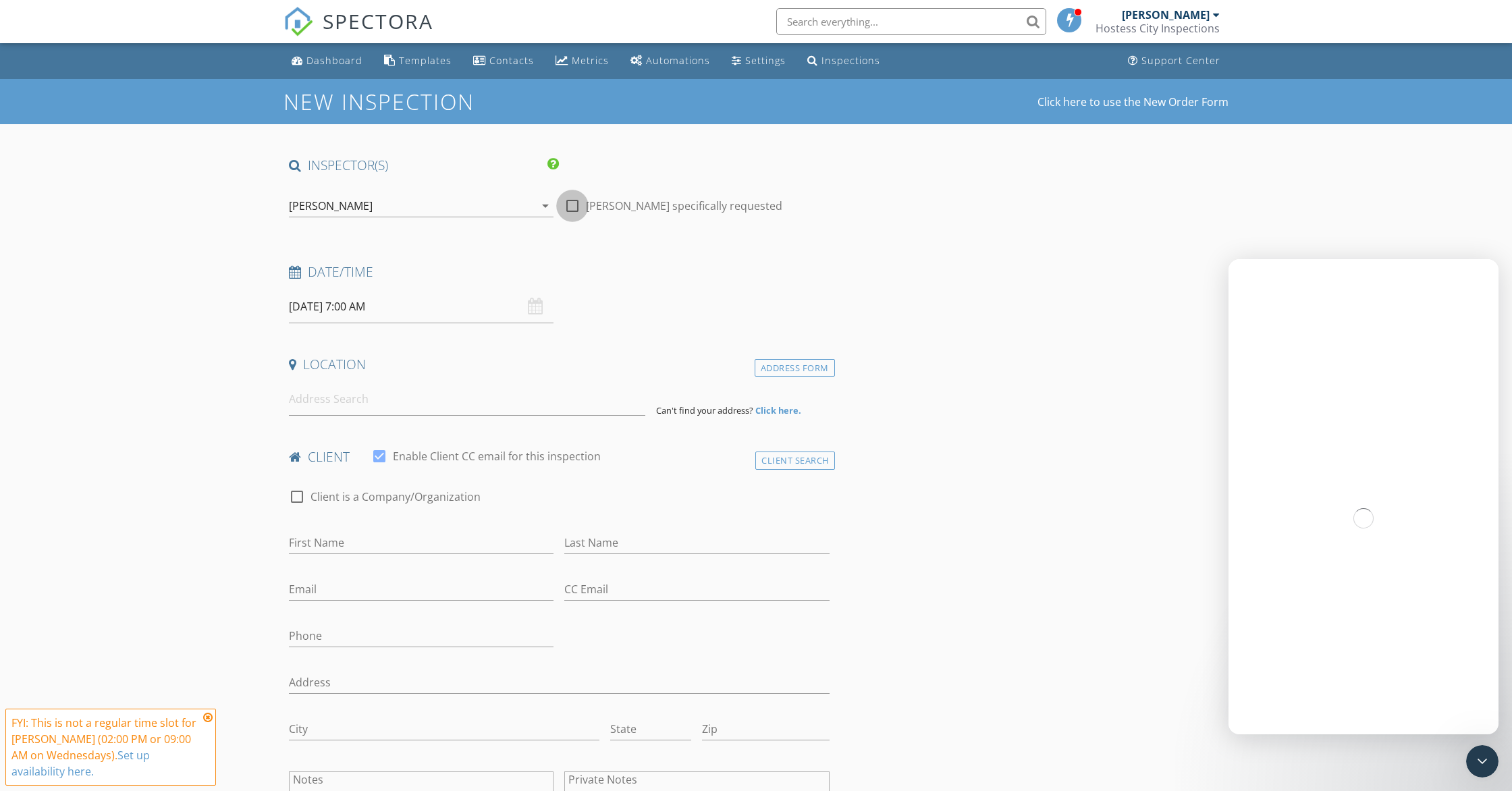
click at [575, 202] on div at bounding box center [572, 206] width 23 height 23
checkbox input "true"
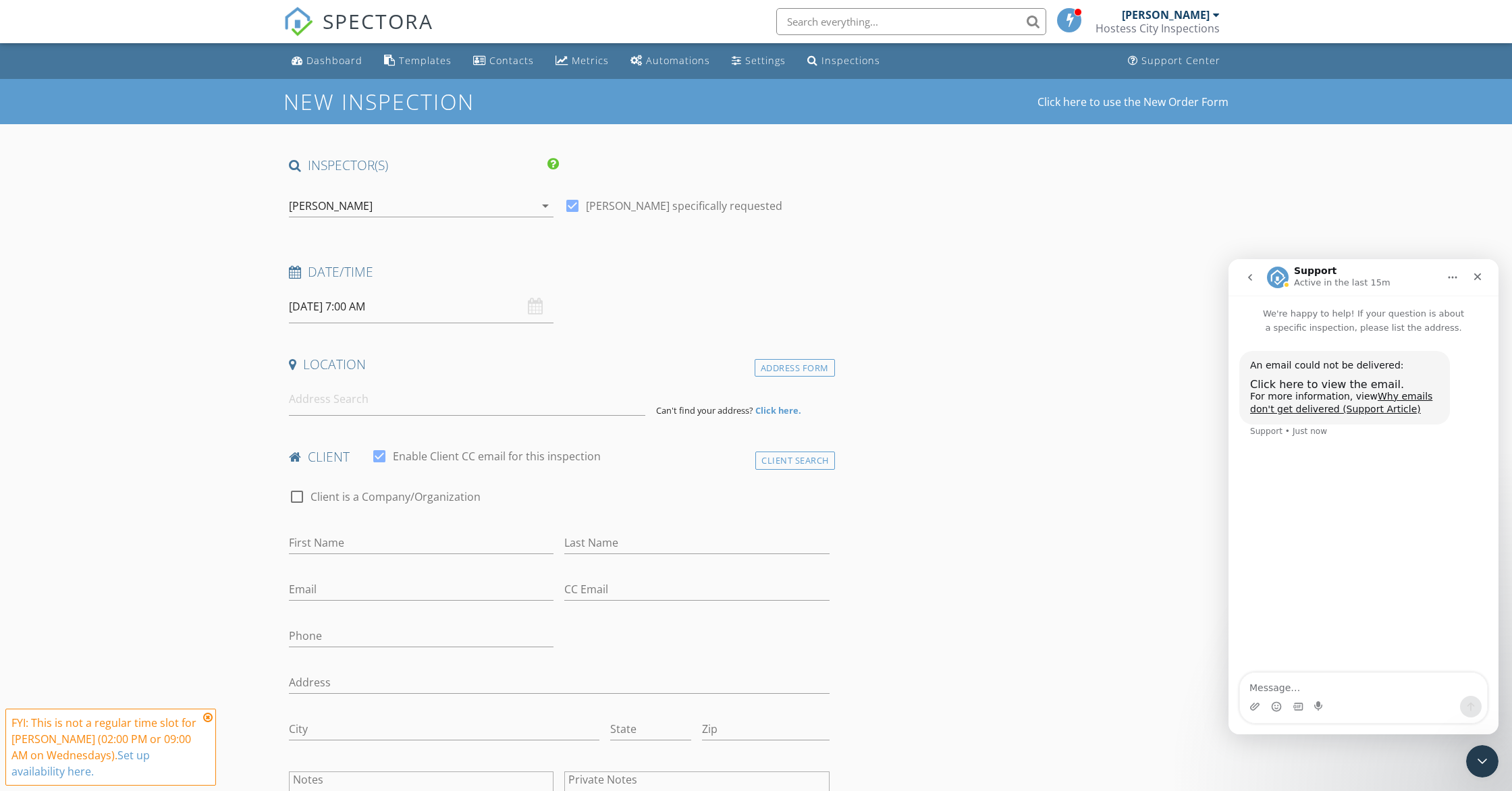
click at [366, 305] on input "10/01/2025 7:00 AM" at bounding box center [421, 307] width 264 height 33
type input "08"
type input "10/01/2025 8:00 AM"
click at [367, 529] on span at bounding box center [367, 530] width 10 height 14
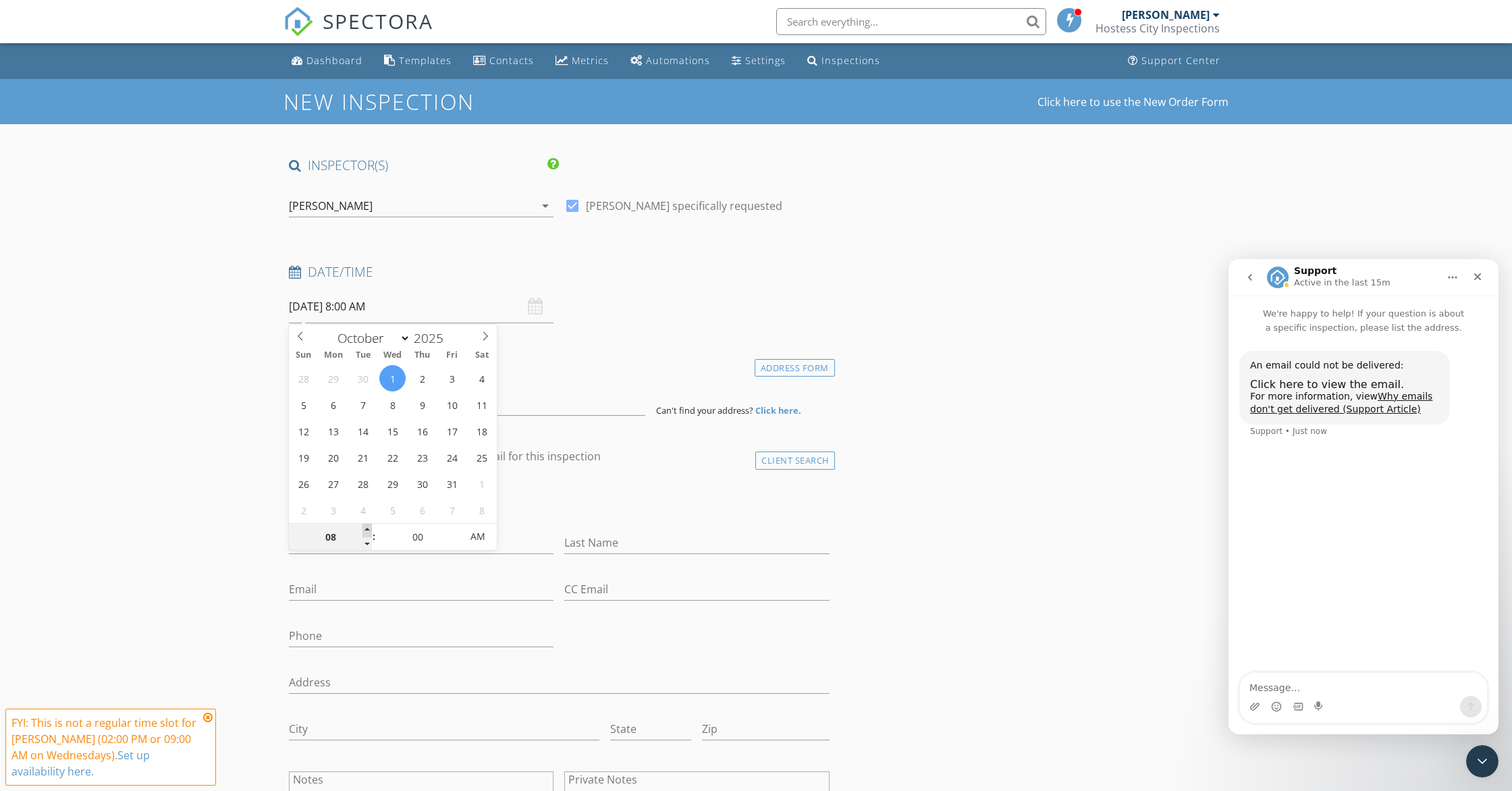
type input "09"
type input "10/01/2025 9:00 AM"
click at [367, 529] on span at bounding box center [367, 530] width 10 height 14
type input "10"
type input "10/01/2025 10:00 AM"
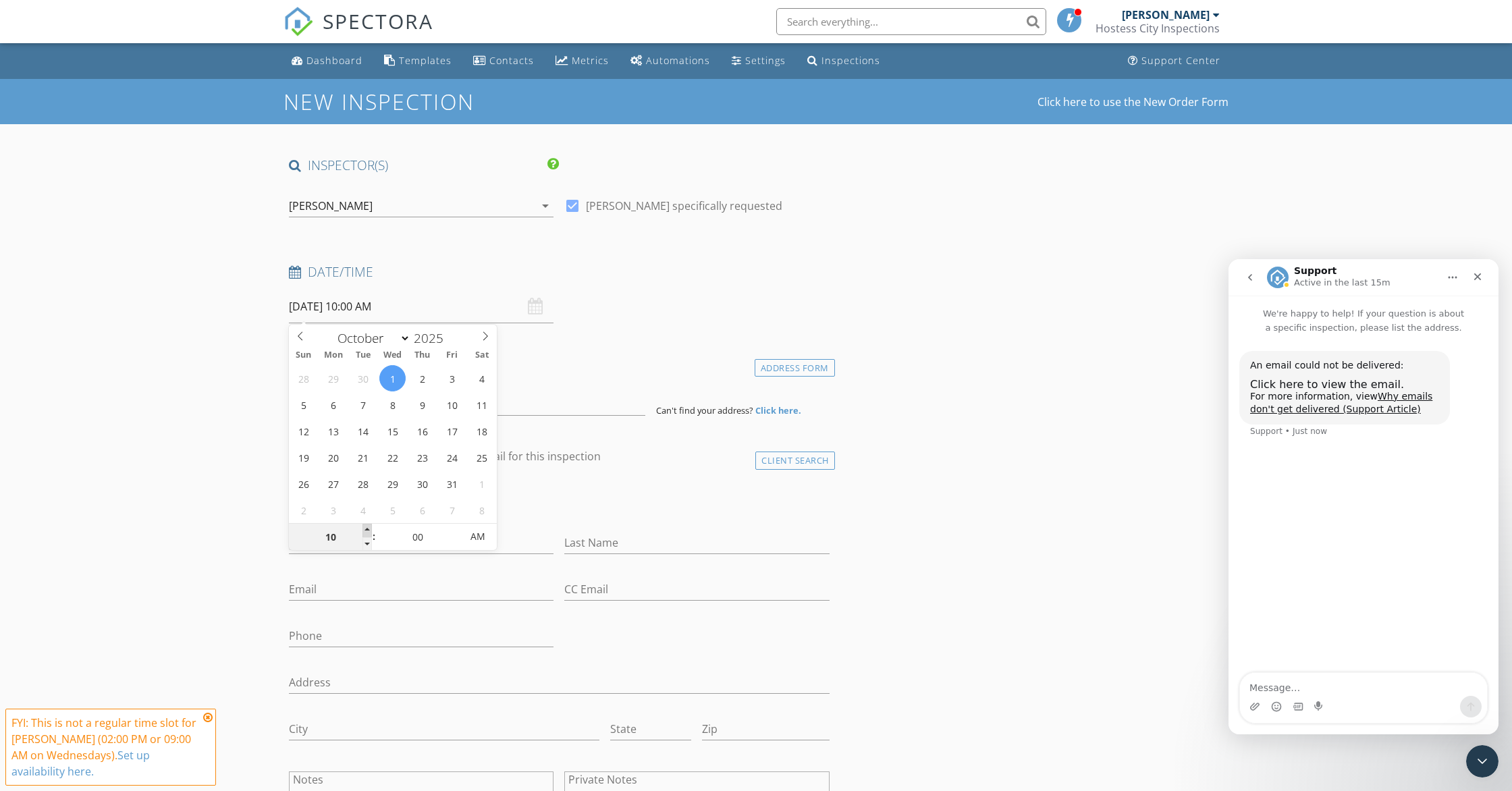
click at [367, 529] on span at bounding box center [367, 530] width 10 height 14
type input "11"
type input "10/01/2025 11:00 AM"
click at [367, 529] on span at bounding box center [367, 530] width 10 height 14
type input "12"
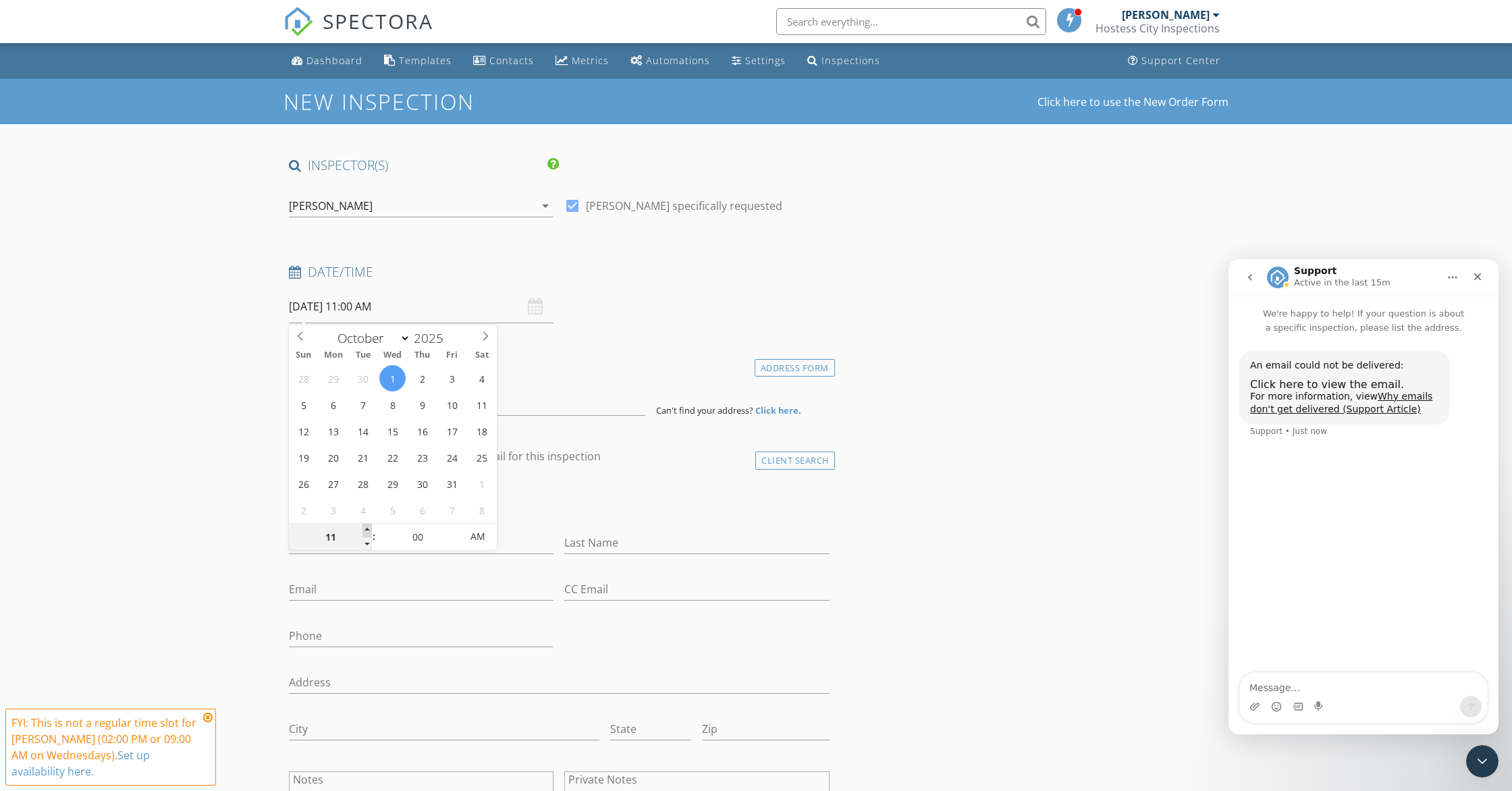
type input "10/01/2025 12:00 PM"
click at [367, 529] on span at bounding box center [367, 530] width 10 height 14
type input "01"
type input "10/01/2025 1:00 PM"
click at [367, 529] on span at bounding box center [367, 530] width 10 height 14
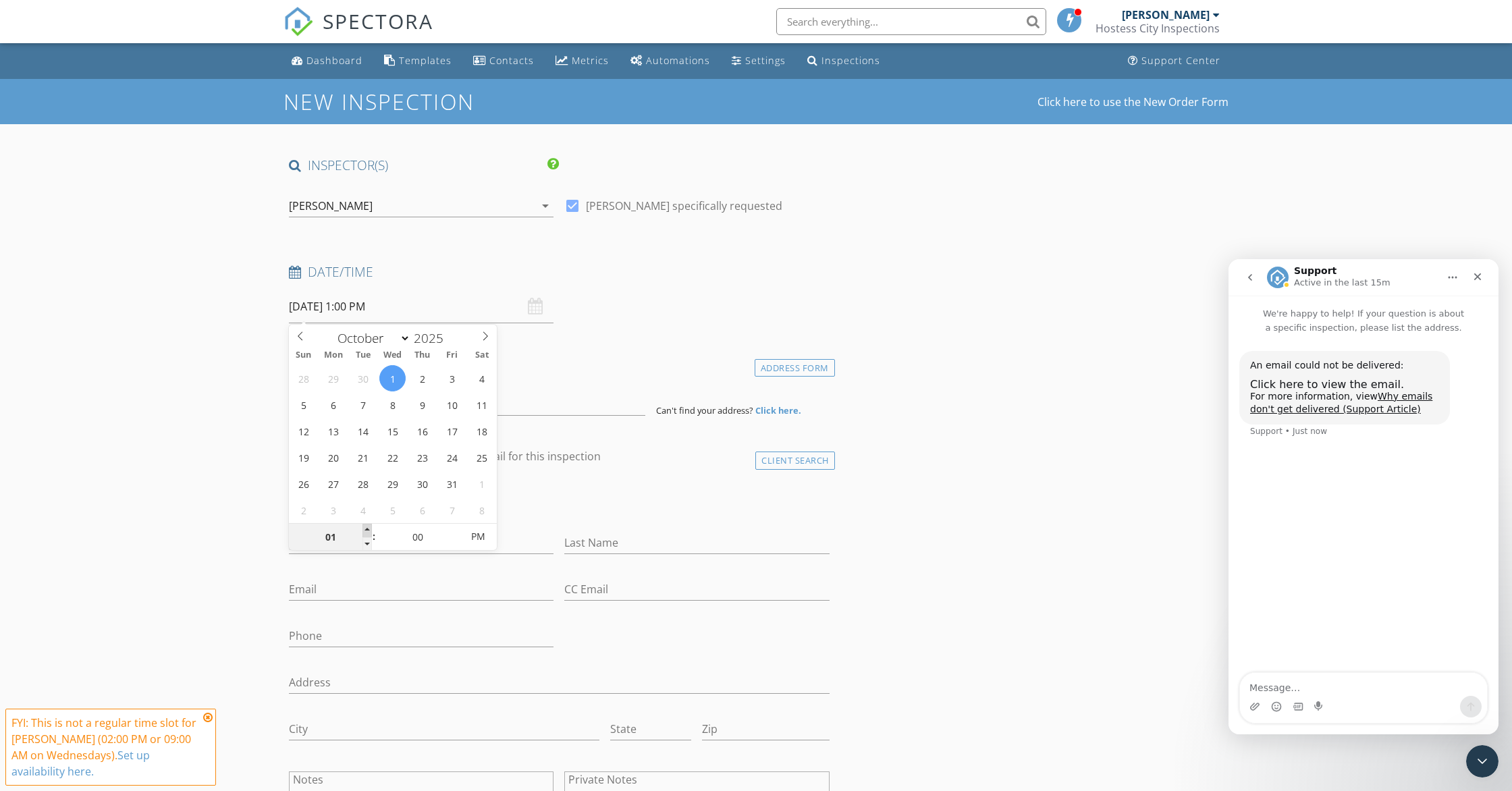
type input "02"
type input "10/01/2025 2:00 PM"
click at [367, 529] on span at bounding box center [367, 530] width 10 height 14
click at [347, 400] on input at bounding box center [467, 399] width 356 height 33
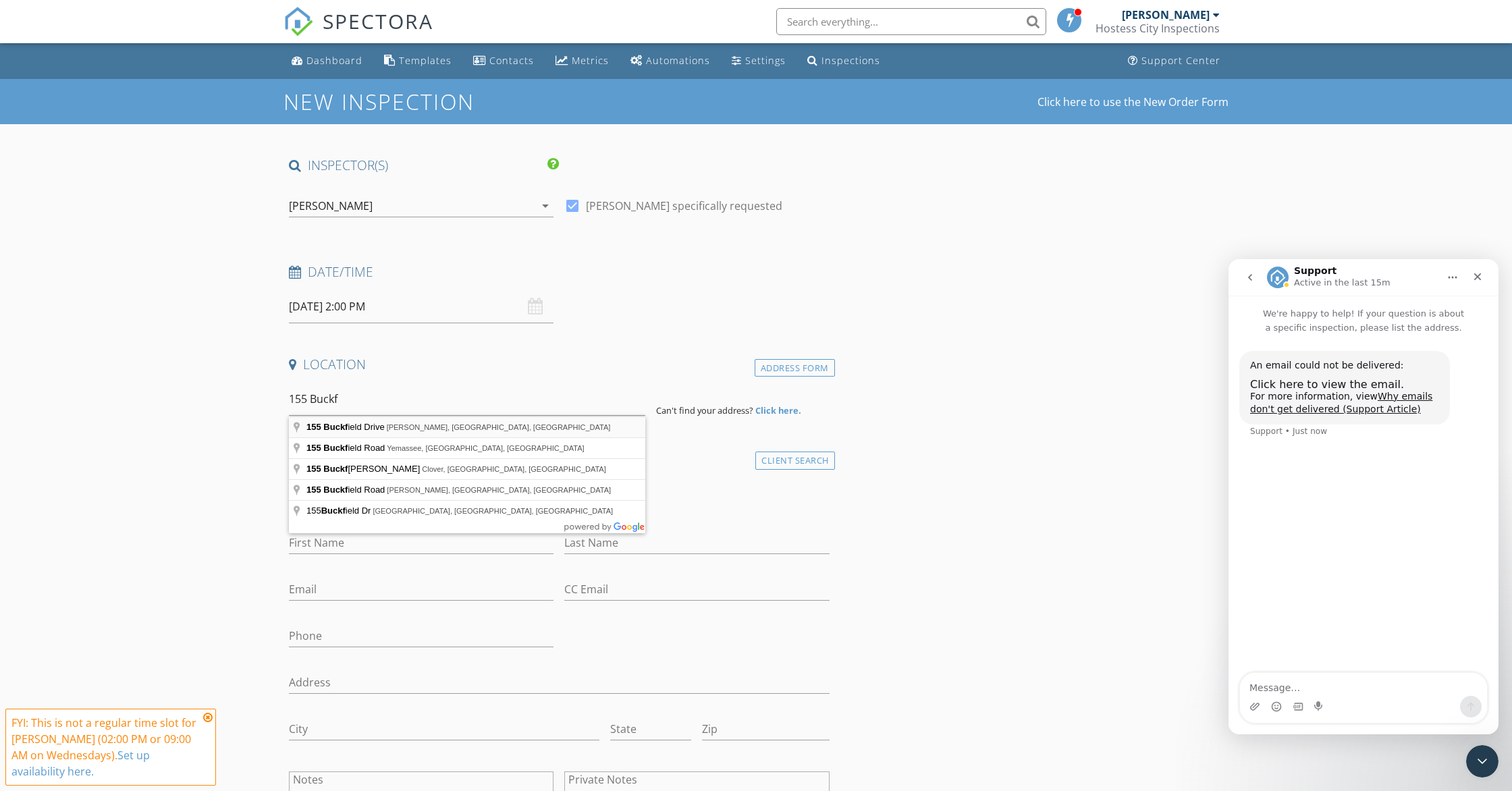
type input "155 Buckfield Drive, Rincon, GA, USA"
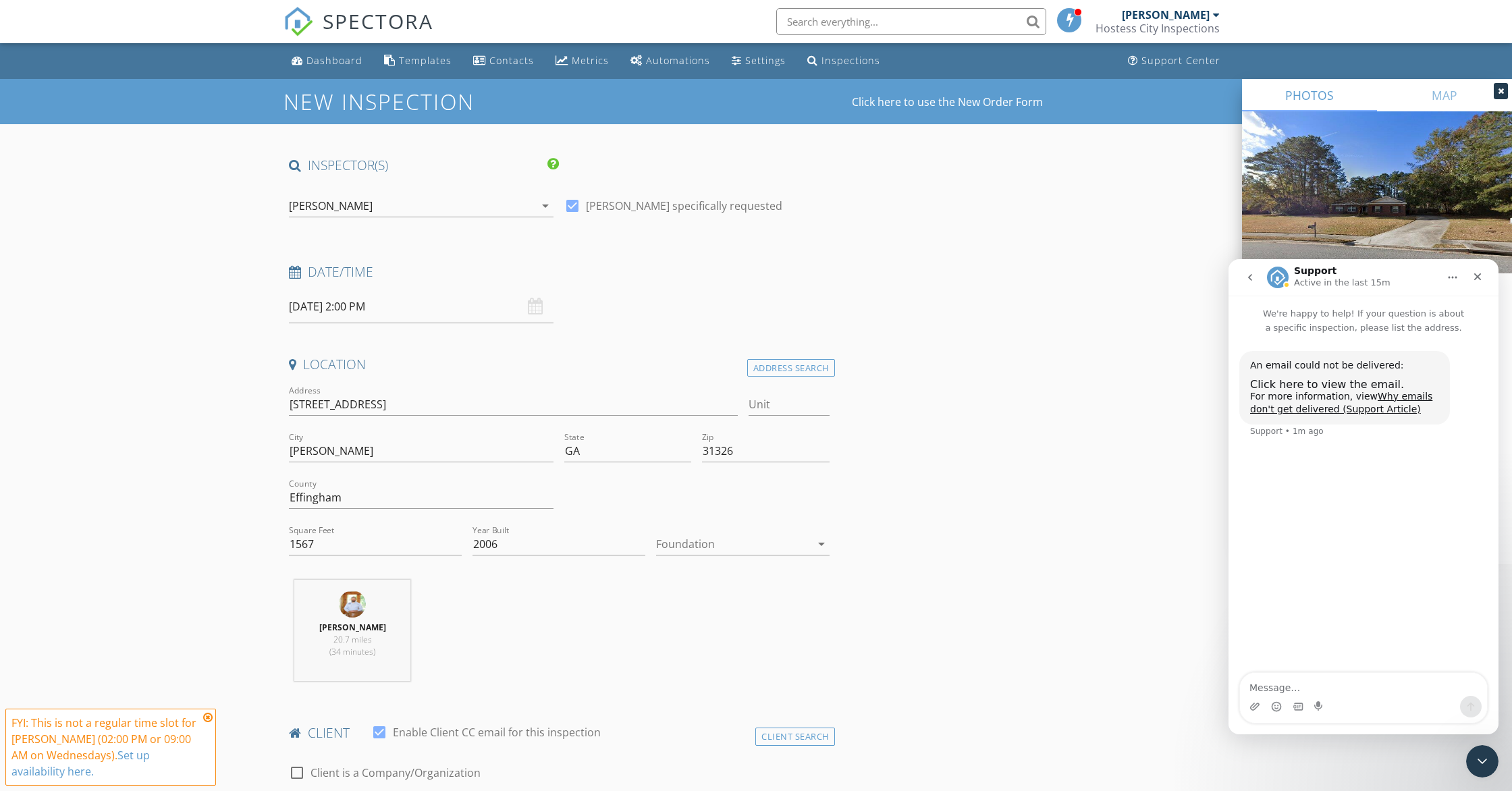
click at [702, 554] on div at bounding box center [733, 543] width 154 height 22
click at [696, 621] on div "Slab" at bounding box center [742, 614] width 151 height 16
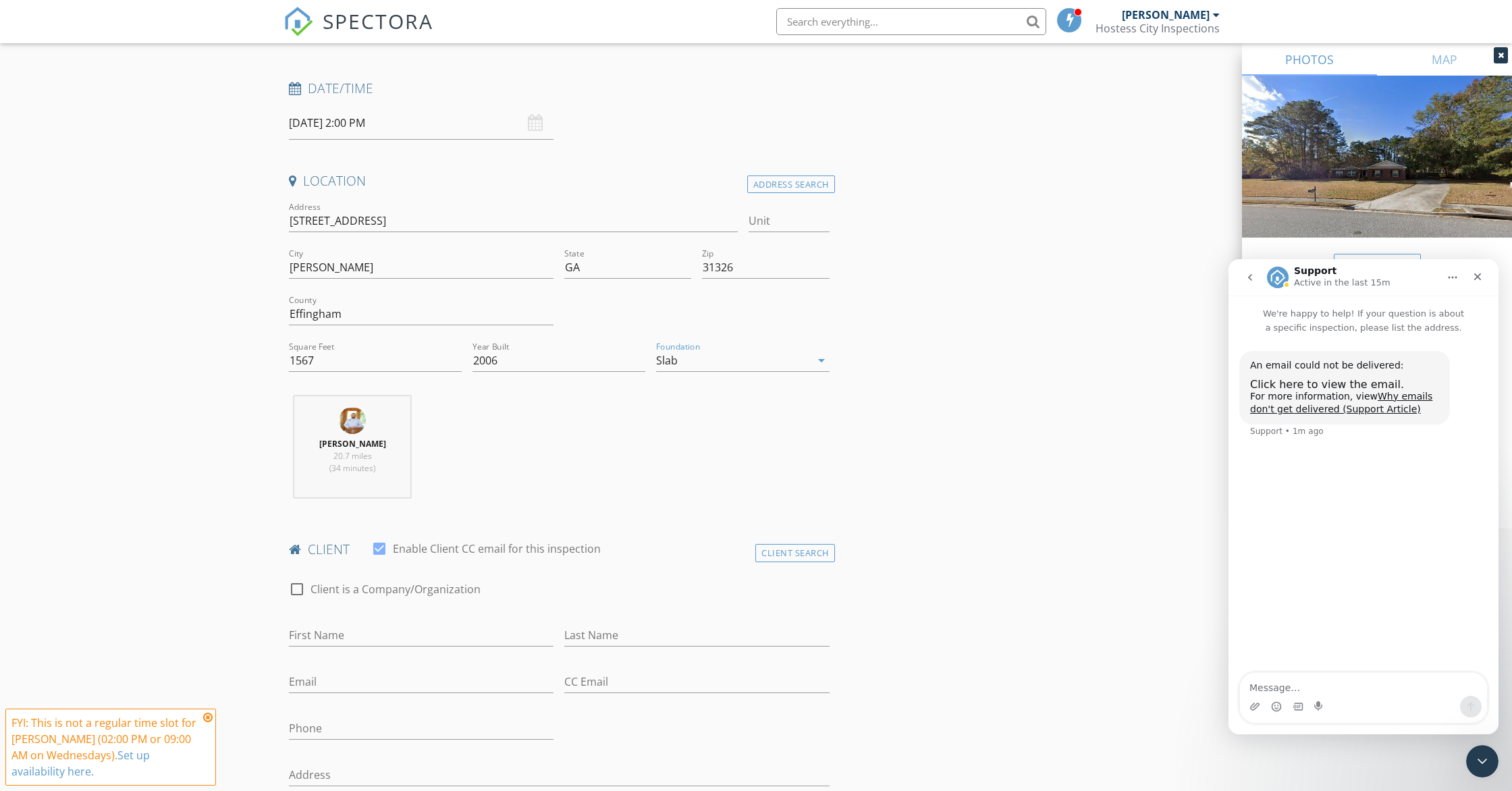
scroll to position [276, 0]
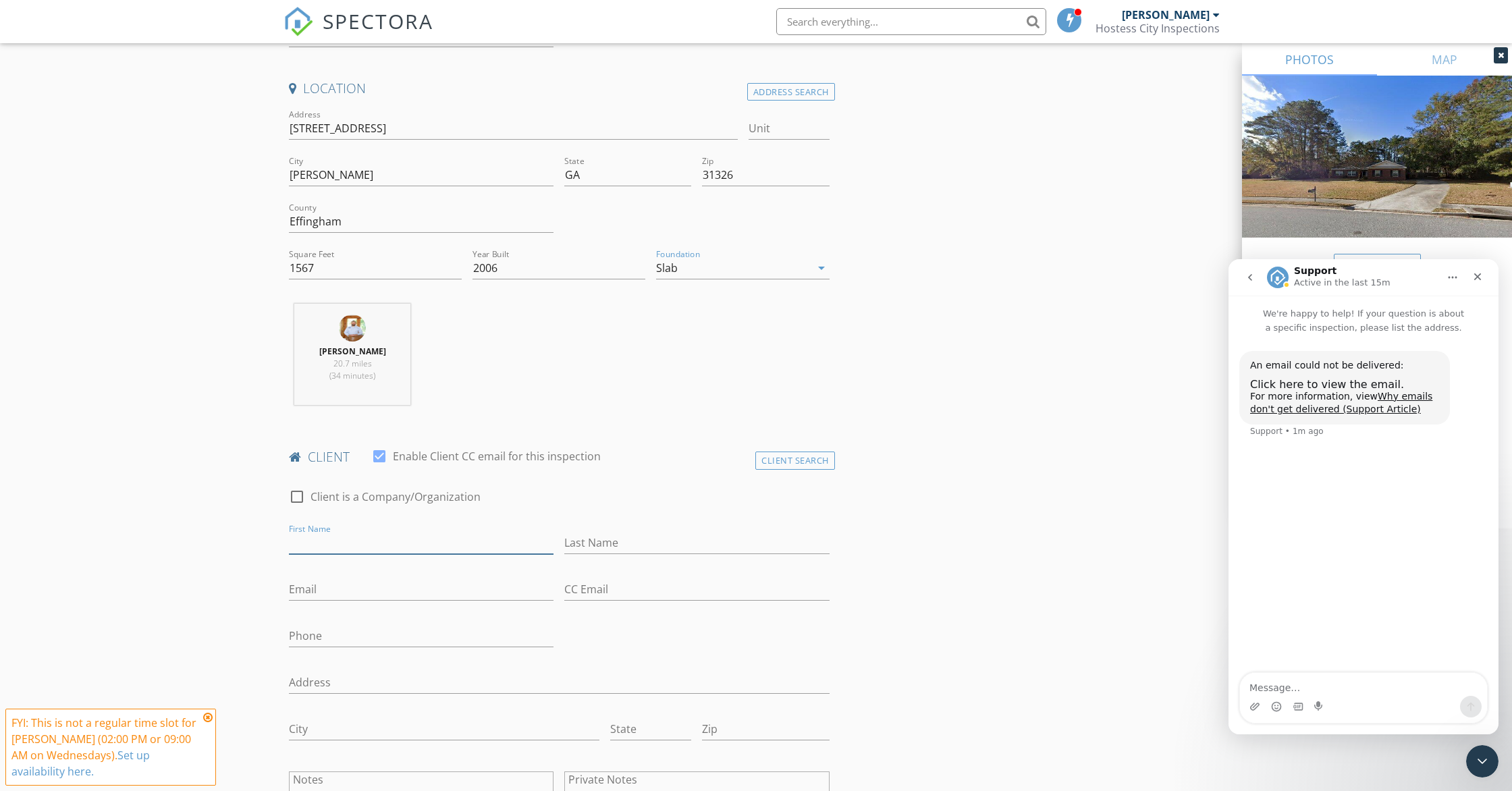
click at [374, 546] on input "First Name" at bounding box center [421, 543] width 264 height 22
type input "Riley"
type input "Lawson"
click at [329, 595] on input "Email" at bounding box center [421, 589] width 264 height 22
type input "onelawdog@yahoo.com"
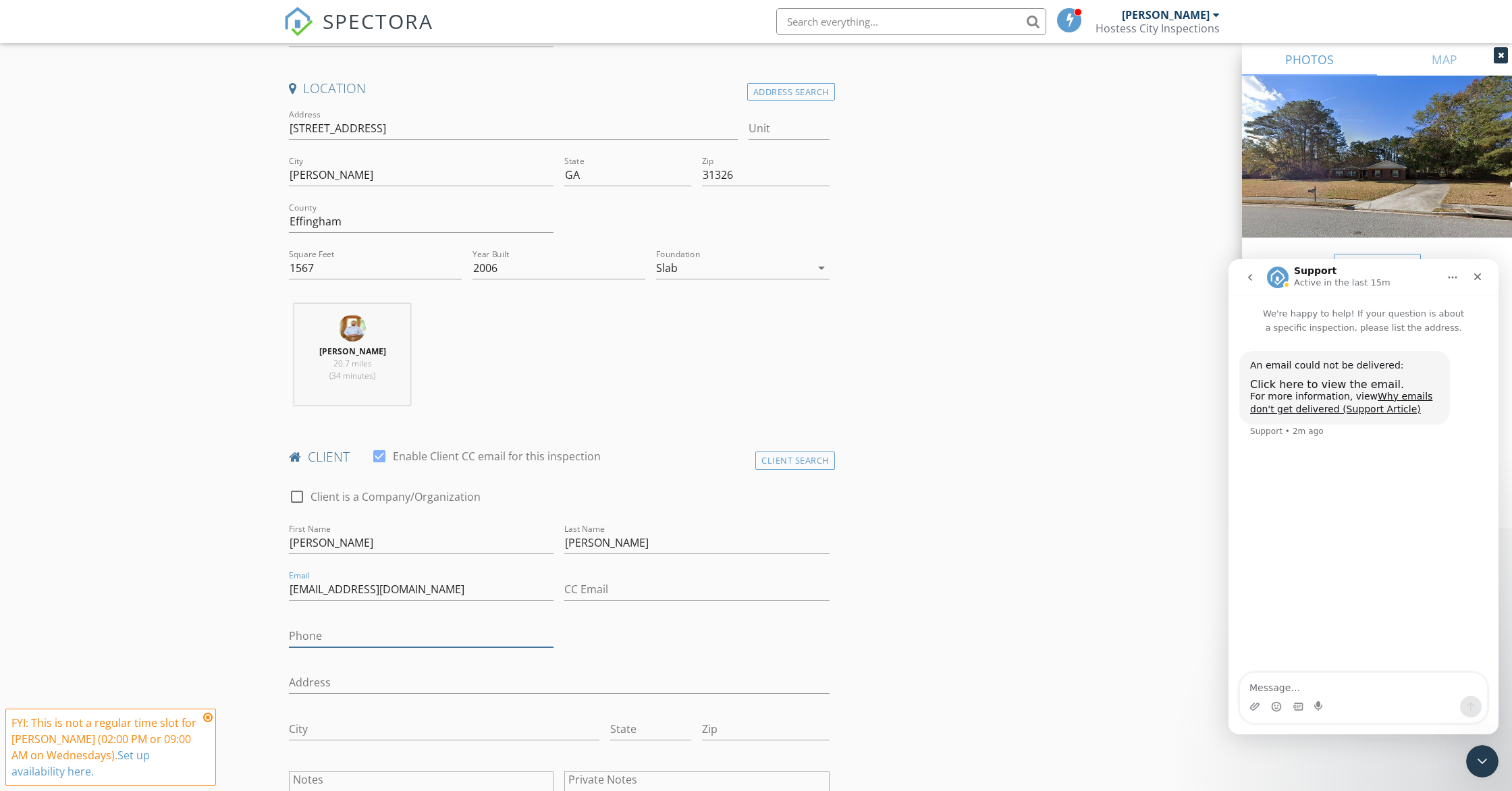
click at [407, 632] on input "Phone" at bounding box center [421, 636] width 264 height 22
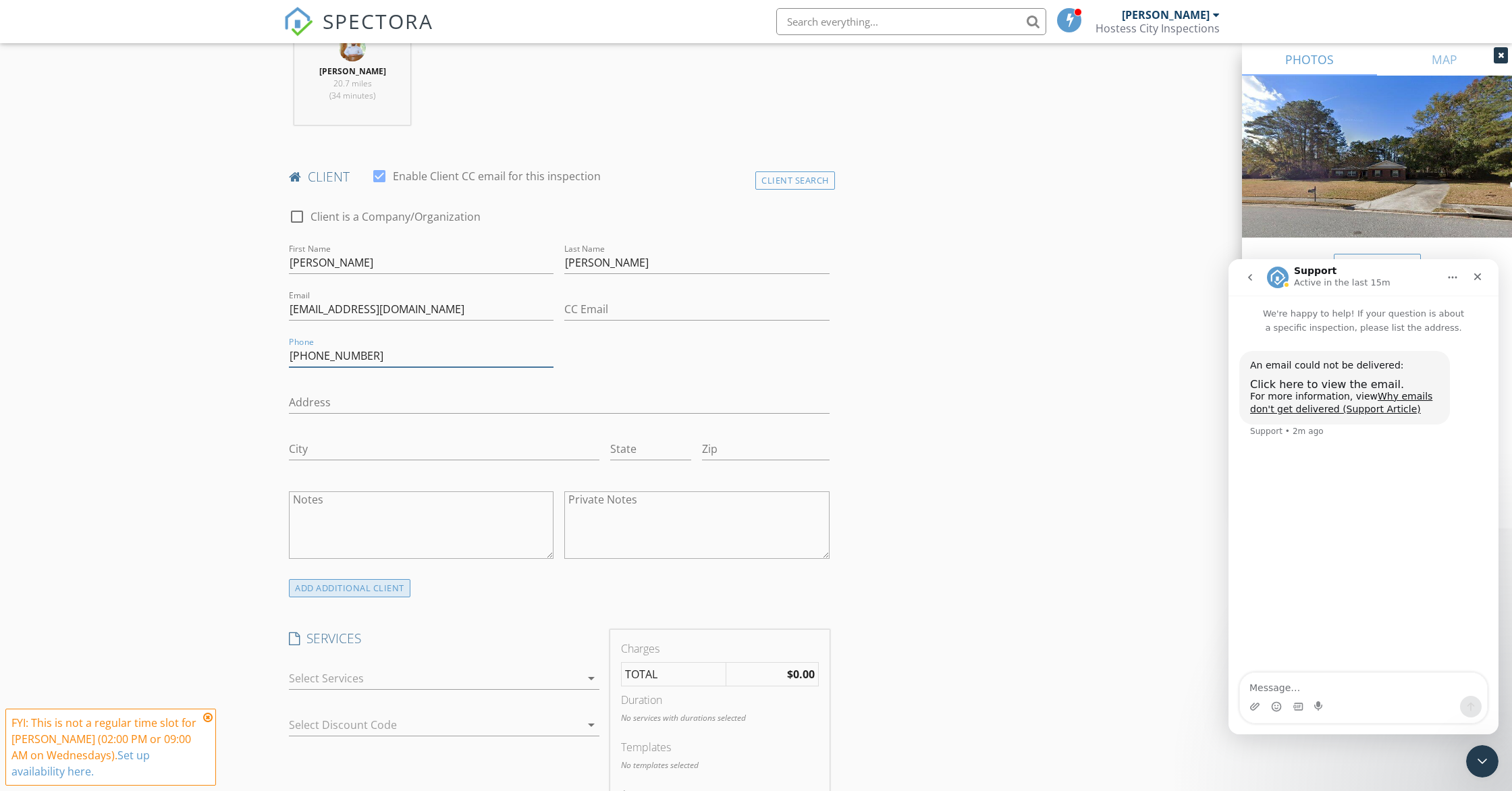
scroll to position [558, 0]
type input "804-489-0222"
click at [335, 580] on div "ADD ADDITIONAL client" at bounding box center [350, 585] width 122 height 18
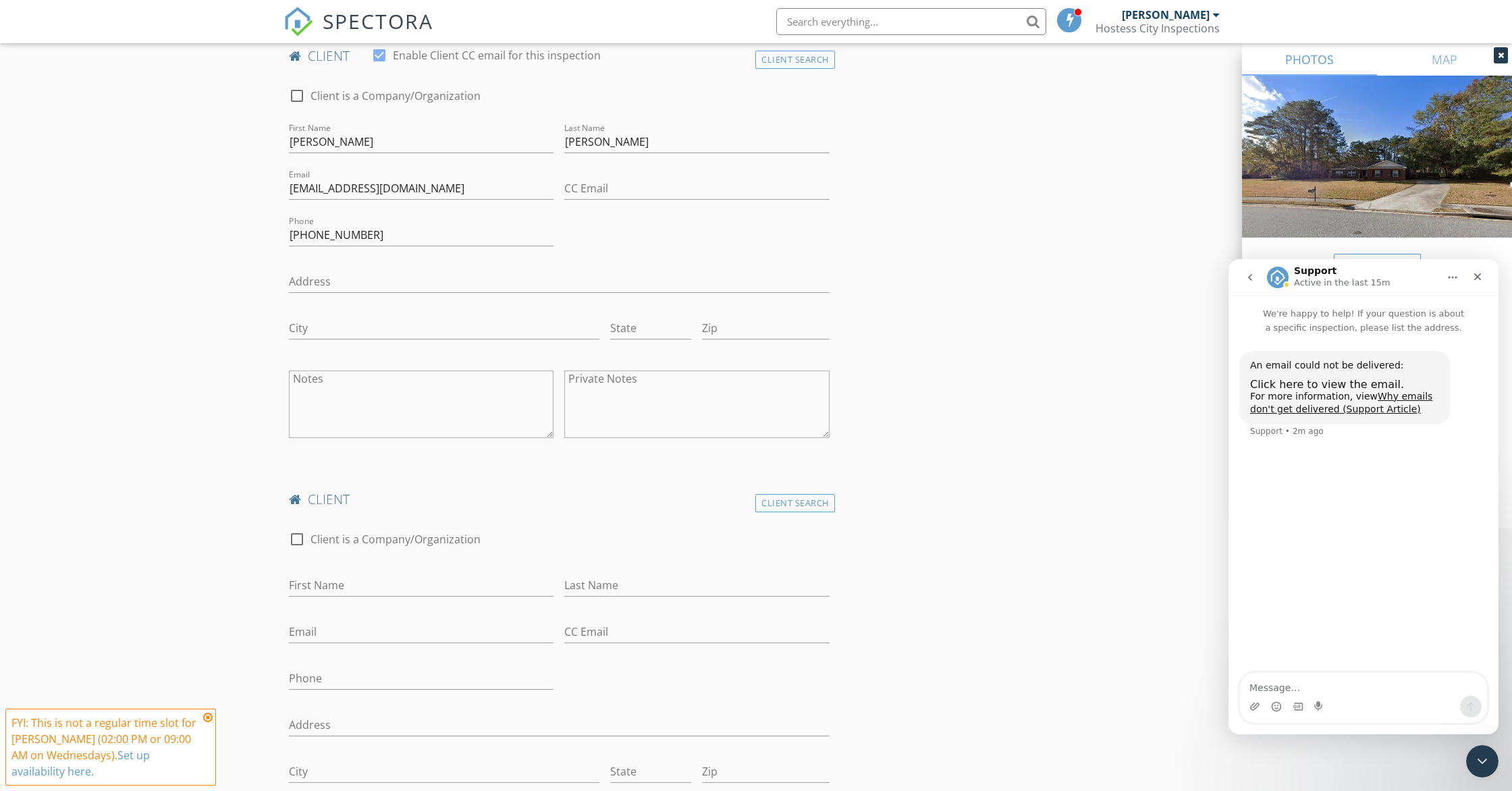
scroll to position [679, 0]
click at [338, 592] on input "First Name" at bounding box center [421, 583] width 264 height 22
type input "Wendy"
type input "Lawson"
click at [325, 636] on input "Email" at bounding box center [421, 630] width 264 height 22
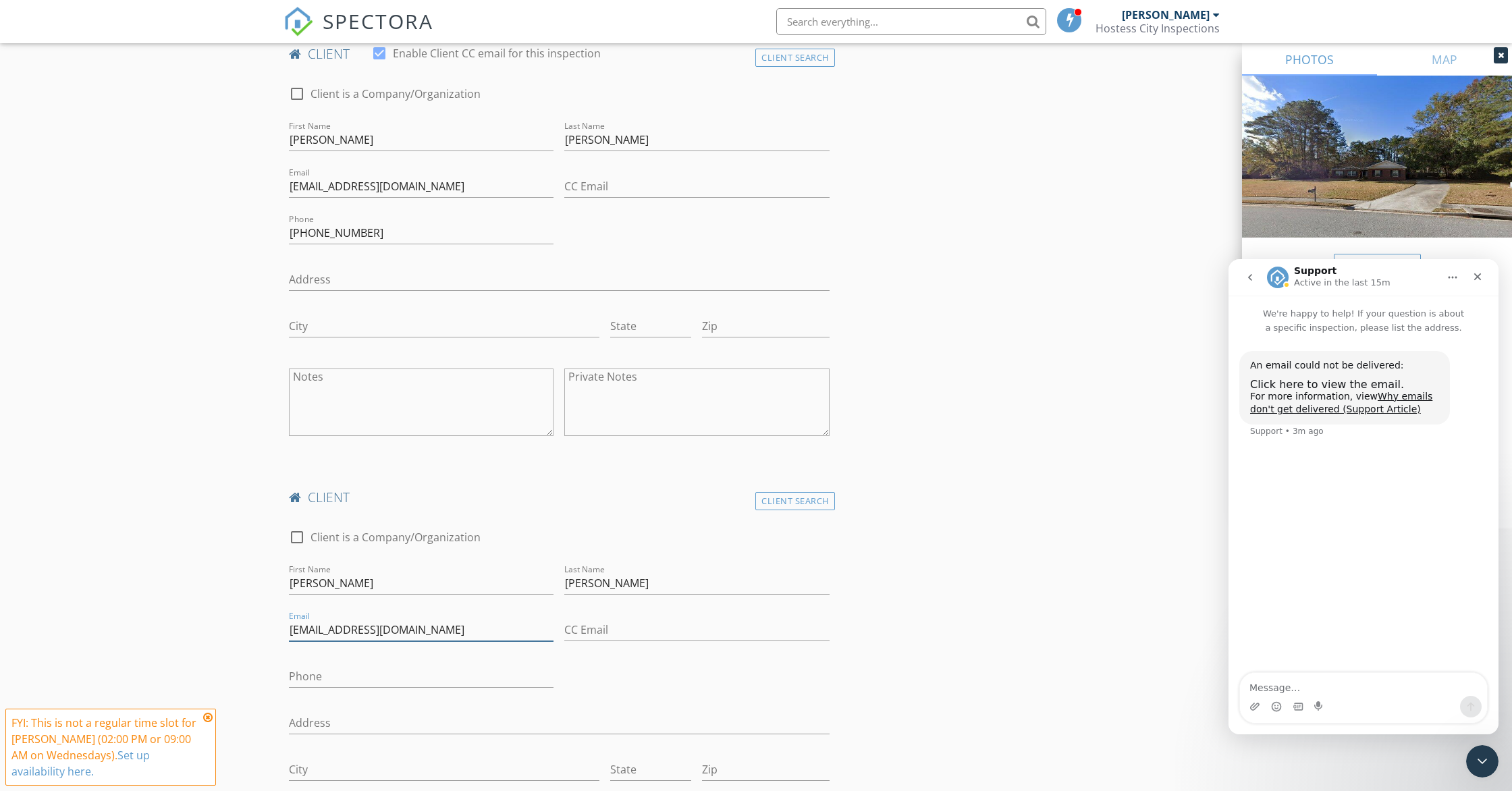
type input "wendyslawson26@gmail.com"
click at [325, 682] on input "Phone" at bounding box center [421, 676] width 264 height 22
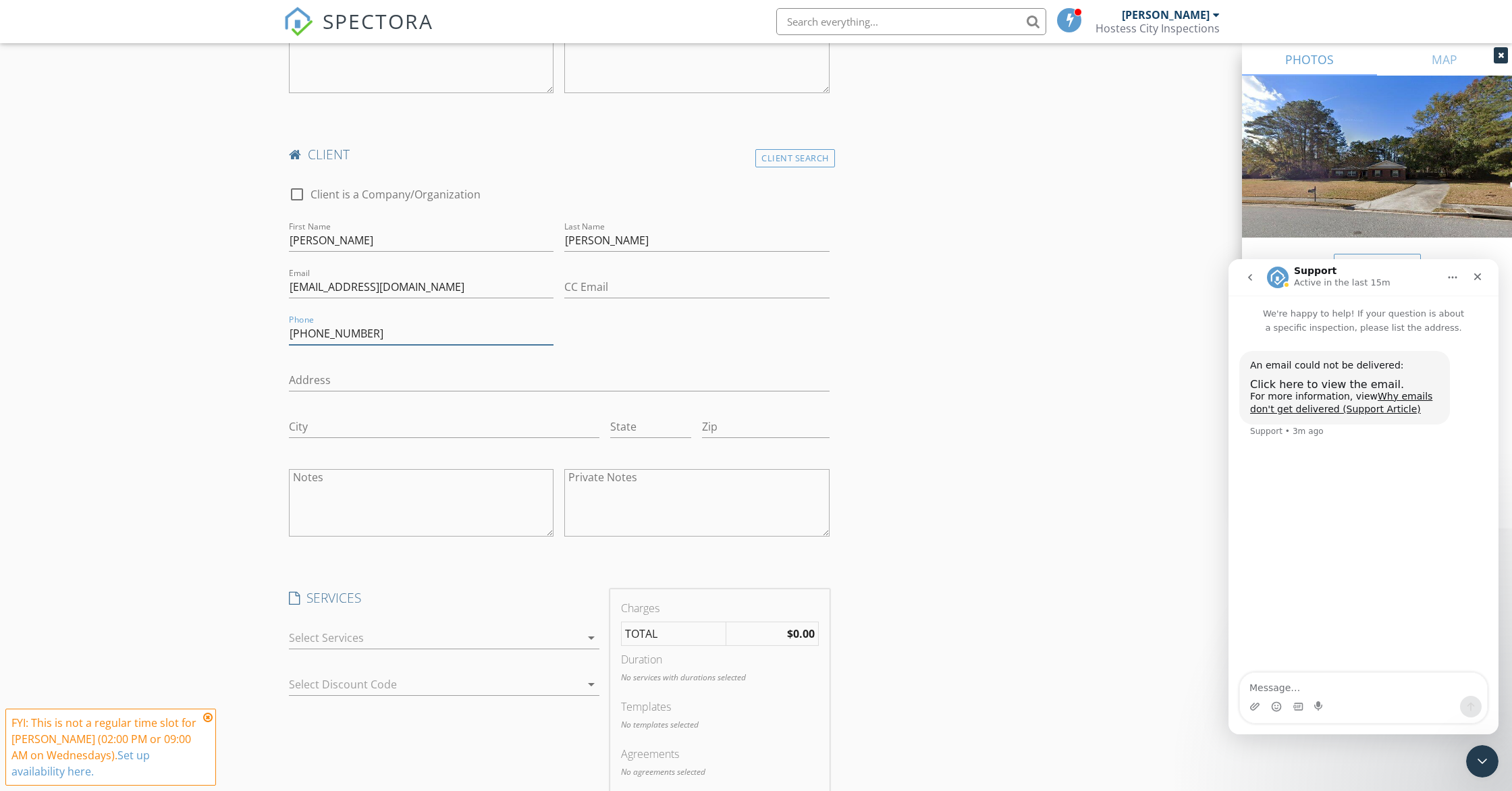
scroll to position [1056, 0]
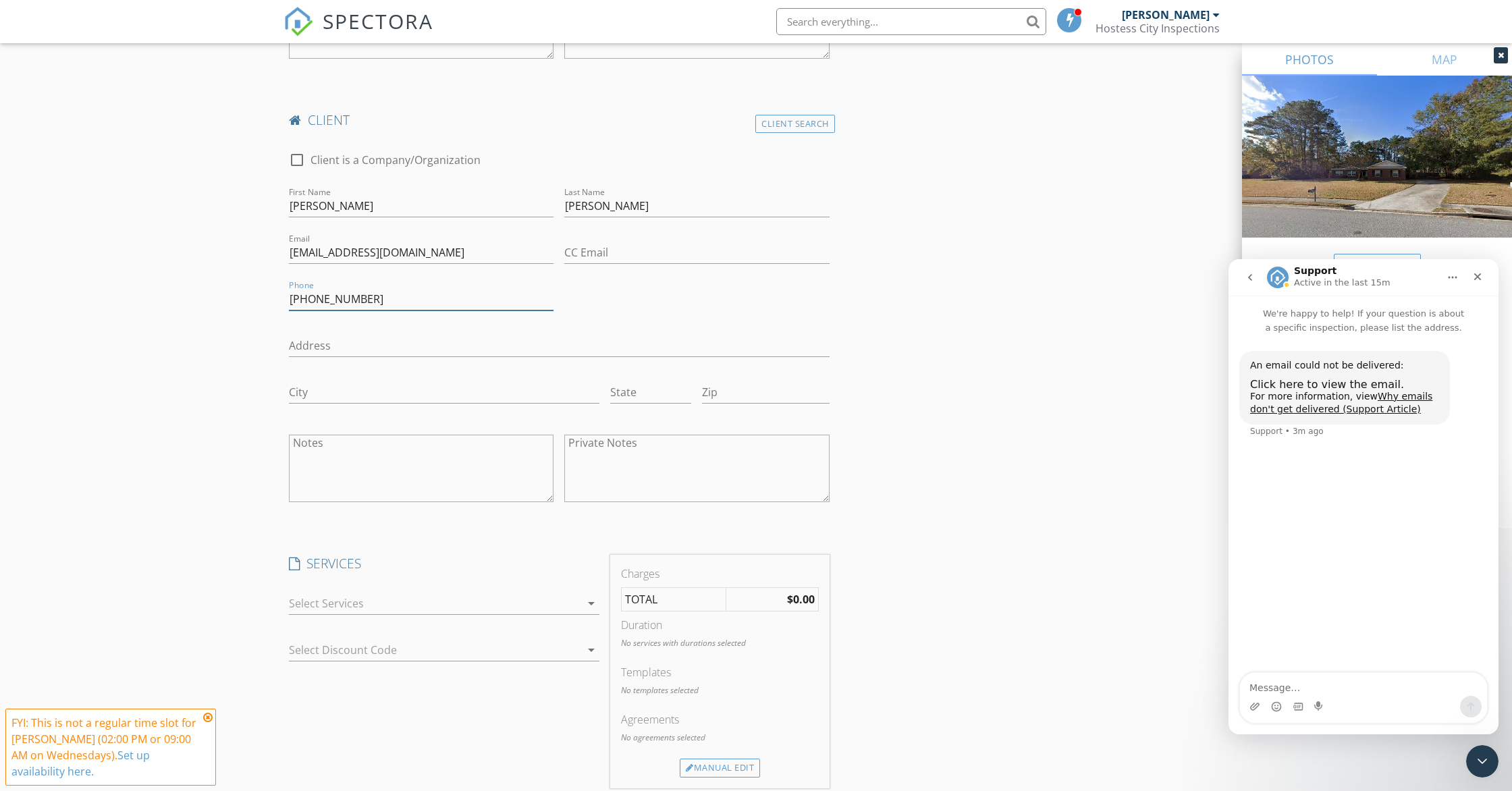
type input "912-465-0877"
click at [328, 605] on div at bounding box center [435, 603] width 292 height 22
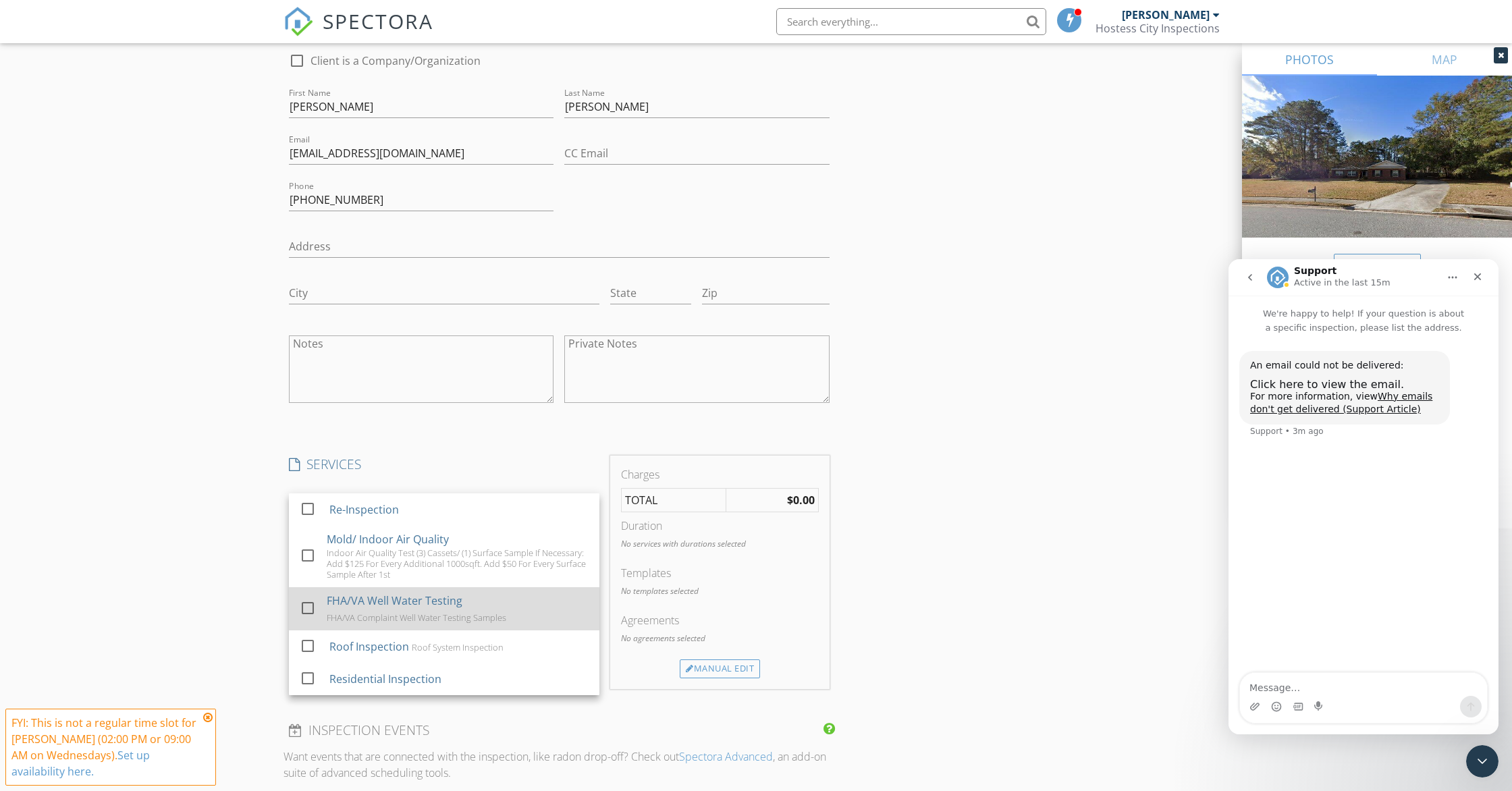
scroll to position [1156, 0]
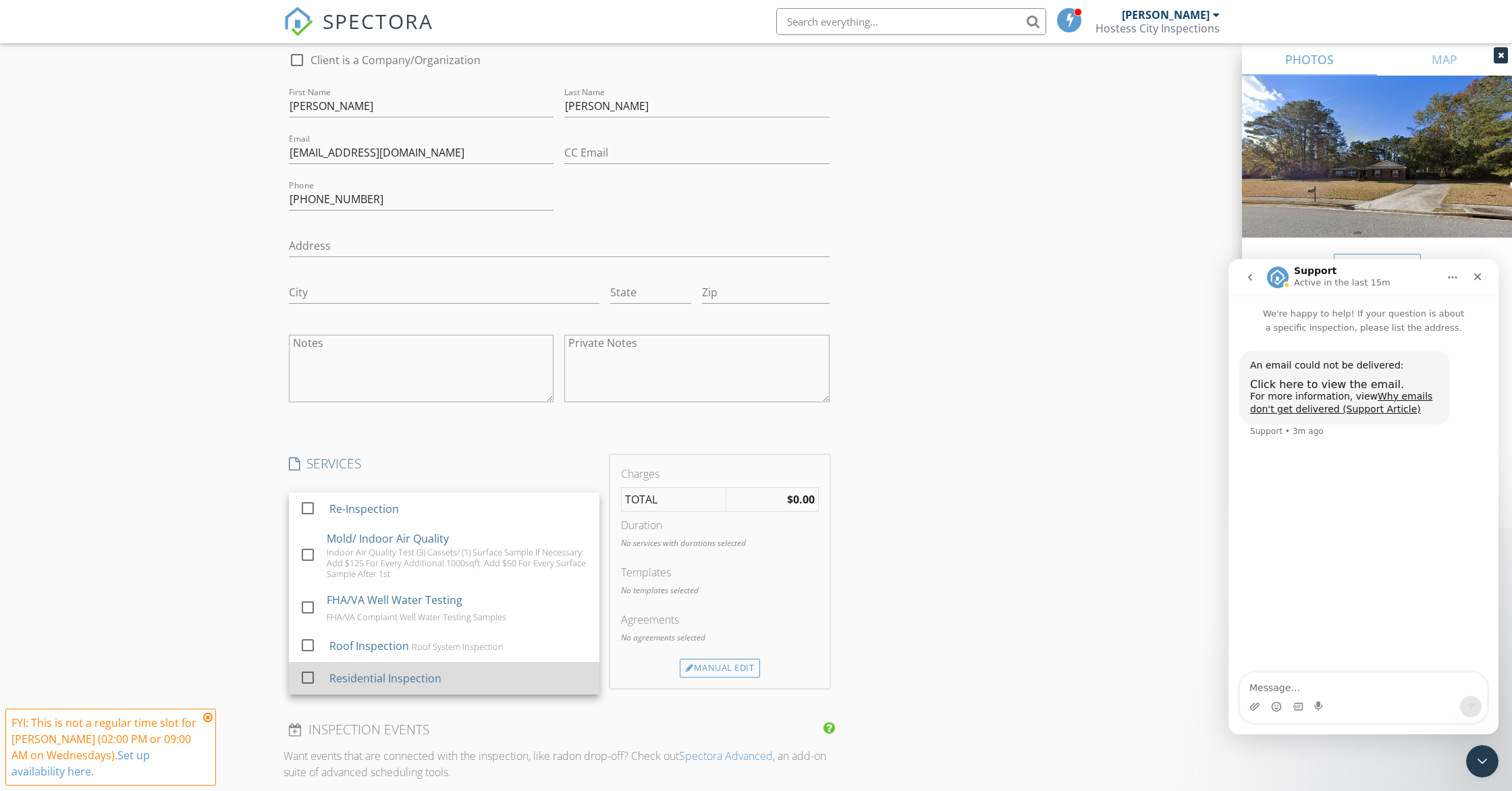
click at [343, 683] on div "Residential Inspection" at bounding box center [385, 678] width 112 height 16
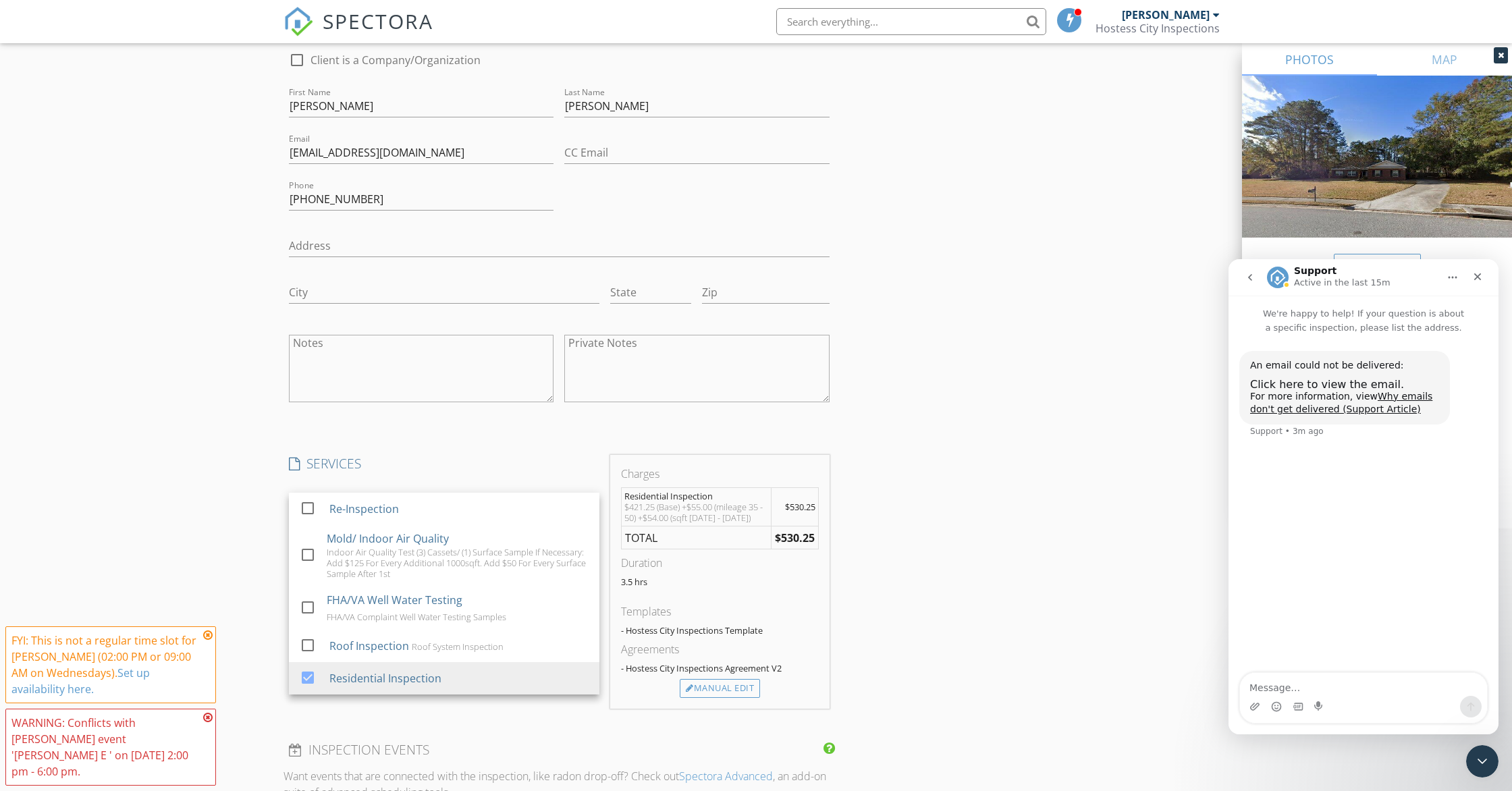
click at [233, 500] on div "New Inspection Click here to use the New Order Form INSPECTOR(S) check_box Max …" at bounding box center [756, 324] width 1512 height 2803
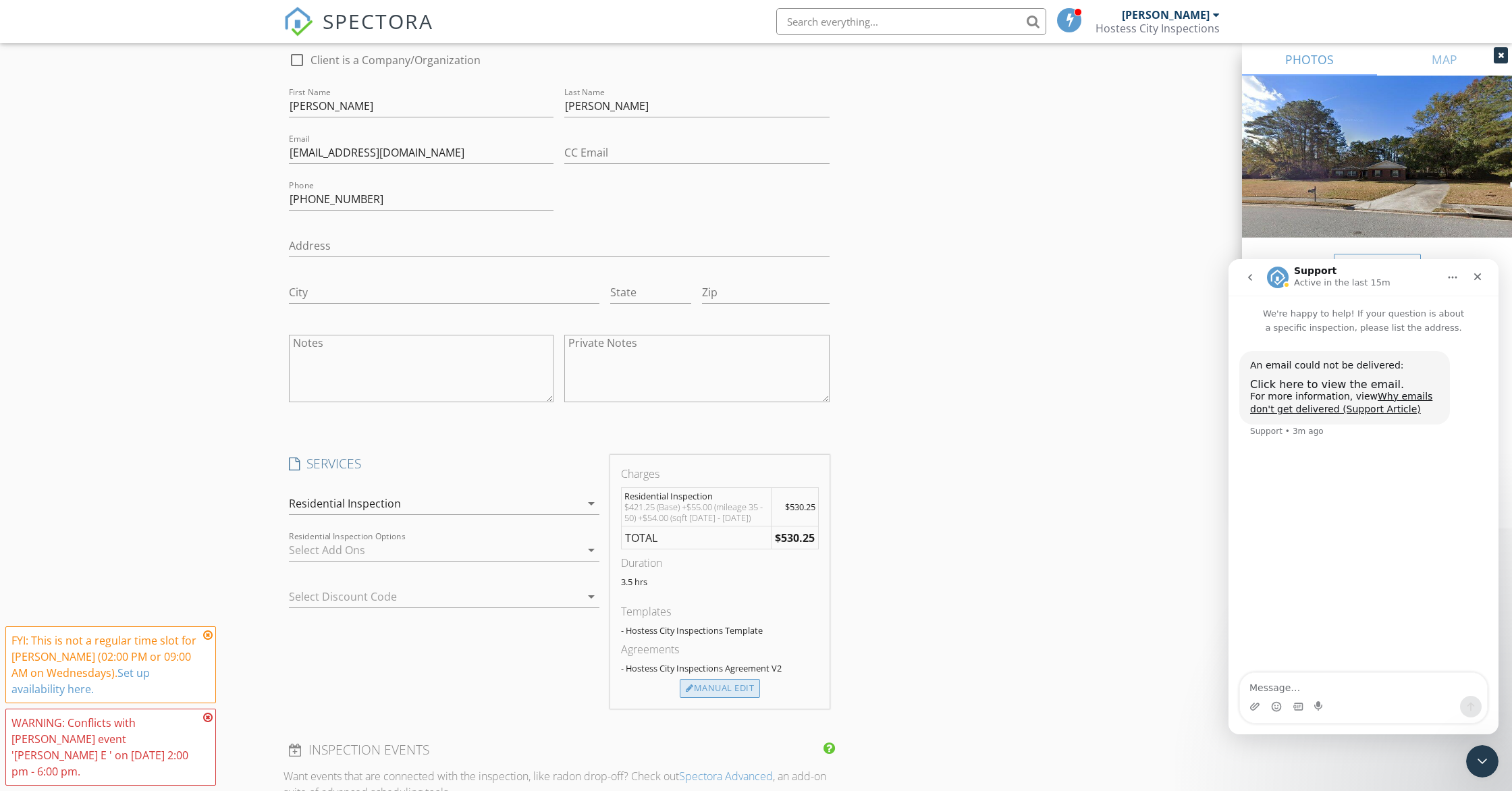
click at [744, 695] on div "Manual Edit" at bounding box center [719, 688] width 80 height 19
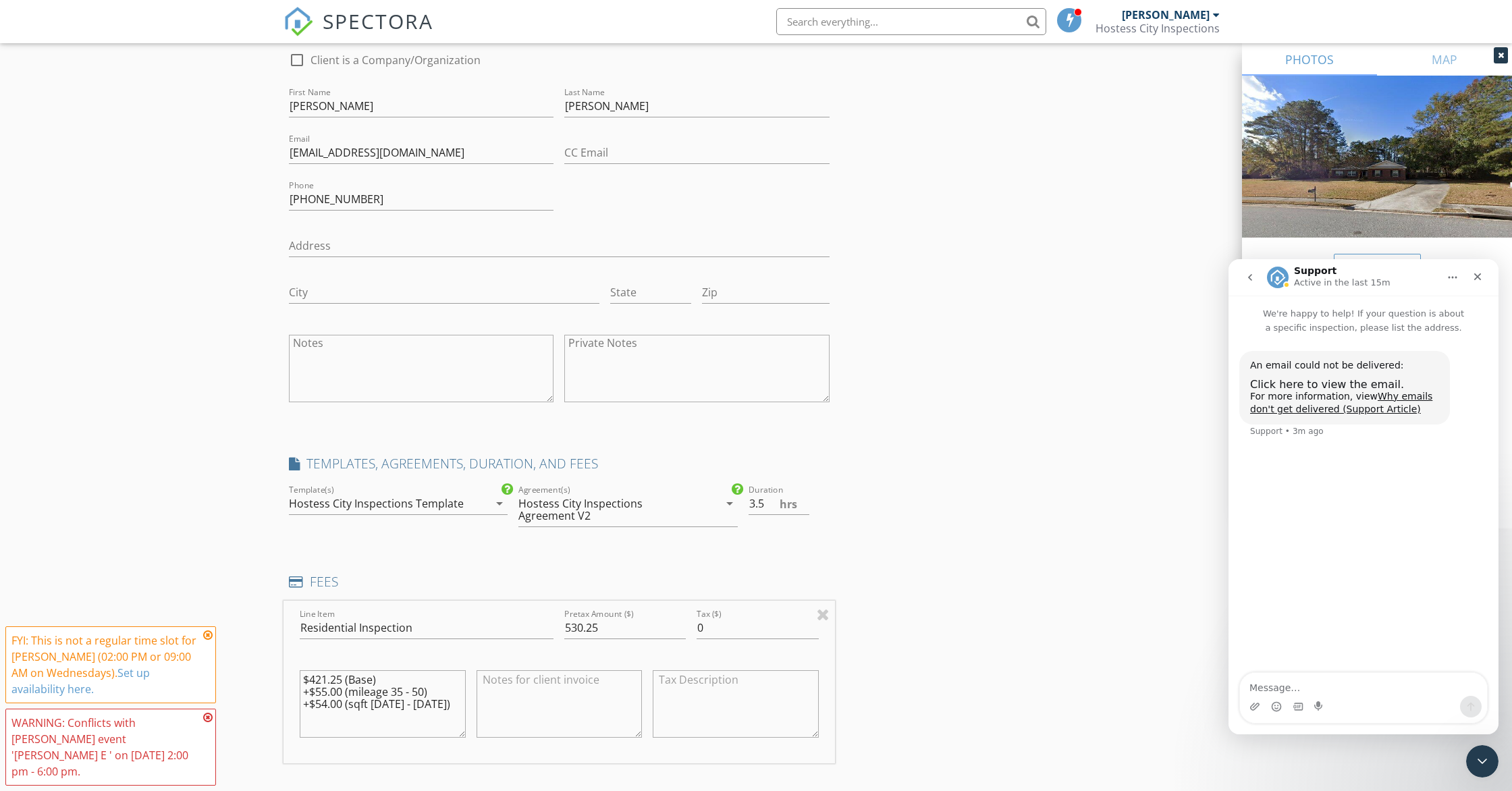
click at [248, 577] on div "New Inspection Click here to use the New Order Form INSPECTOR(S) check_box Max …" at bounding box center [756, 394] width 1512 height 2942
click at [992, 595] on div "INSPECTOR(S) check_box Max Parigi PRIMARY Max Parigi arrow_drop_down check_box …" at bounding box center [756, 416] width 945 height 2832
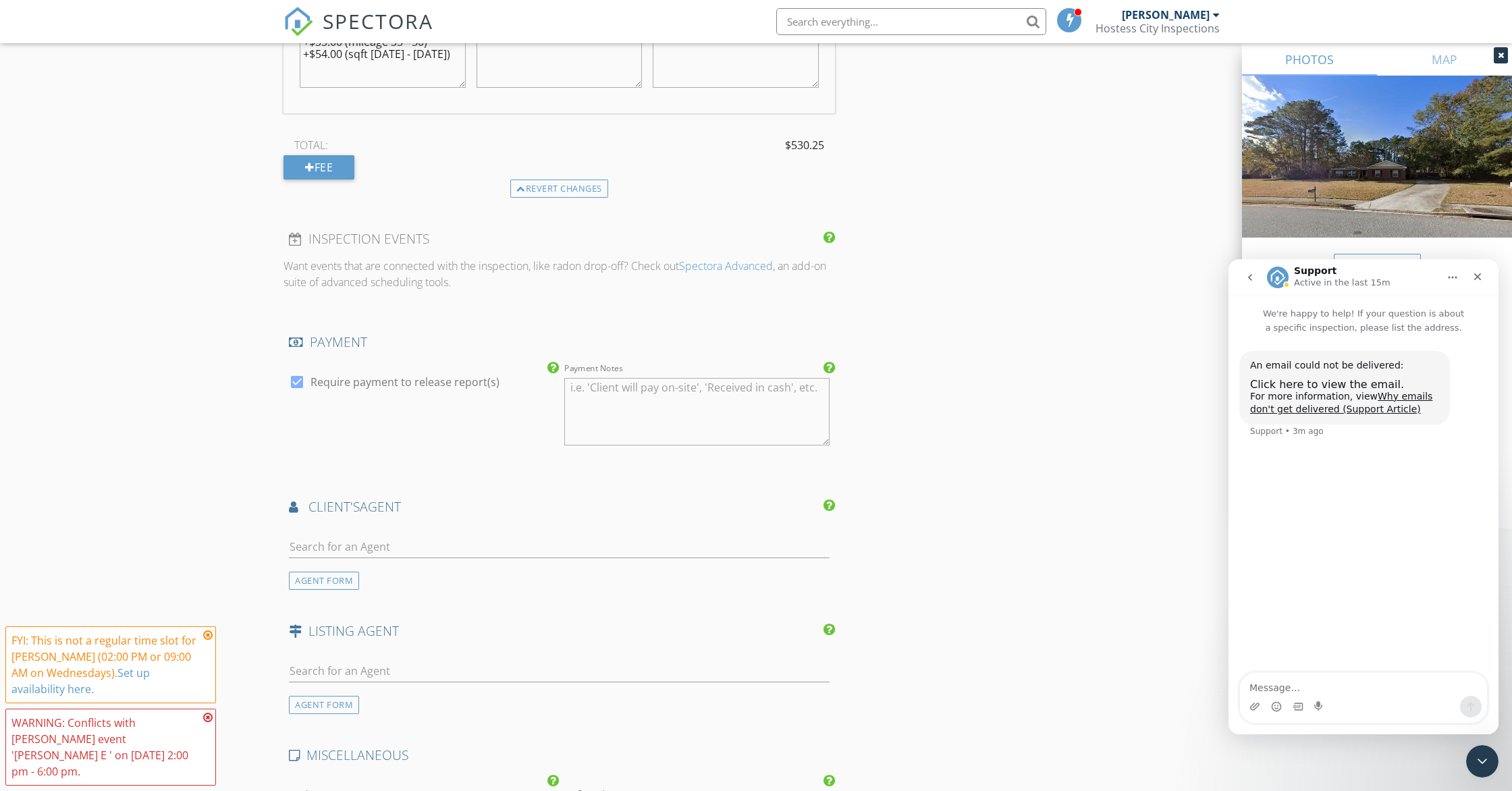
scroll to position [1812, 0]
click at [343, 543] on input "text" at bounding box center [559, 541] width 541 height 22
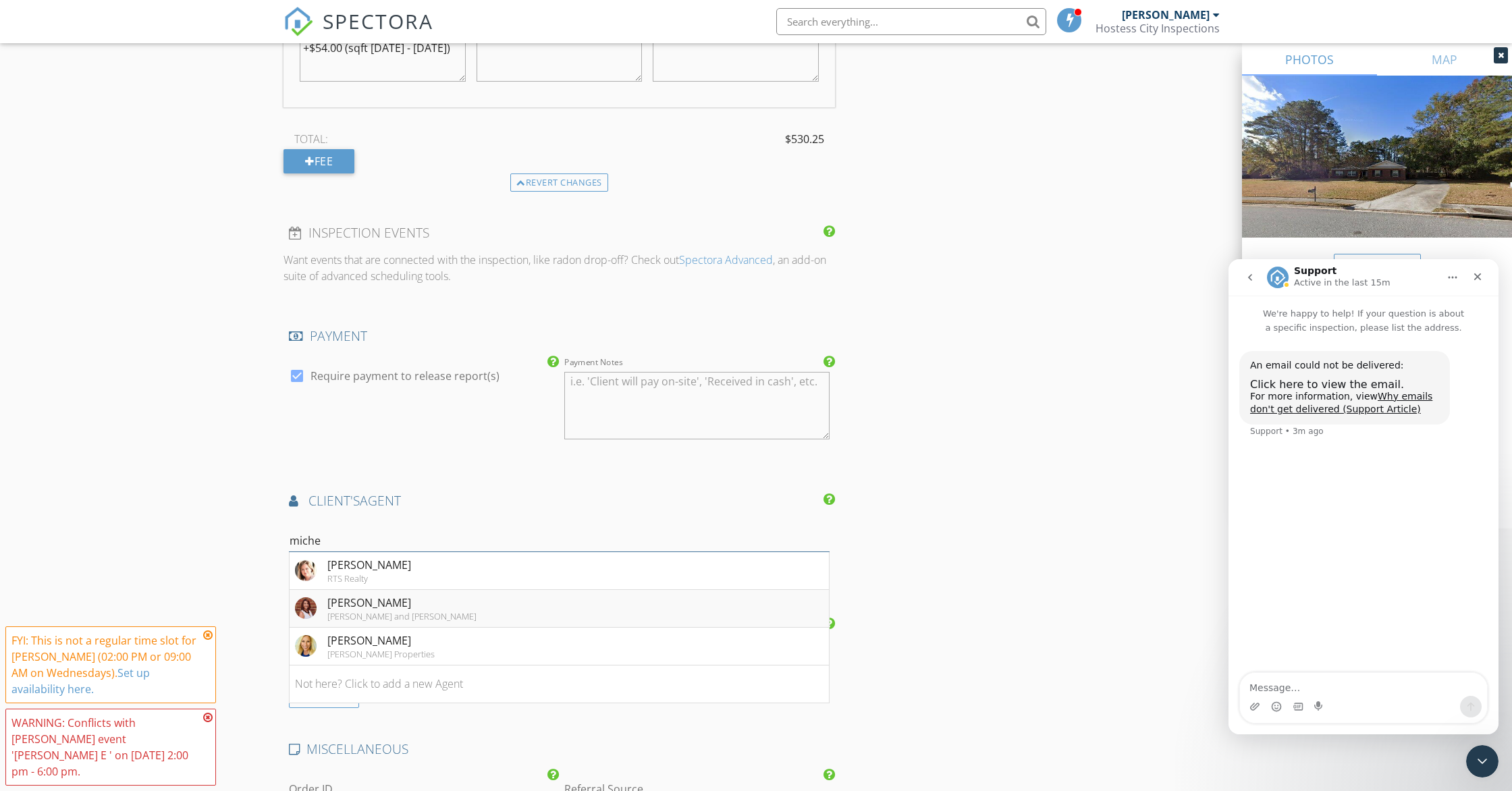
type input "miche"
click at [416, 611] on div "Sherman and Hemstreet" at bounding box center [402, 617] width 149 height 11
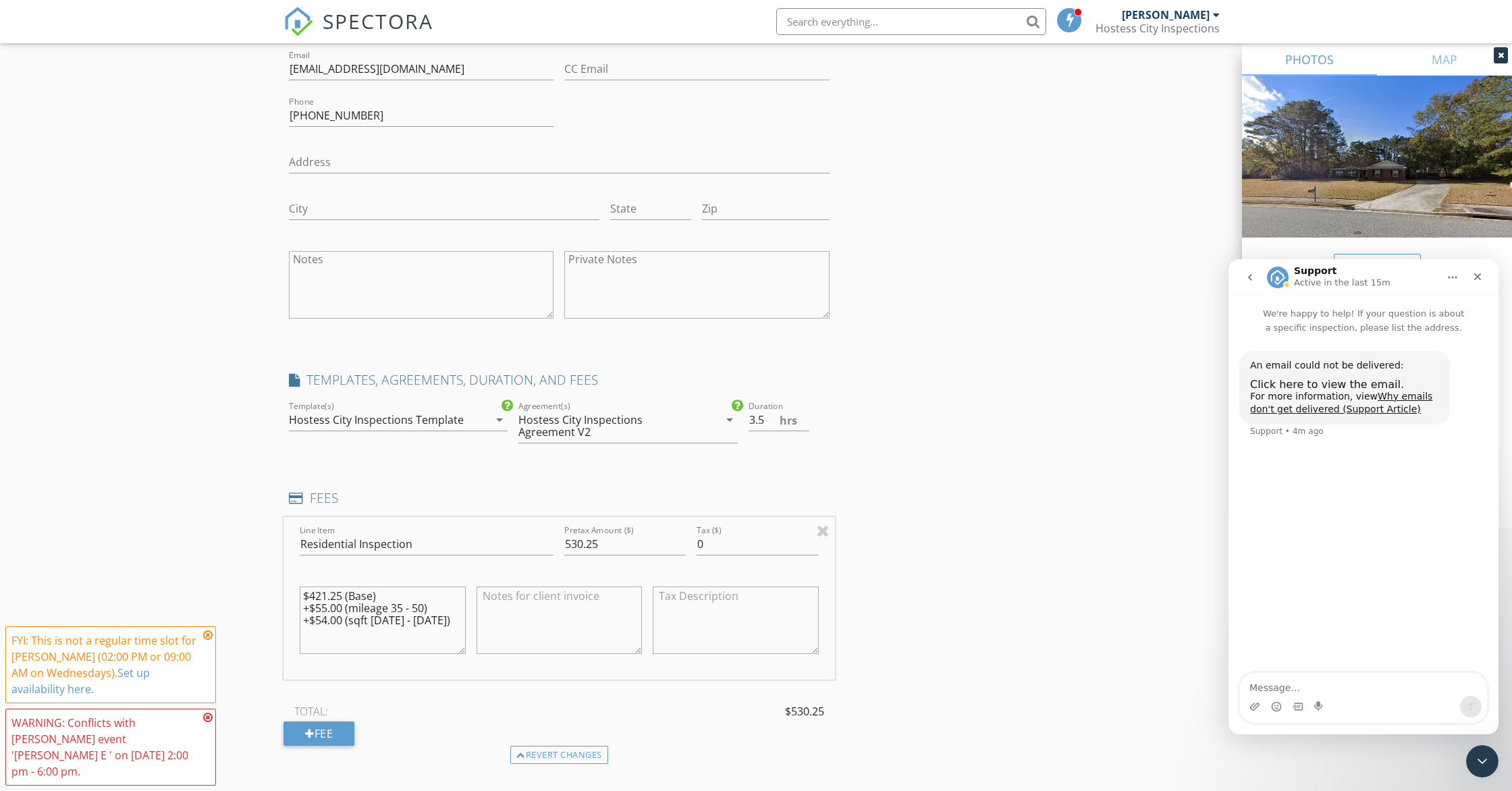
scroll to position [1255, 0]
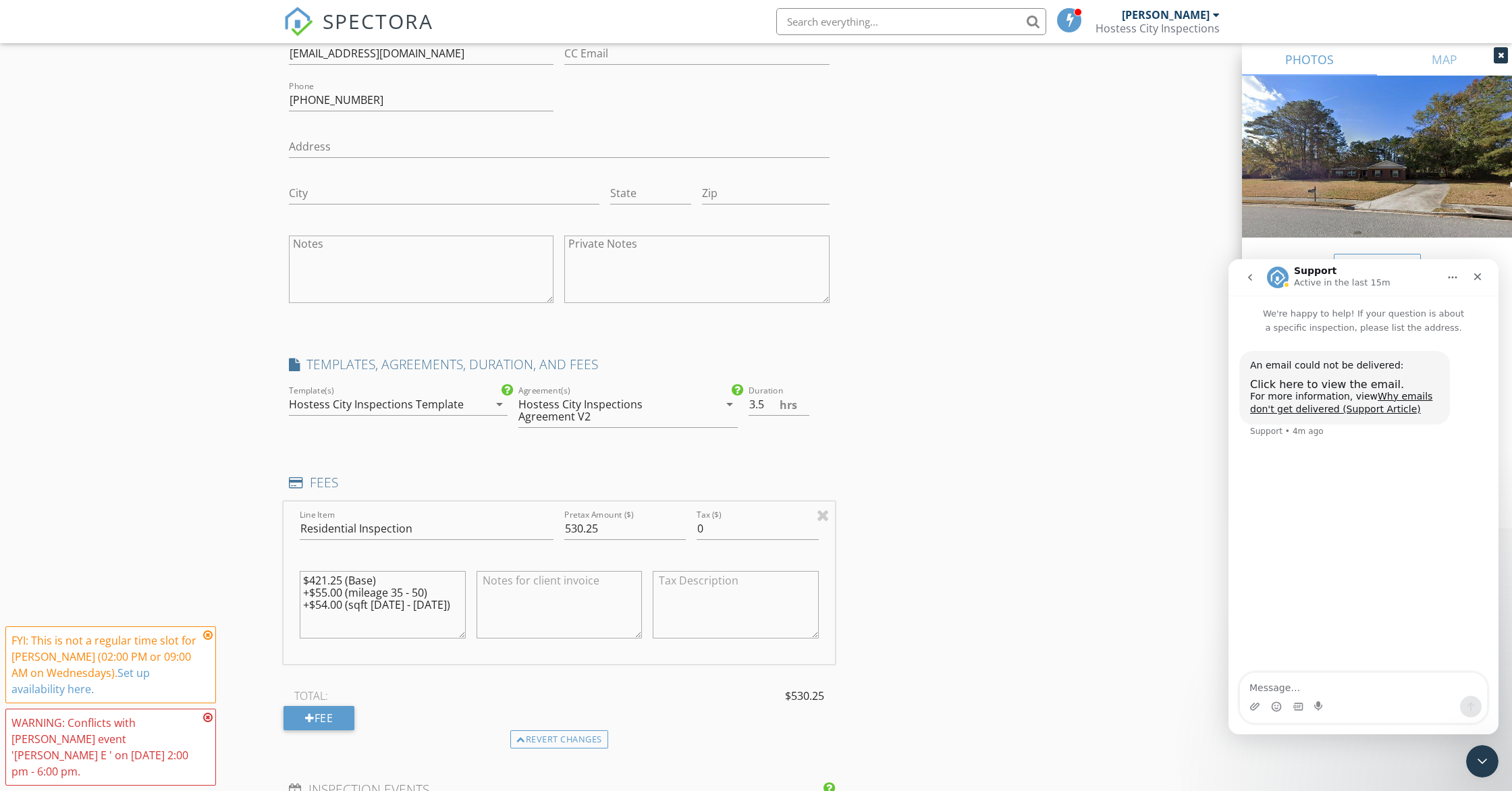
click at [519, 603] on textarea at bounding box center [559, 605] width 166 height 68
click at [453, 612] on textarea "$421.25 (Base) +$55.00 (mileage 35 - 50) +$54.00 (sqft 1499 - 1999)" at bounding box center [382, 605] width 166 height 68
type textarea "$421.25 (Base) +$55.00 (mileage 35 - 50) +$54.00 (sqft 1499 - 1999) - 7% Milita…"
drag, startPoint x: 603, startPoint y: 529, endPoint x: 528, endPoint y: 527, distance: 75.0
click at [530, 527] on div "Line Item Residential Inspection Pretax Amount ($) 530.25 Tax ($) 0 $421.25 (Ba…" at bounding box center [559, 583] width 551 height 163
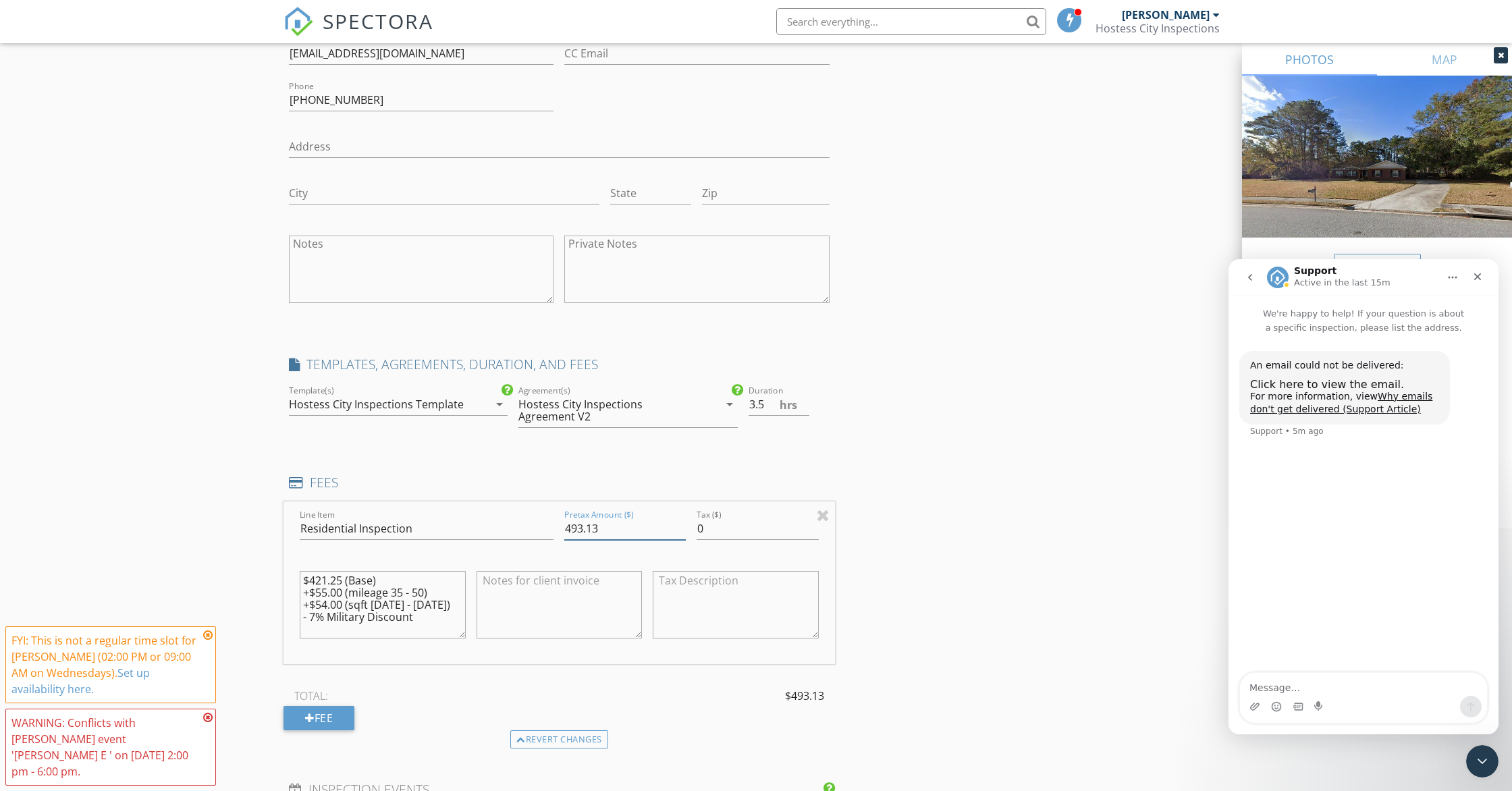
type input "493.13"
click at [527, 583] on textarea at bounding box center [559, 605] width 166 height 68
type textarea "T"
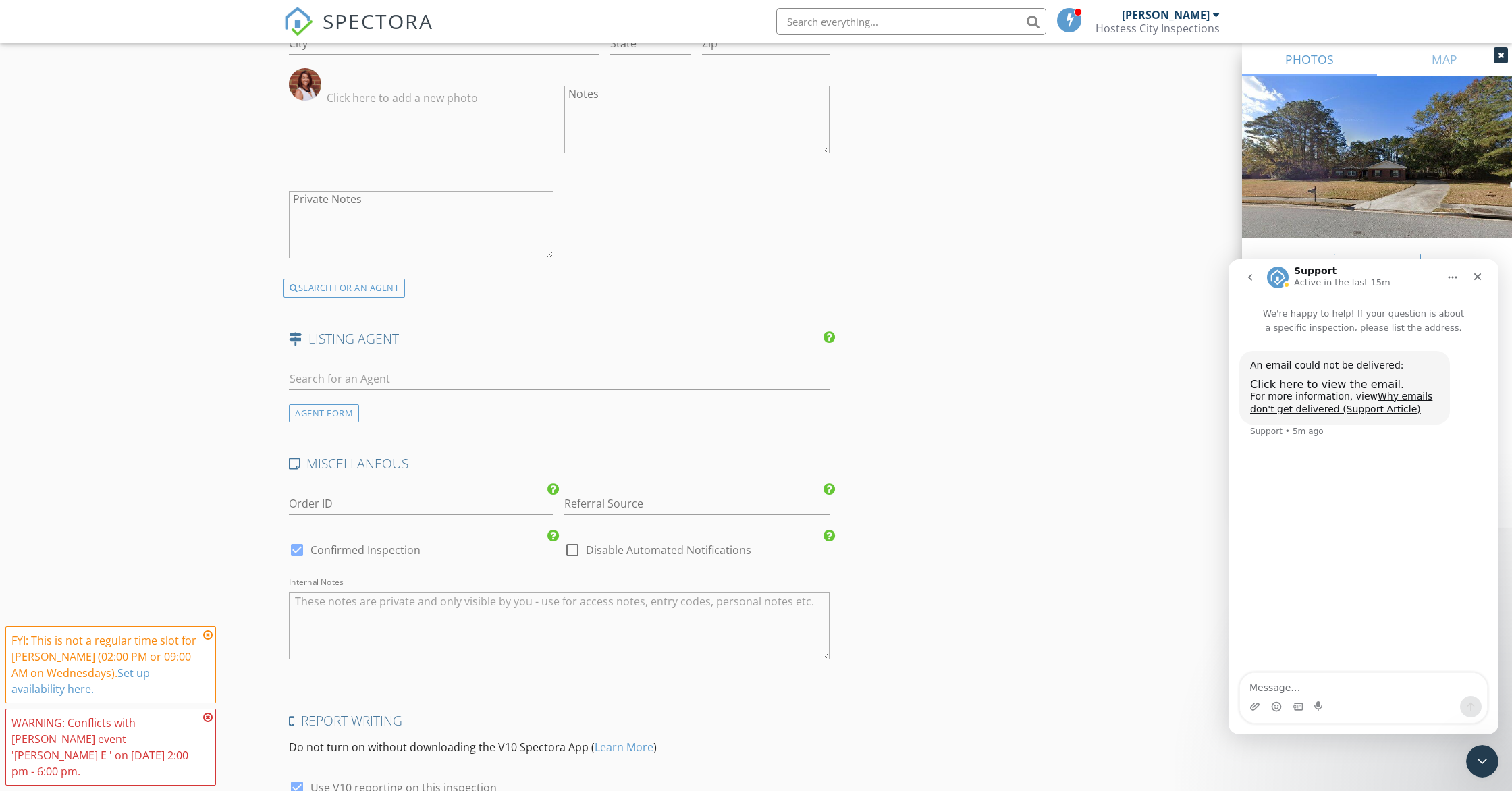
scroll to position [2630, 0]
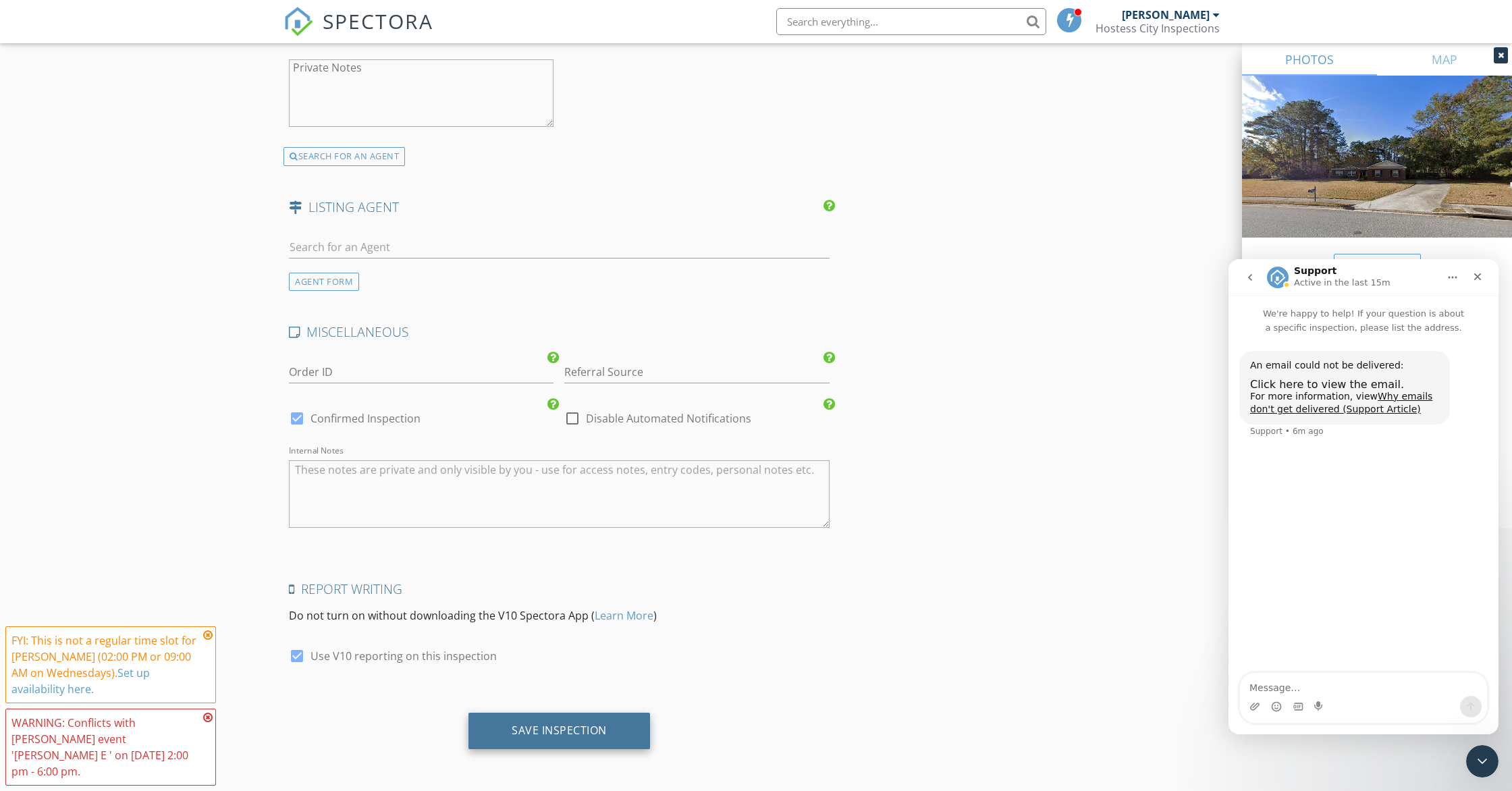
type textarea "Discount applied, thank you for your service!"
click at [572, 738] on div "Save Inspection" at bounding box center [559, 731] width 182 height 37
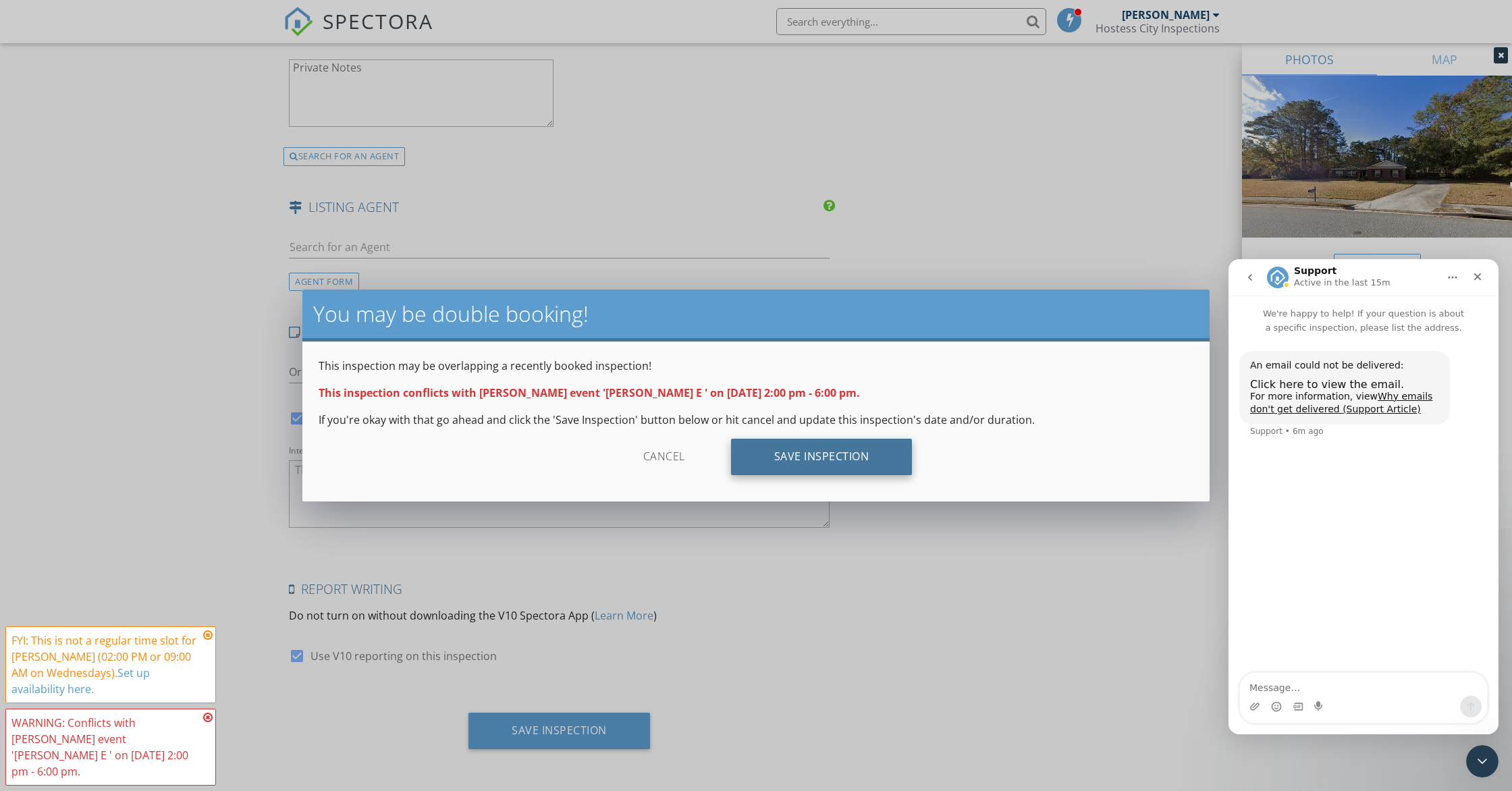
click at [806, 460] on div "Save Inspection" at bounding box center [822, 457] width 182 height 37
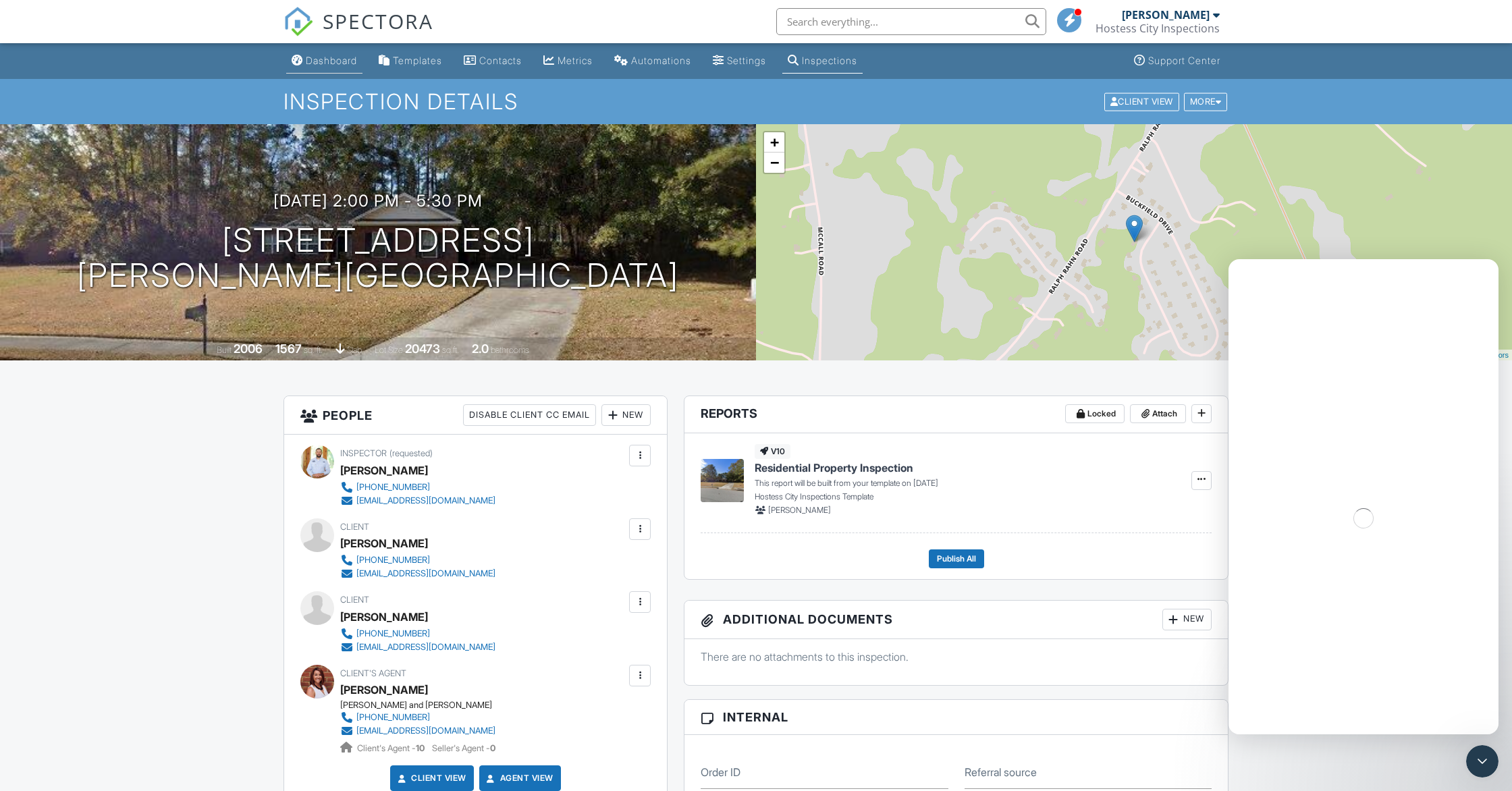
click at [336, 62] on div "Dashboard" at bounding box center [331, 61] width 51 height 11
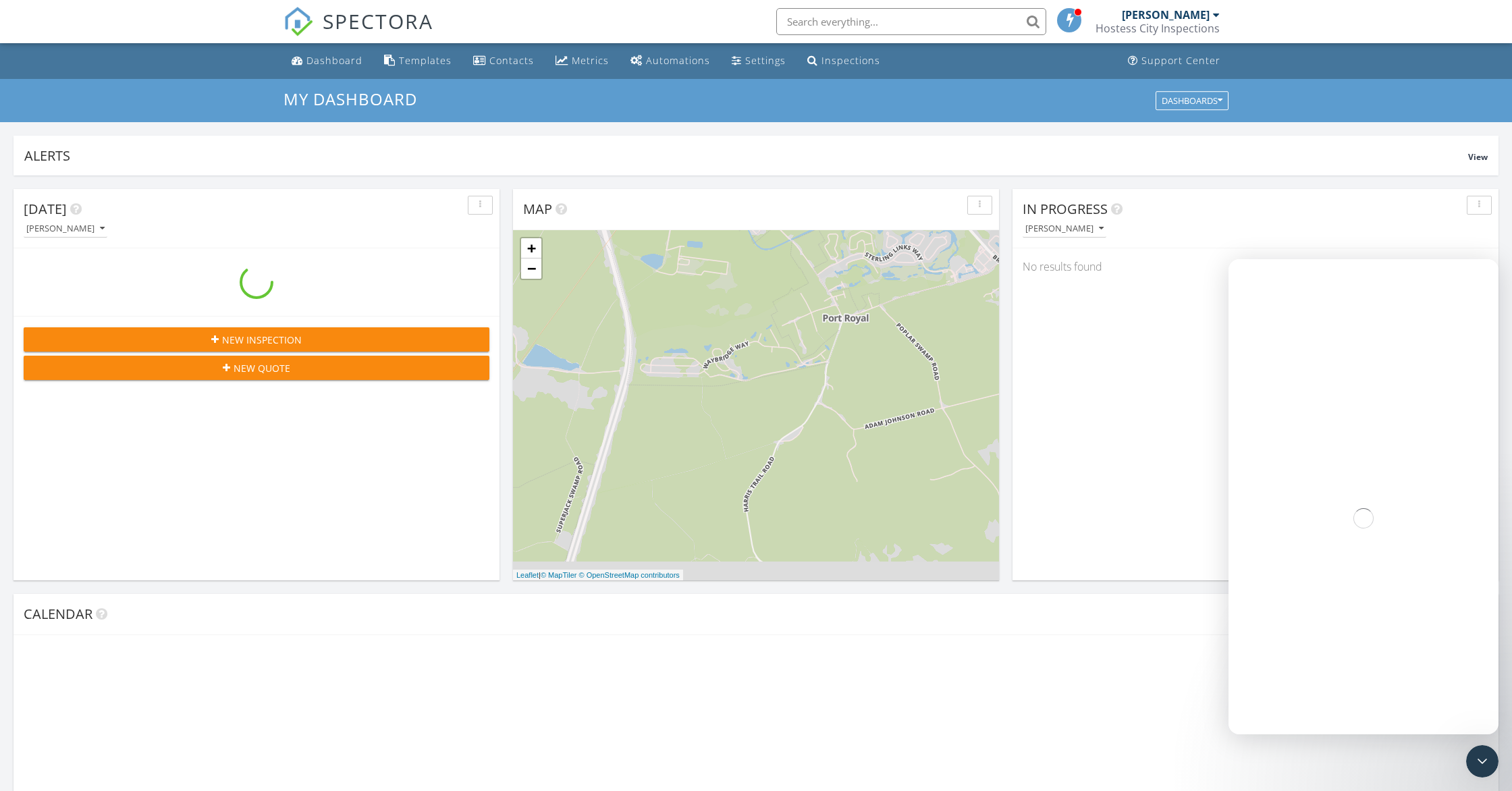
scroll to position [1229, 1513]
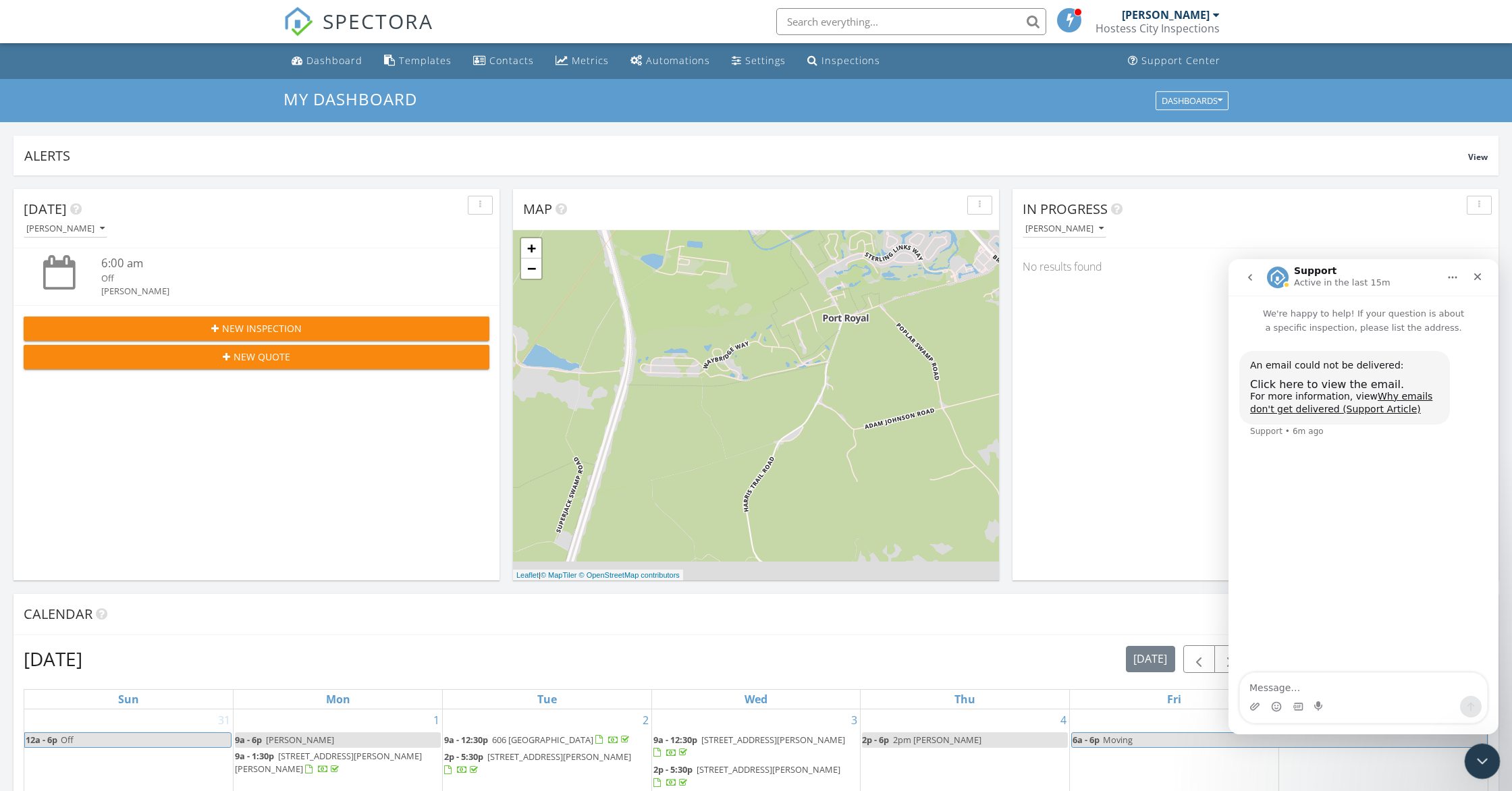
drag, startPoint x: 1480, startPoint y: 758, endPoint x: 1471, endPoint y: 754, distance: 9.8
click at [1480, 757] on icon "Close Intercom Messenger" at bounding box center [1480, 759] width 16 height 16
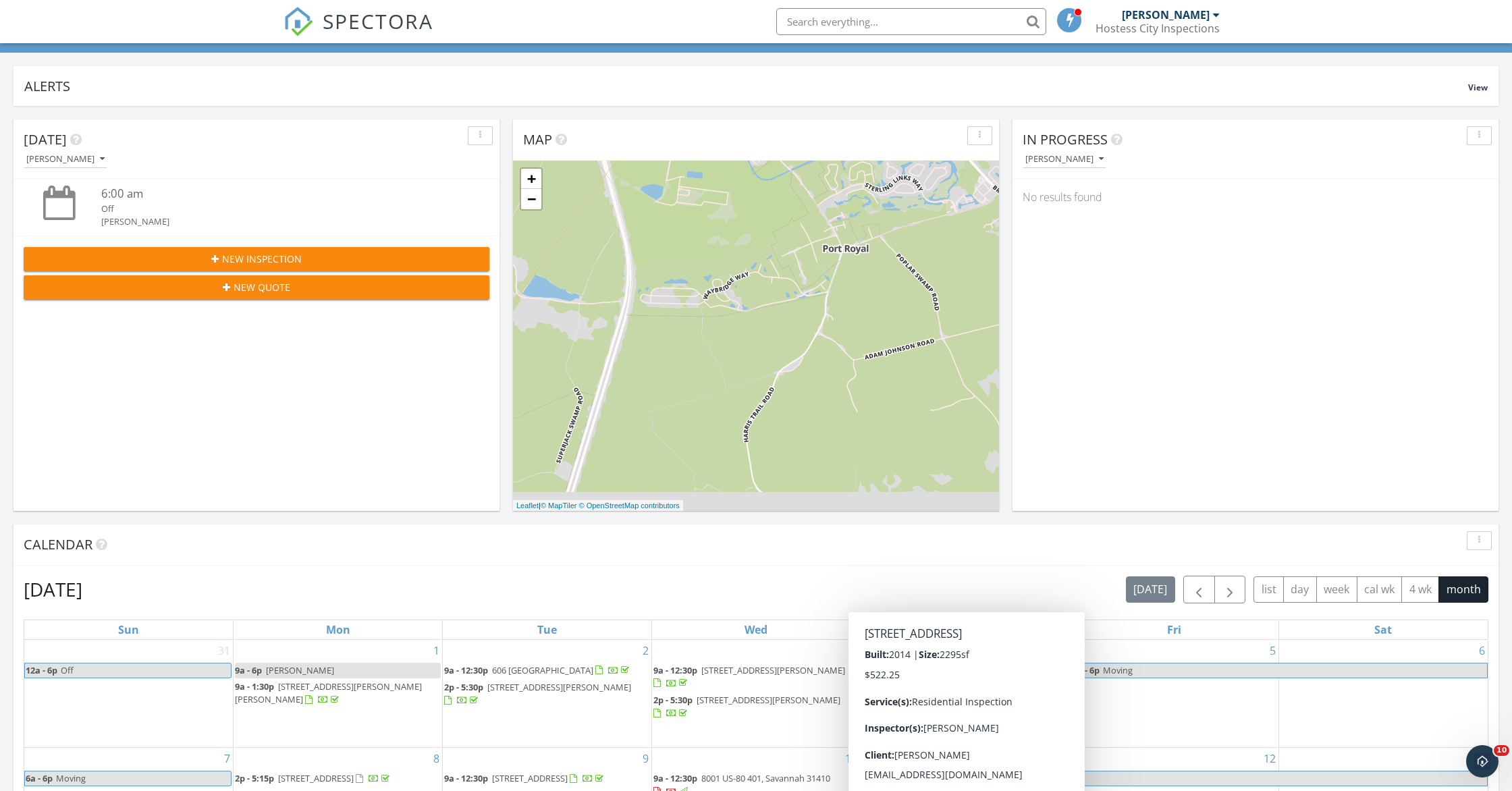
scroll to position [0, 0]
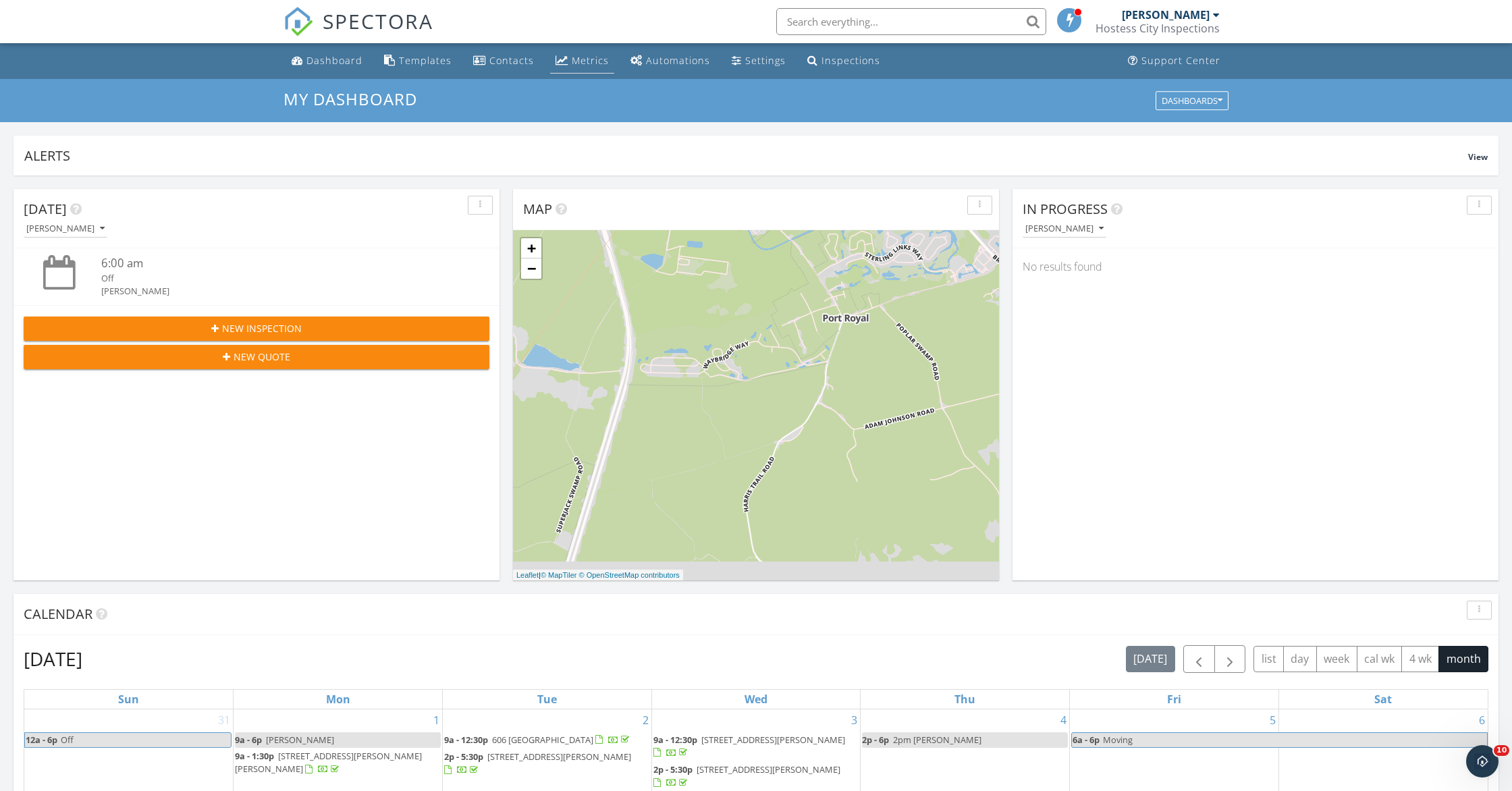
click at [582, 66] on div "Metrics" at bounding box center [590, 61] width 37 height 13
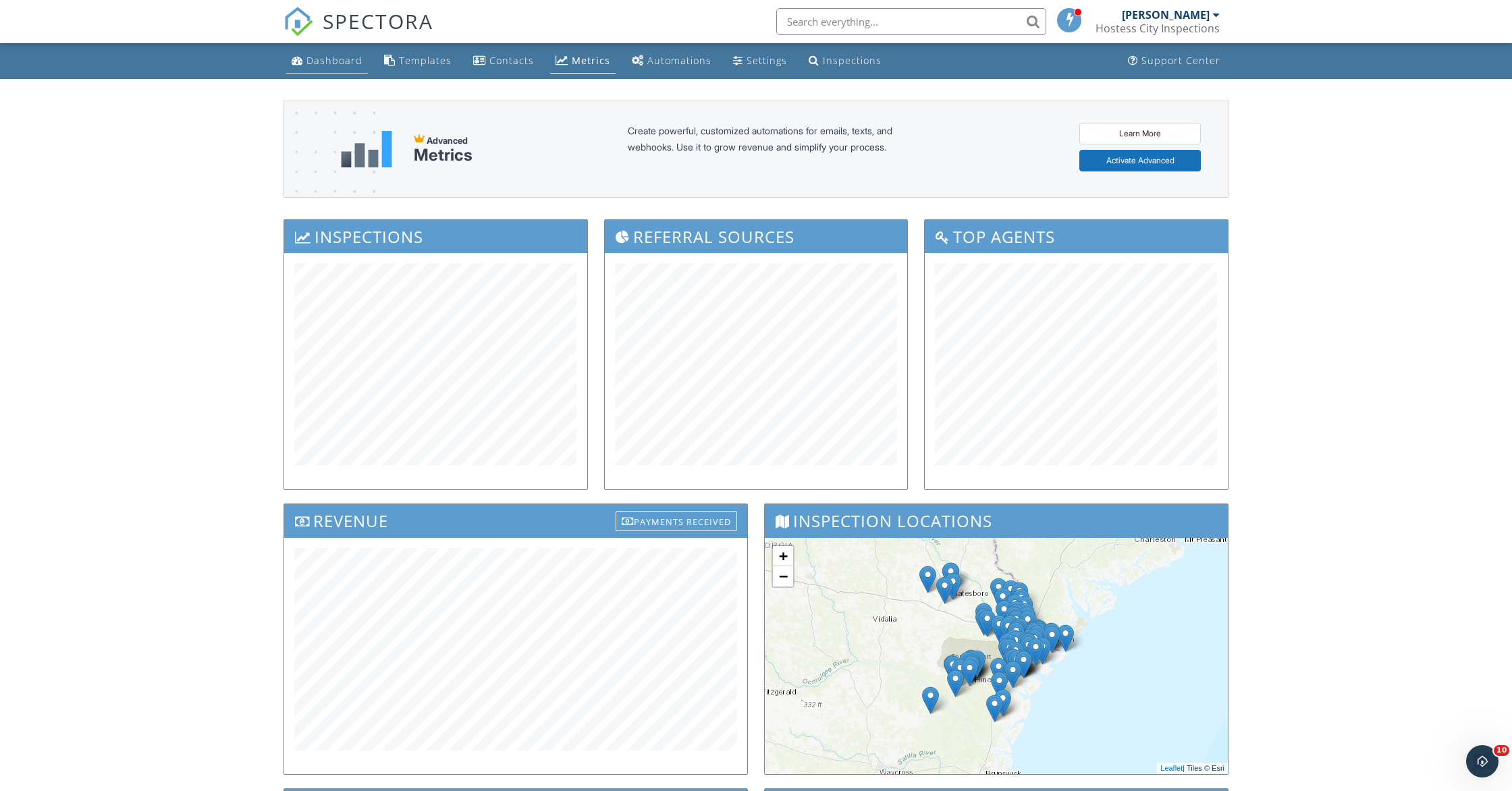
click at [324, 70] on link "Dashboard" at bounding box center [327, 61] width 82 height 25
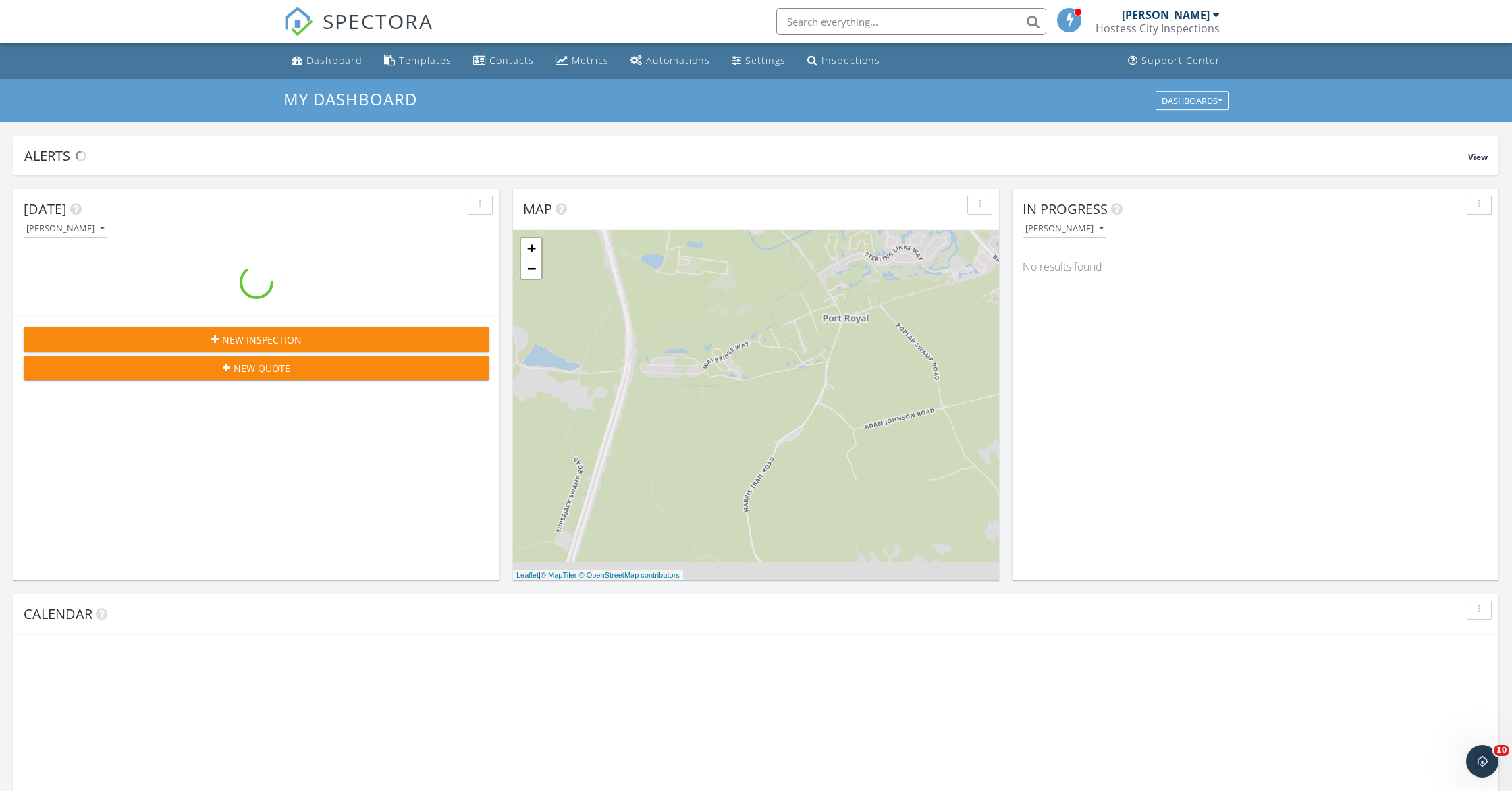
scroll to position [1229, 1513]
